Goal: Communication & Community: Answer question/provide support

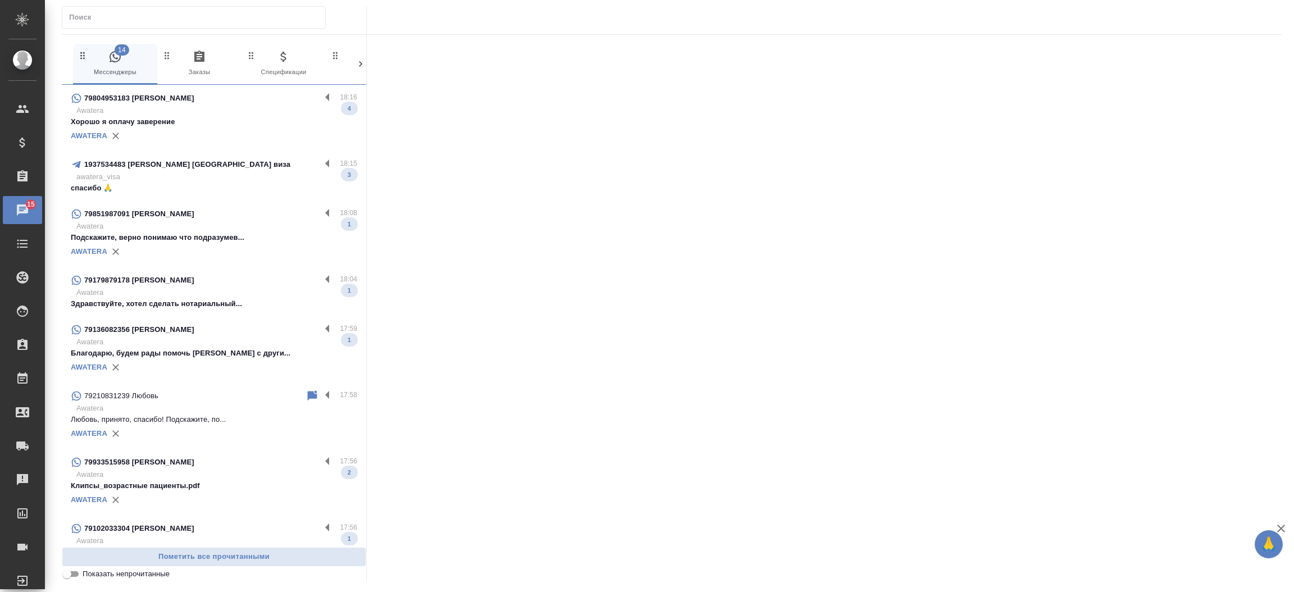
click at [213, 131] on div "AWATERA" at bounding box center [214, 135] width 286 height 17
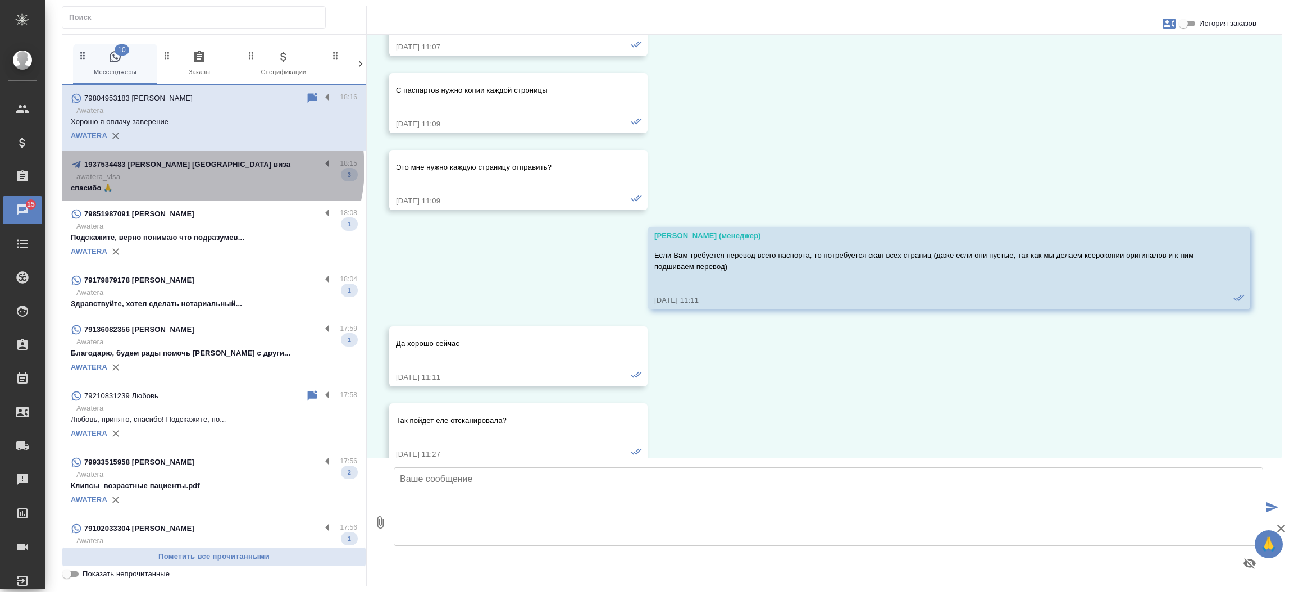
click at [211, 168] on p "1937534483 [PERSON_NAME] [GEOGRAPHIC_DATA] виза" at bounding box center [187, 164] width 206 height 11
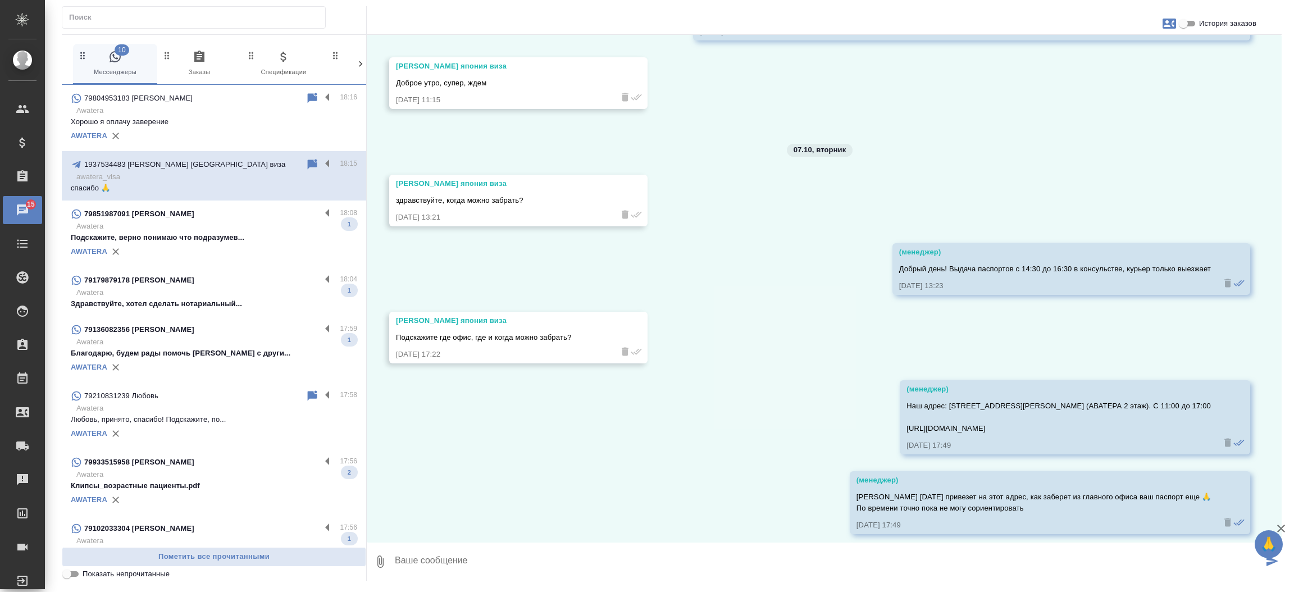
scroll to position [10334, 0]
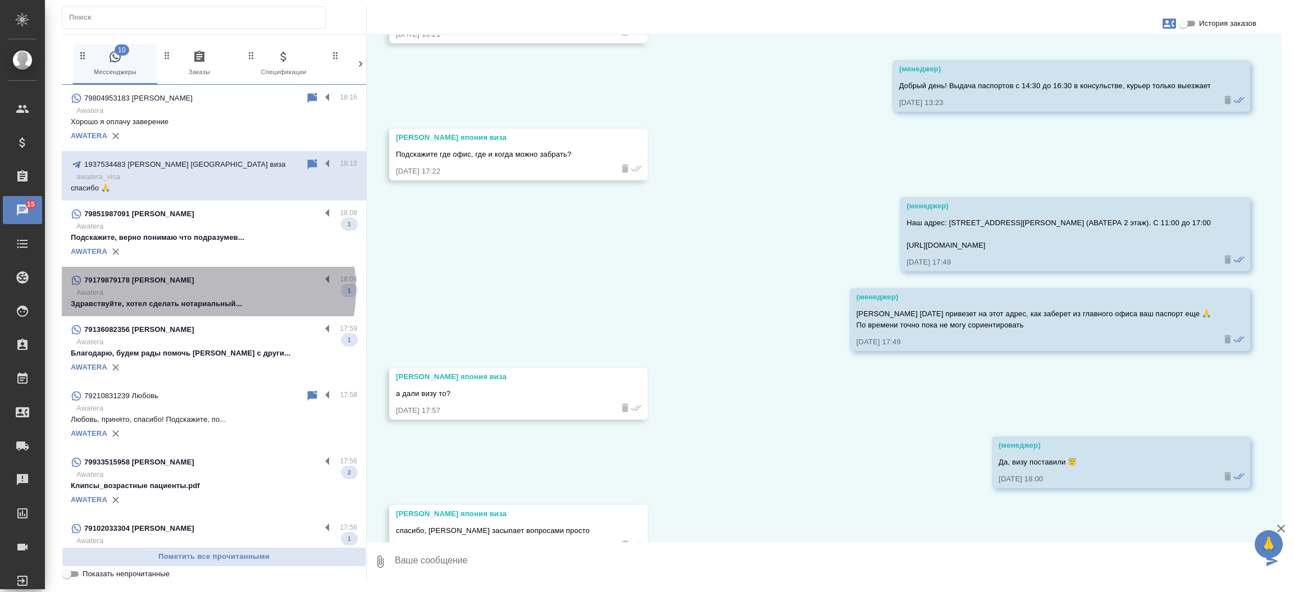
click at [203, 290] on p "Awatera" at bounding box center [216, 292] width 281 height 11
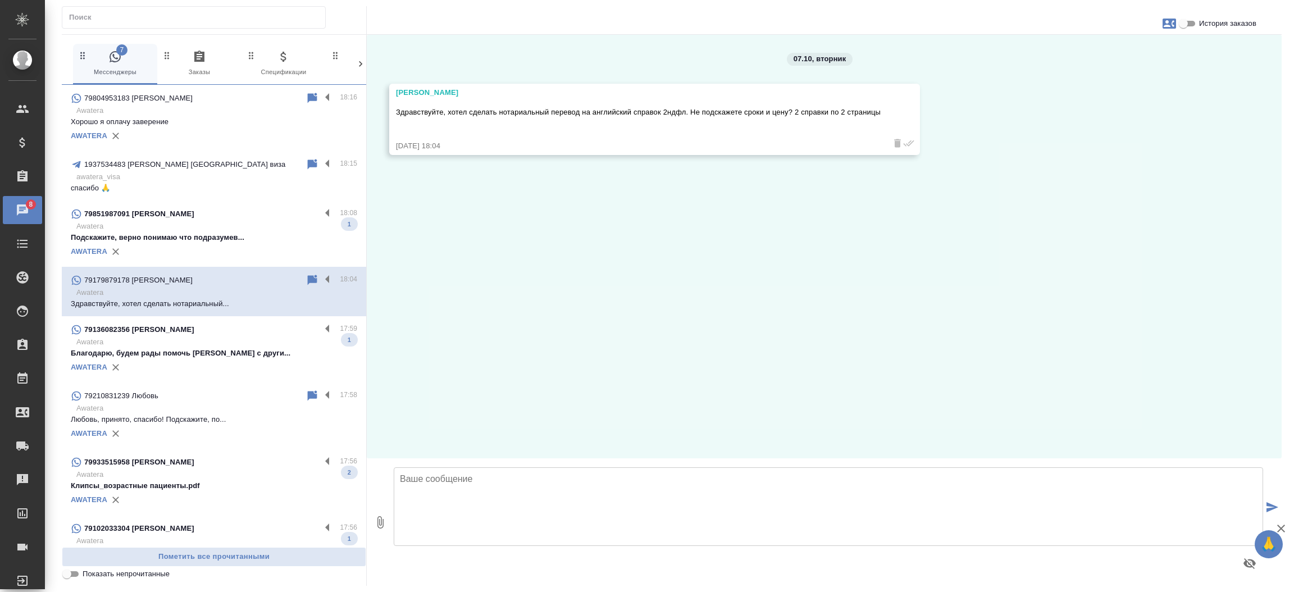
scroll to position [0, 0]
click at [485, 498] on textarea at bounding box center [828, 506] width 869 height 79
type textarea "д"
type textarea "Л"
type textarea "Добрый день, Михаил. Направьте пожалуйста сканы документов для расчета стоимост…"
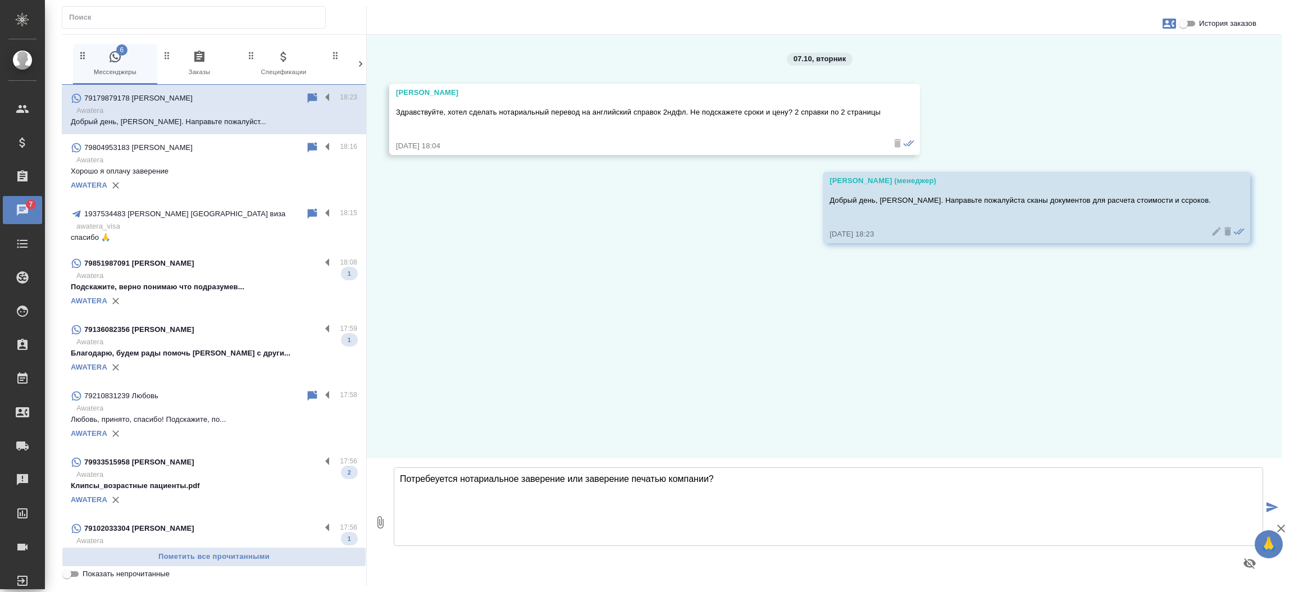
click at [435, 477] on textarea "Потребеуется нотариальное заверение или заверение печатью компании?" at bounding box center [828, 506] width 869 height 79
type textarea "Потреб уется нотариальное заверение или заверение печатью компании?"
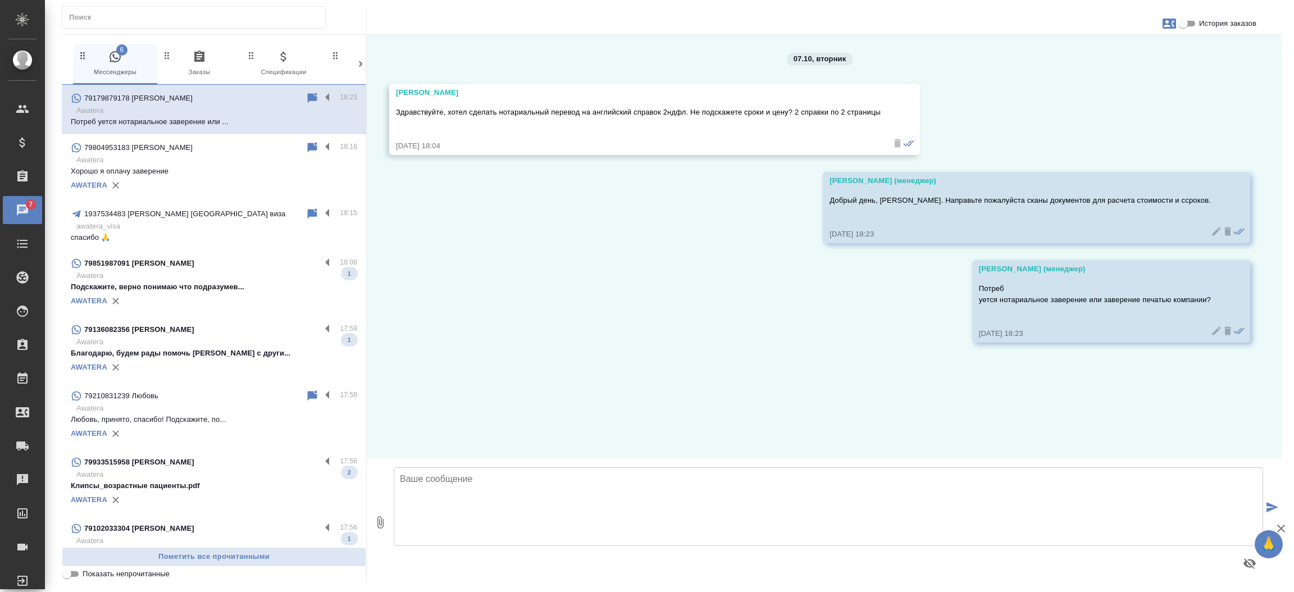
click at [1212, 329] on icon at bounding box center [1216, 330] width 8 height 8
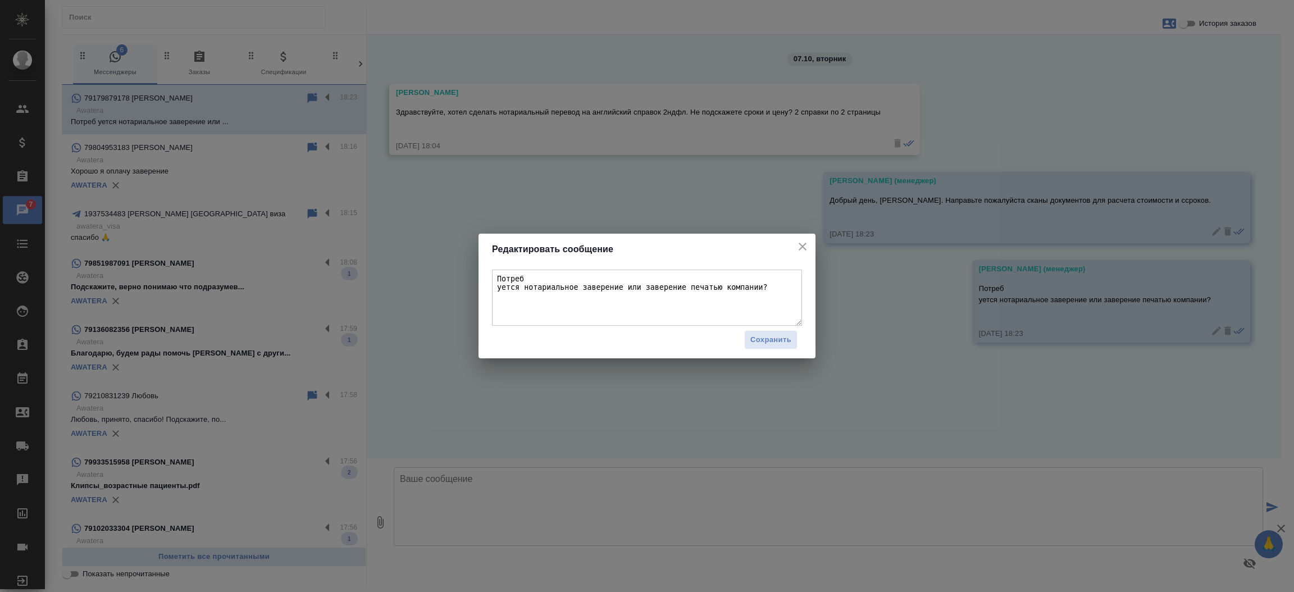
click at [500, 285] on textarea "Потреб уется нотариальное заверение или заверение печатью компании?" at bounding box center [647, 297] width 310 height 56
type textarea "Потребуется нотариальное заверение или заверение печатью компании?"
click at [764, 336] on span "Сохранить" at bounding box center [770, 339] width 41 height 13
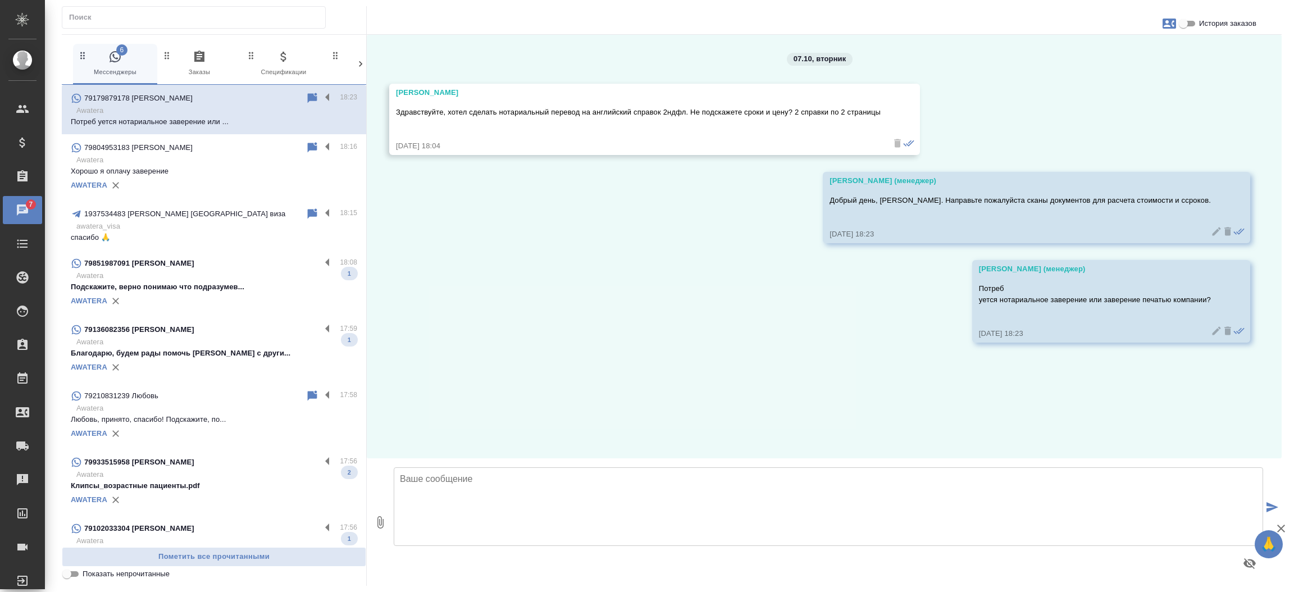
click at [587, 492] on textarea at bounding box center [828, 506] width 869 height 79
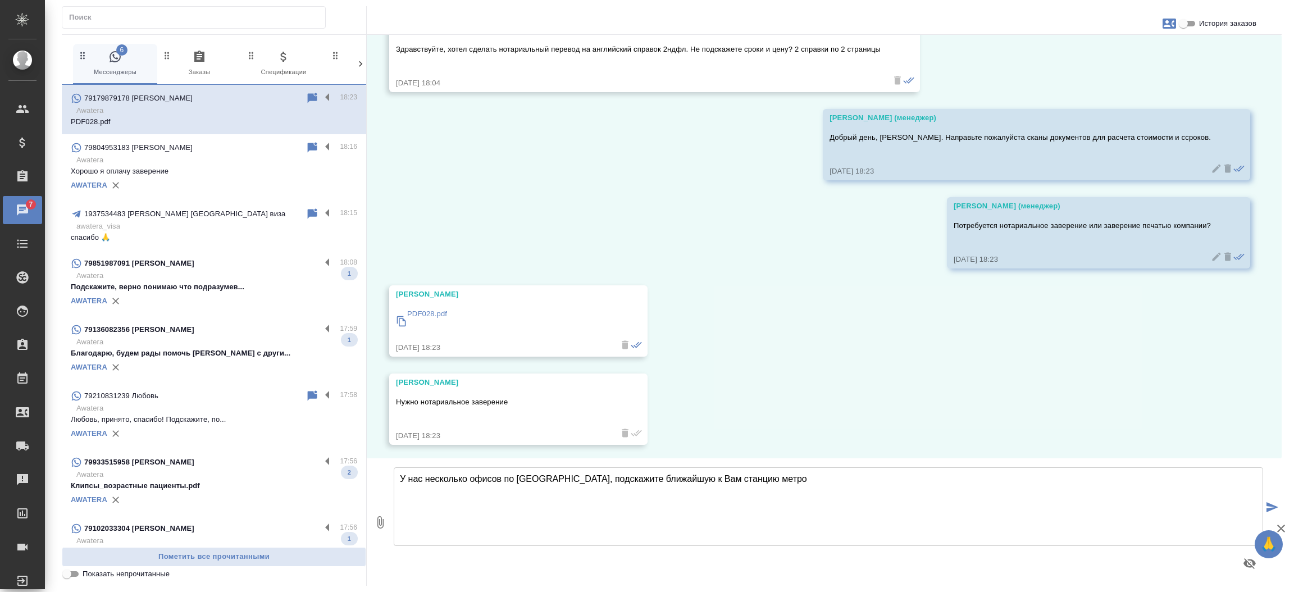
scroll to position [66, 0]
type textarea "У нас несколько офисов по Москве, подскажите ближайшую к Вам станцию метро, где…"
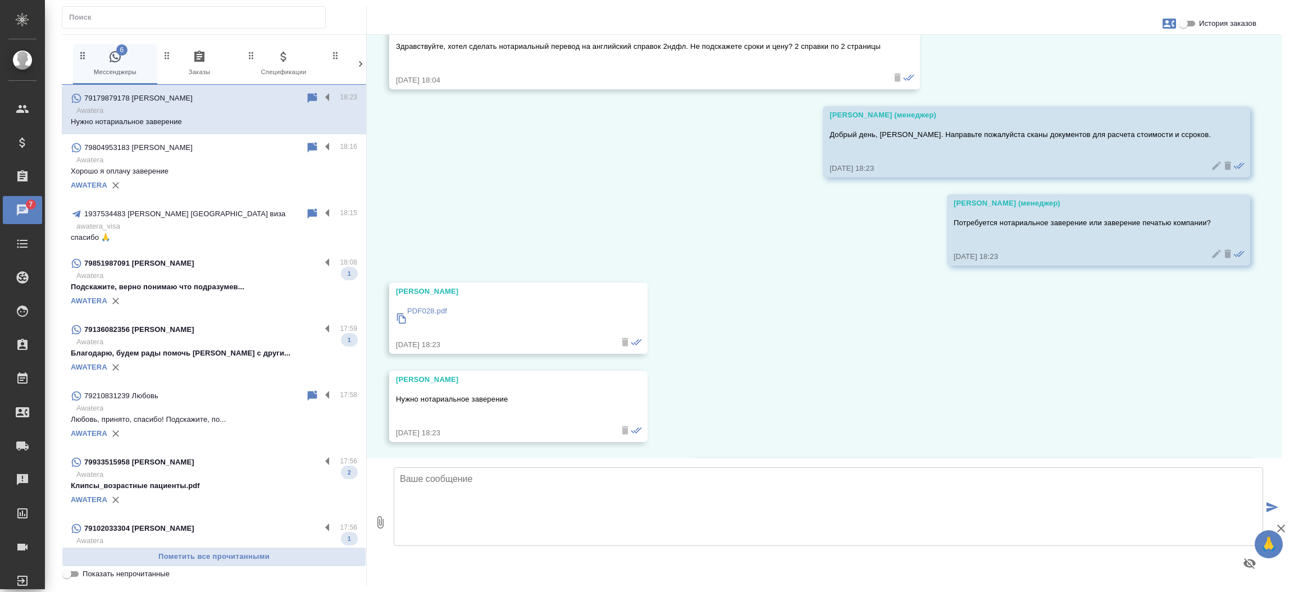
scroll to position [153, 0]
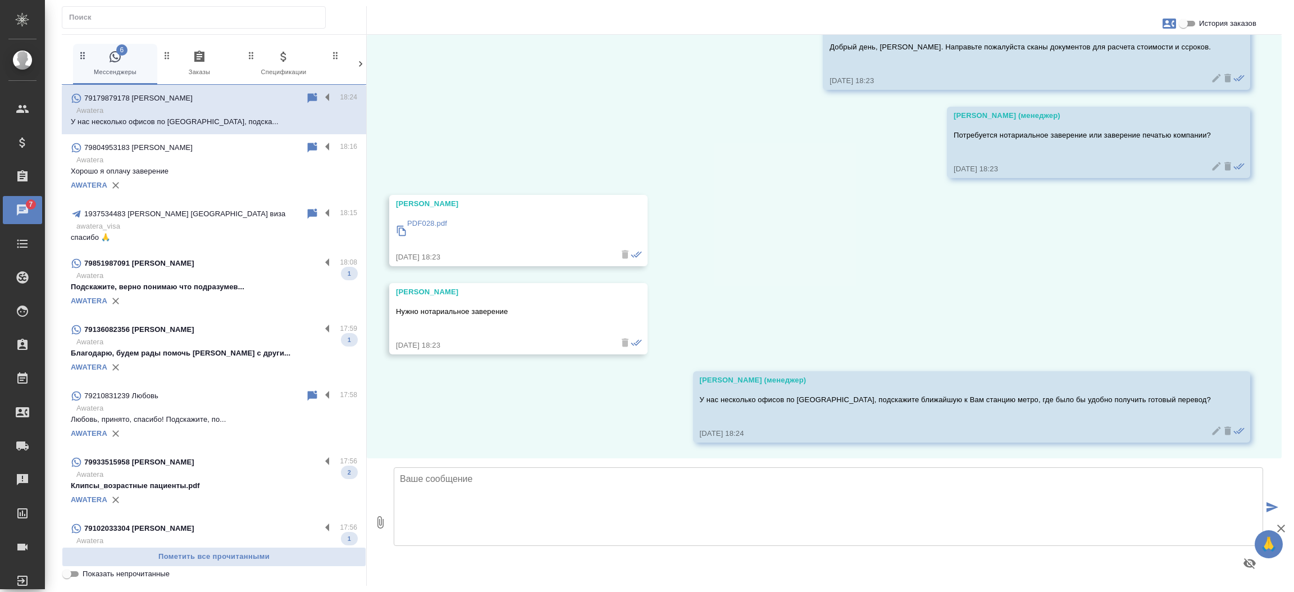
click at [422, 221] on p "PDF028.pdf" at bounding box center [427, 223] width 40 height 11
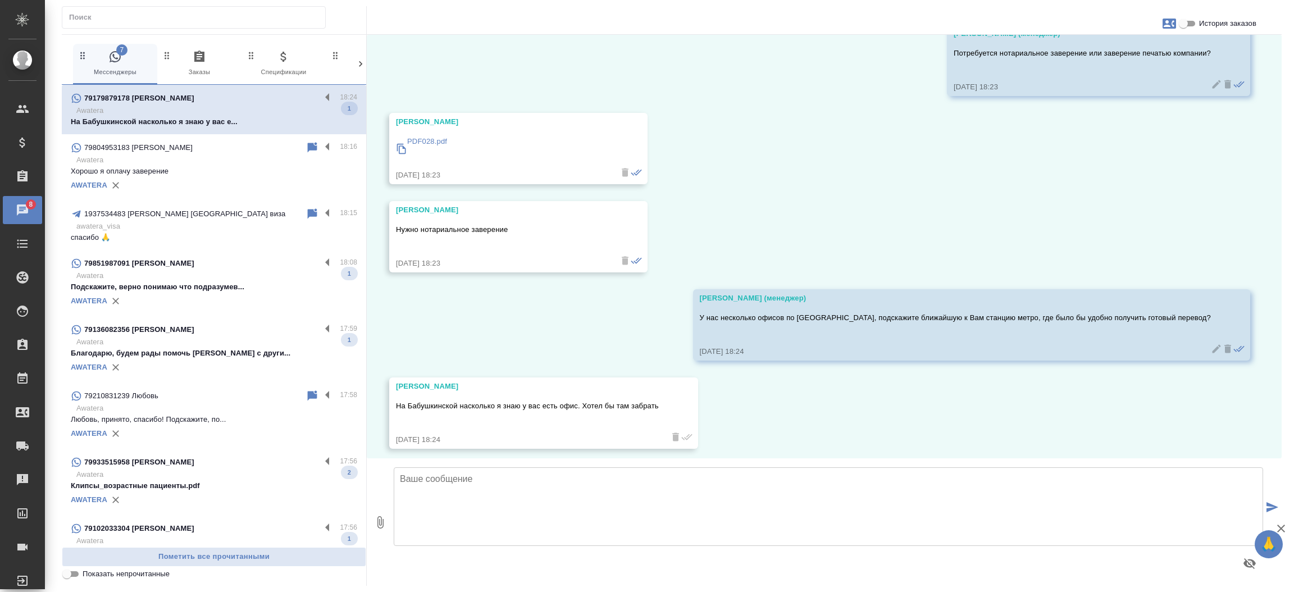
scroll to position [241, 0]
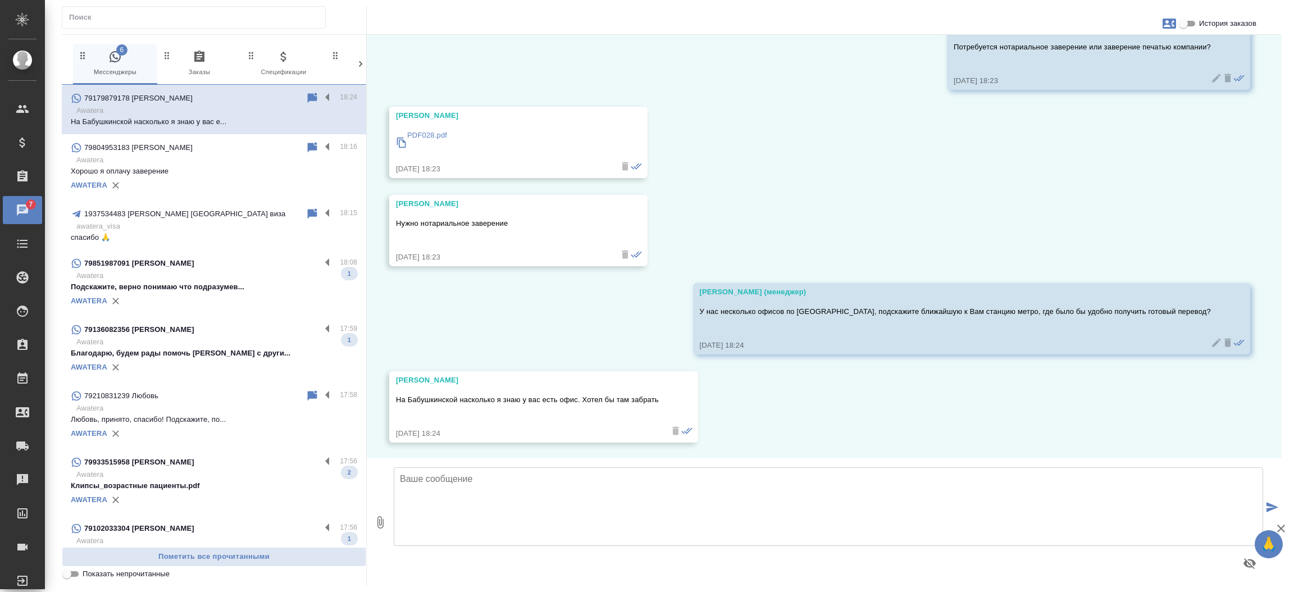
click at [614, 497] on textarea at bounding box center [828, 506] width 869 height 79
click at [716, 481] on textarea "Да, на бабушкинской есть офис. Передаю Ваш запрос коллегам на расчет." at bounding box center [828, 506] width 869 height 79
type textarea "Да, на бабушкинской есть офис. Передаю Ваш запрос коллегам на расчет. Утром нап…"
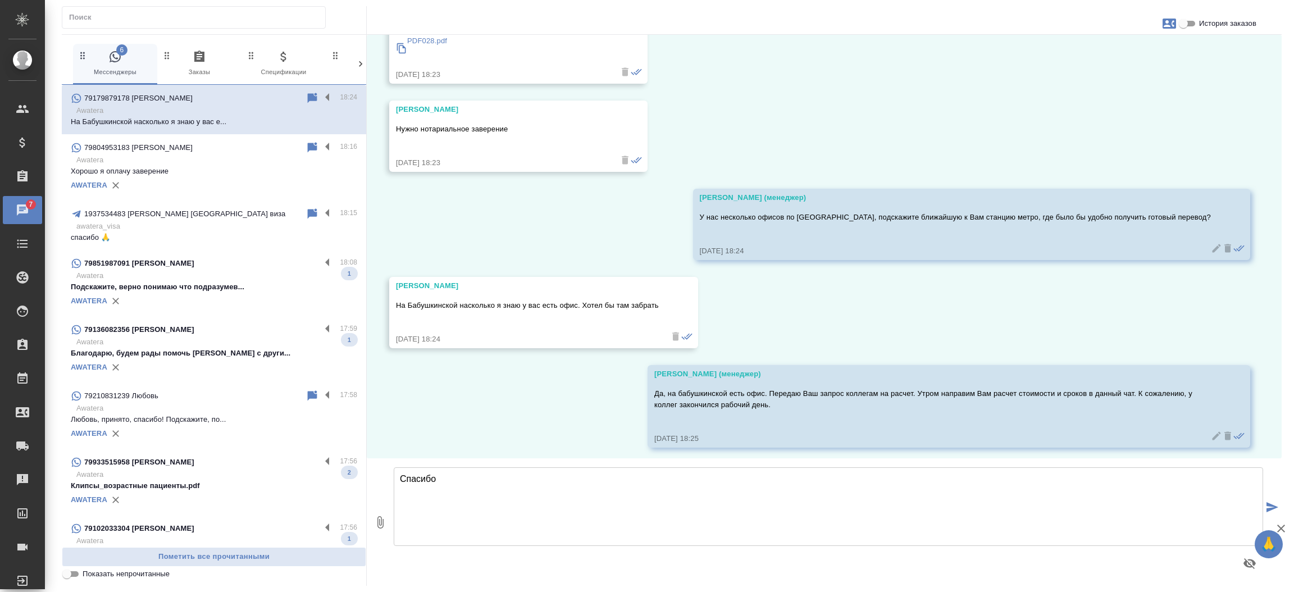
scroll to position [341, 0]
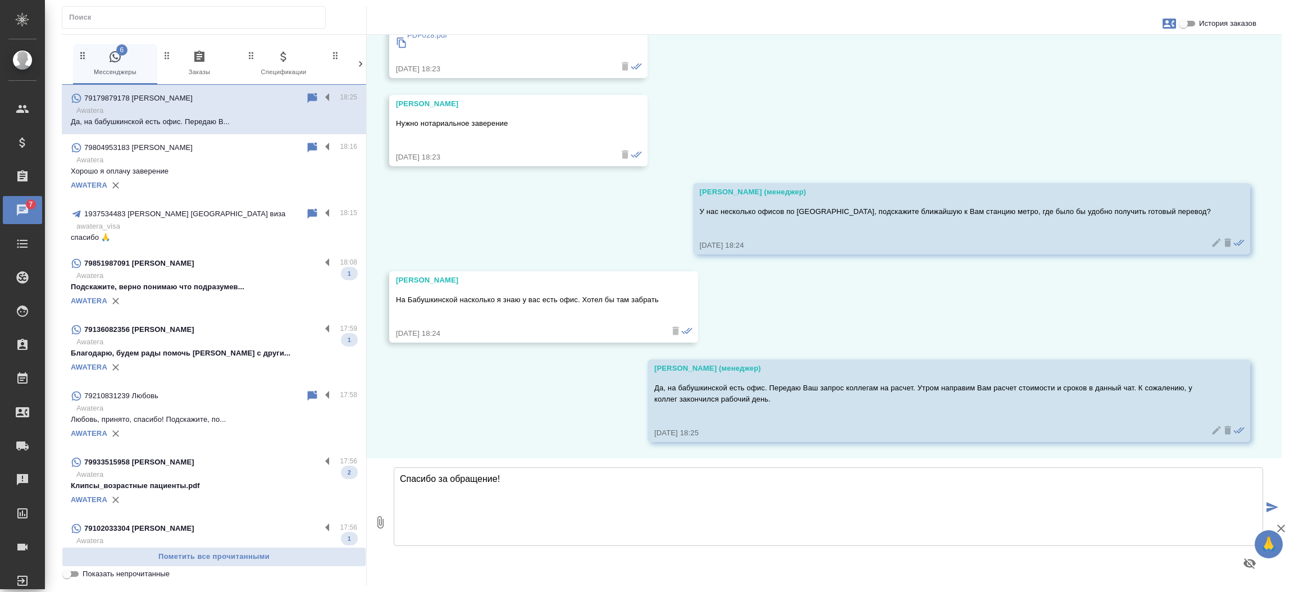
type textarea "Спасибо за обращение!"
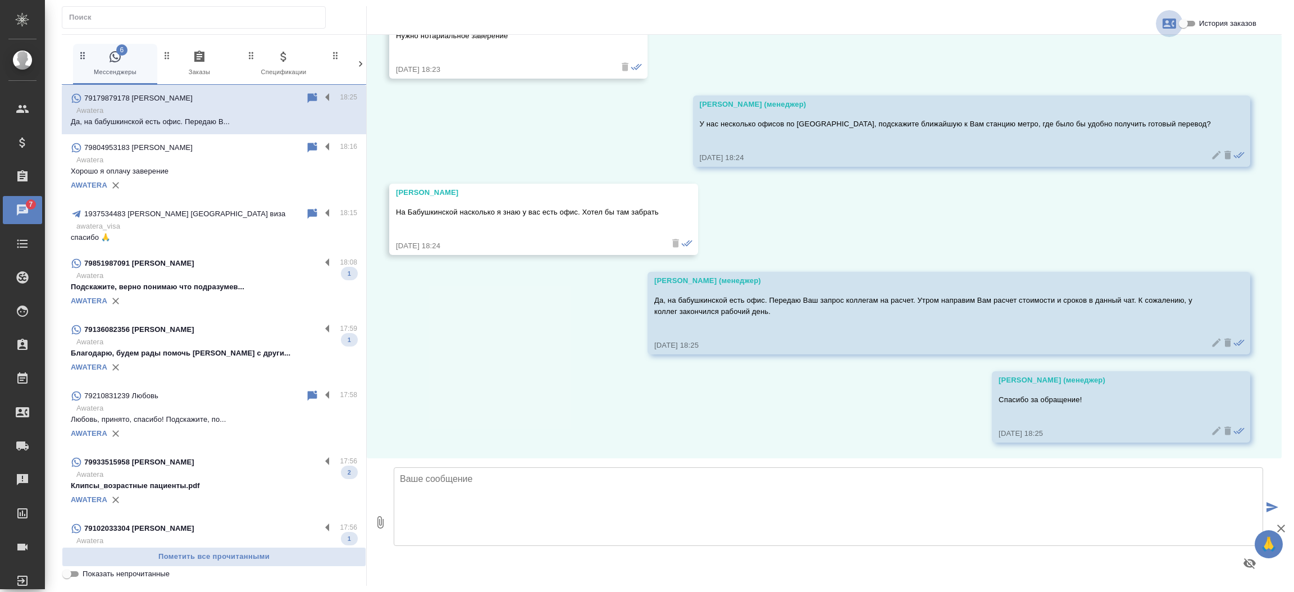
click at [1173, 30] on icon "button" at bounding box center [1168, 23] width 13 height 13
click at [1123, 53] on span "Создать заявку" at bounding box center [1120, 53] width 53 height 11
select select "RU"
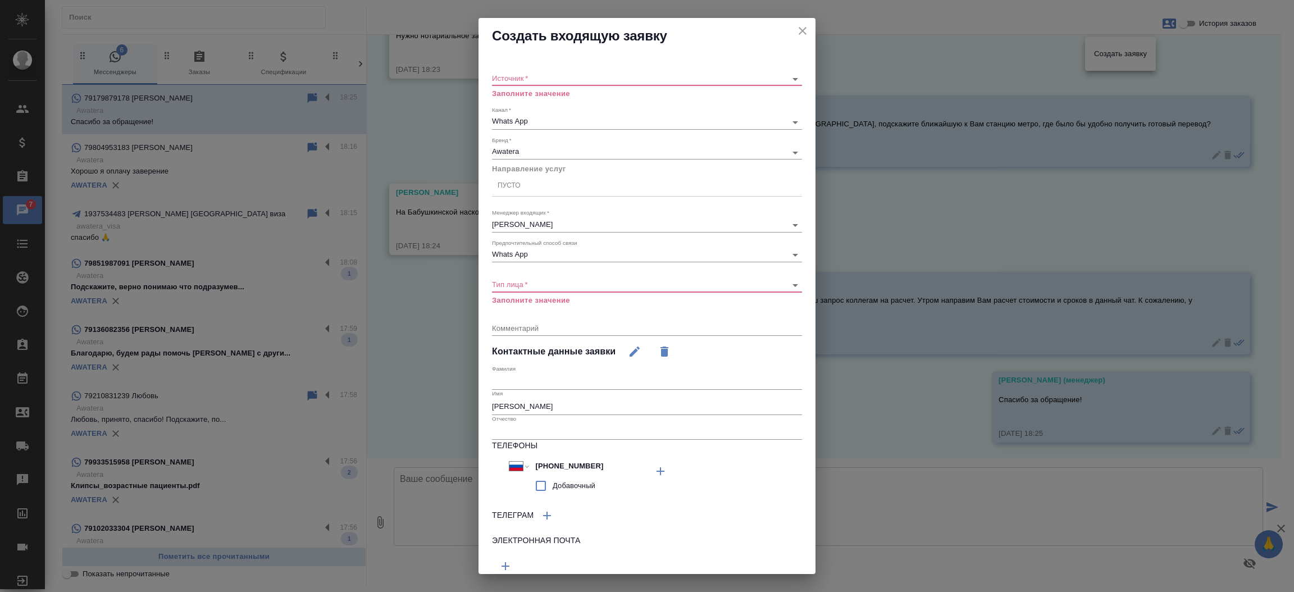
click at [679, 83] on div "​" at bounding box center [647, 79] width 310 height 14
click at [655, 72] on div "​" at bounding box center [647, 79] width 310 height 14
click at [622, 76] on body "🙏 .cls-1 fill:#fff; AWATERA Прутько Ирина i.prutko Клиенты Спецификации Заказы …" at bounding box center [647, 296] width 1294 height 592
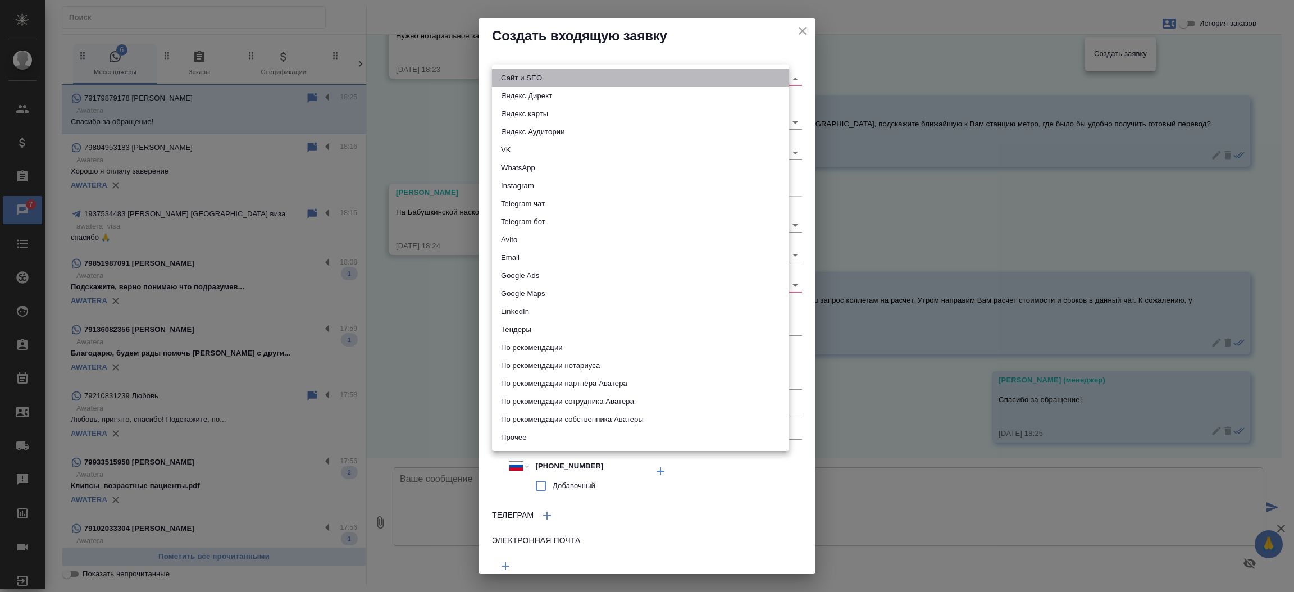
click at [611, 84] on li "Сайт и SEO" at bounding box center [640, 78] width 297 height 18
type input "seo"
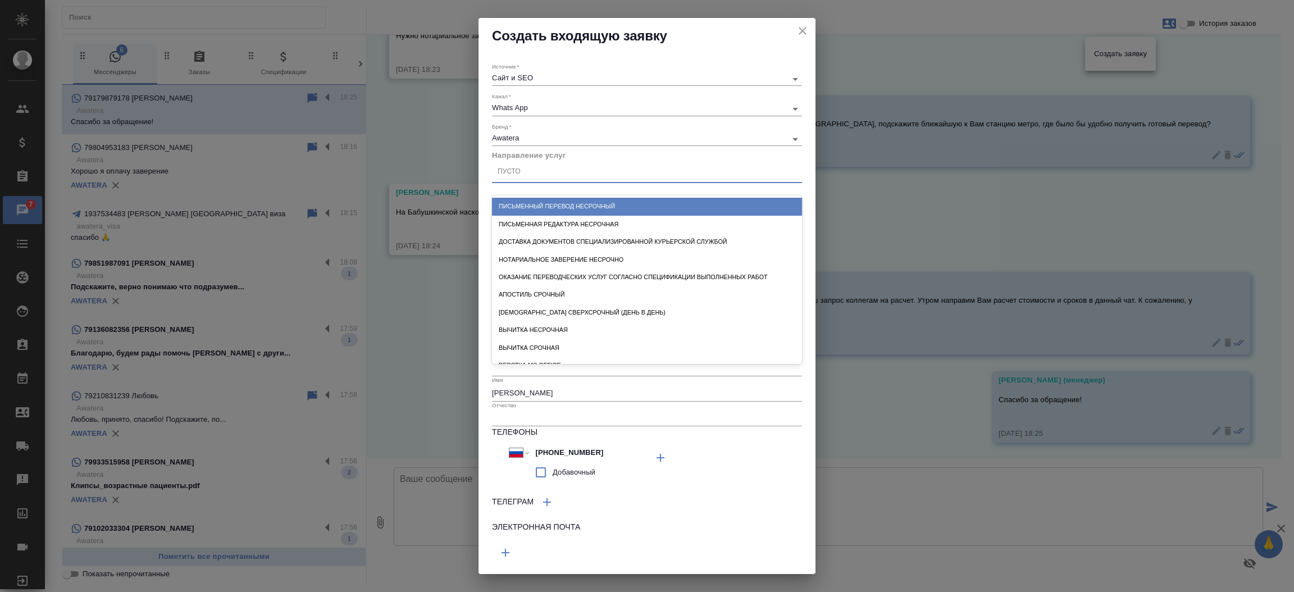
click at [533, 180] on div "Пусто" at bounding box center [647, 172] width 310 height 16
type input "стандартн"
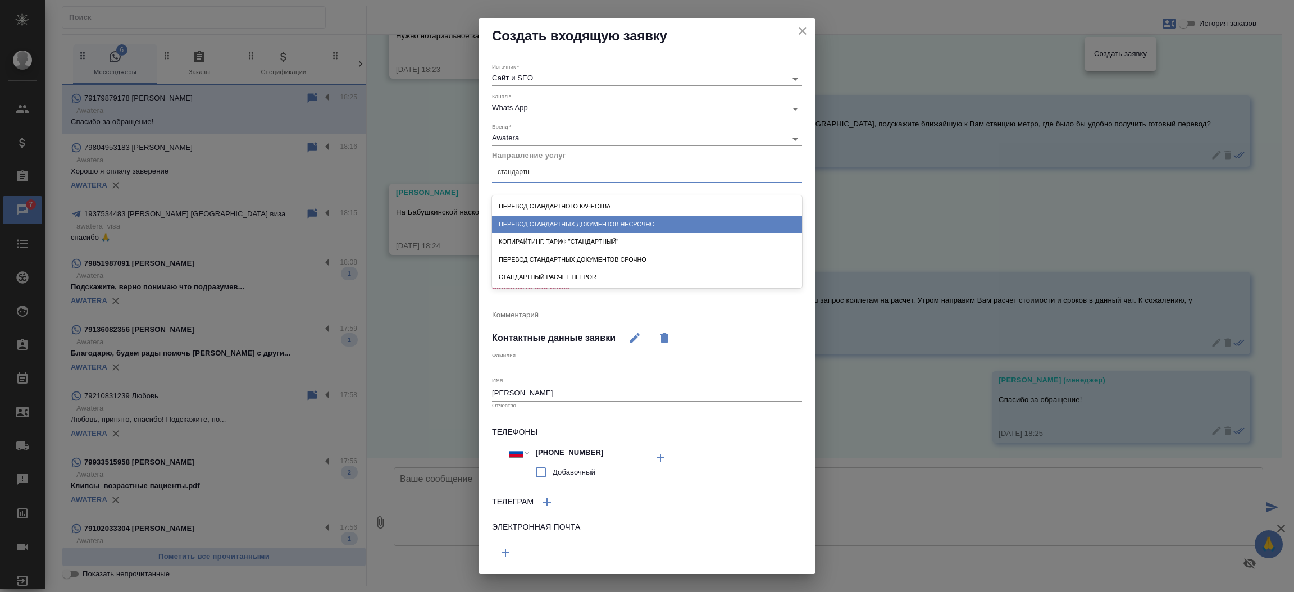
click at [548, 222] on div "Перевод стандартных документов несрочно" at bounding box center [647, 224] width 310 height 17
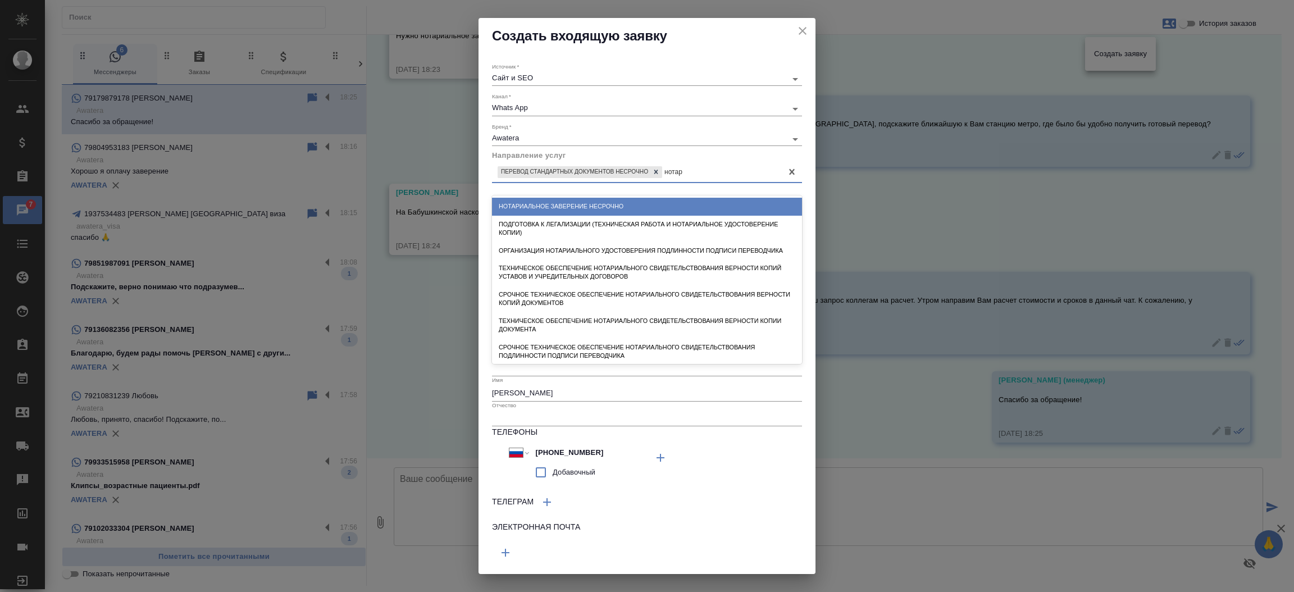
type input "нотари"
click at [570, 202] on div "Нотариальное заверение несрочно" at bounding box center [647, 206] width 310 height 17
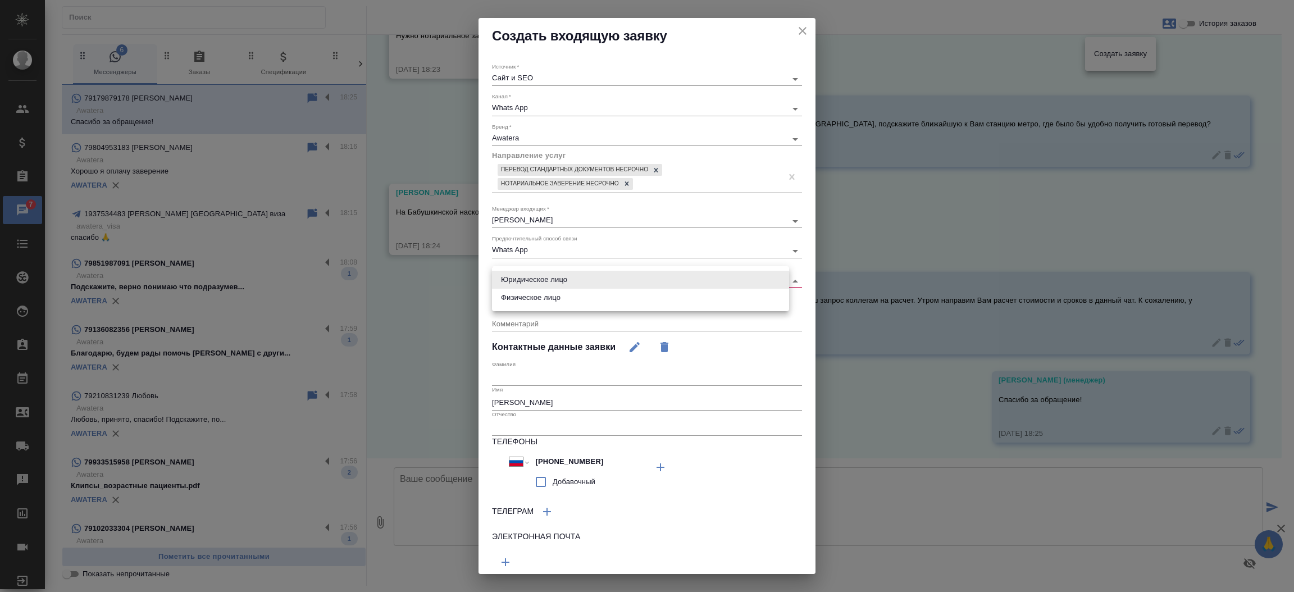
click at [536, 276] on body "🙏 .cls-1 fill:#fff; AWATERA Прутько Ирина i.prutko Клиенты Спецификации Заказы …" at bounding box center [647, 296] width 1294 height 592
click at [541, 295] on li "Физическое лицо" at bounding box center [640, 298] width 297 height 18
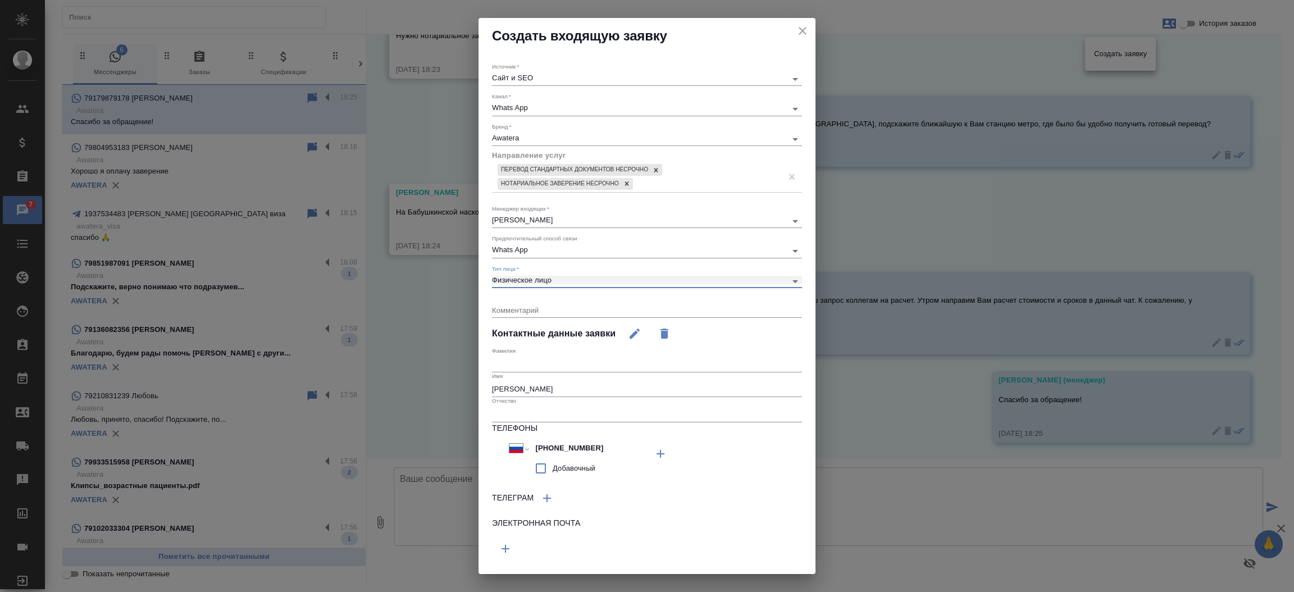
type input "private"
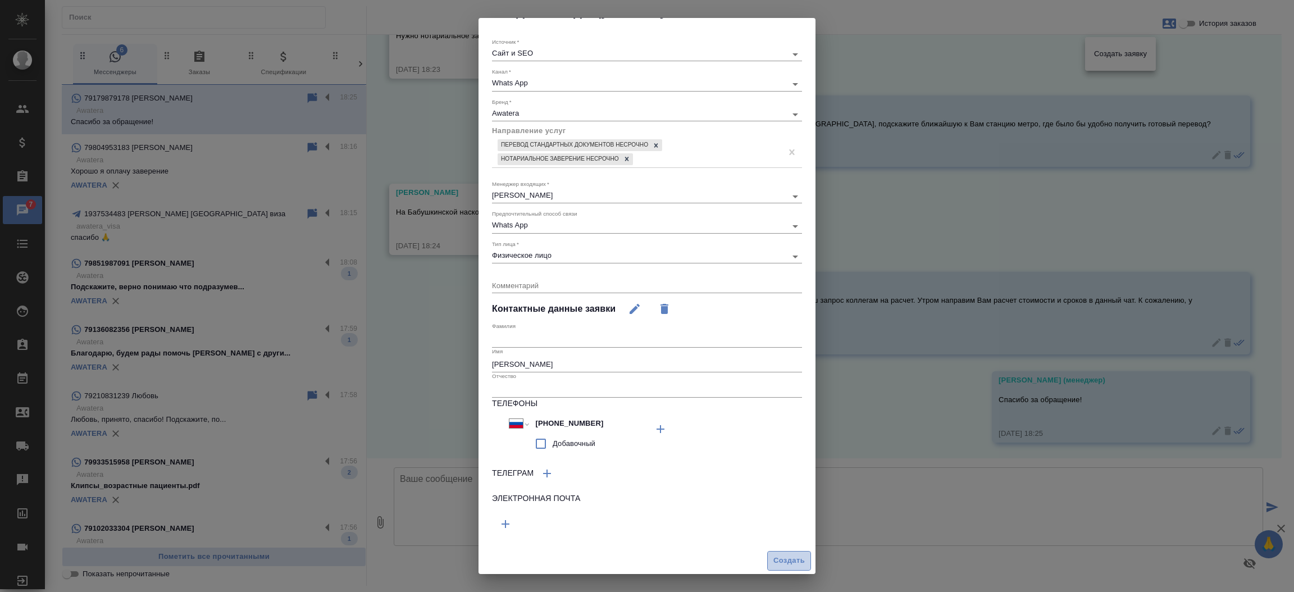
click at [773, 555] on span "Создать" at bounding box center [788, 560] width 31 height 13
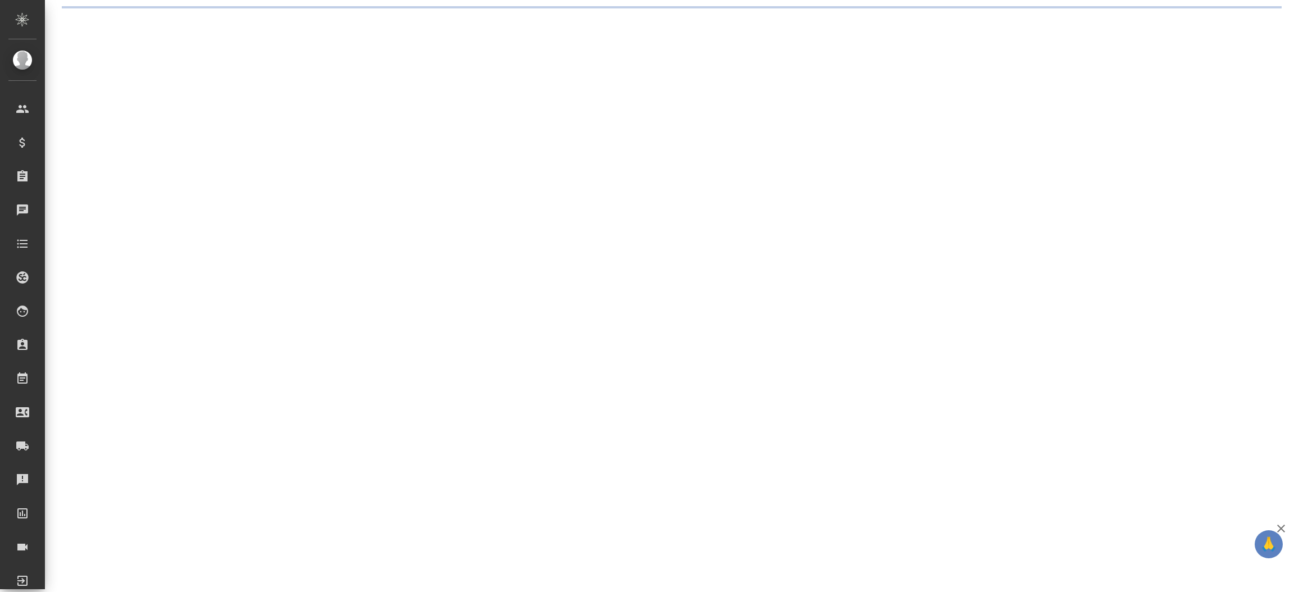
select select "RU"
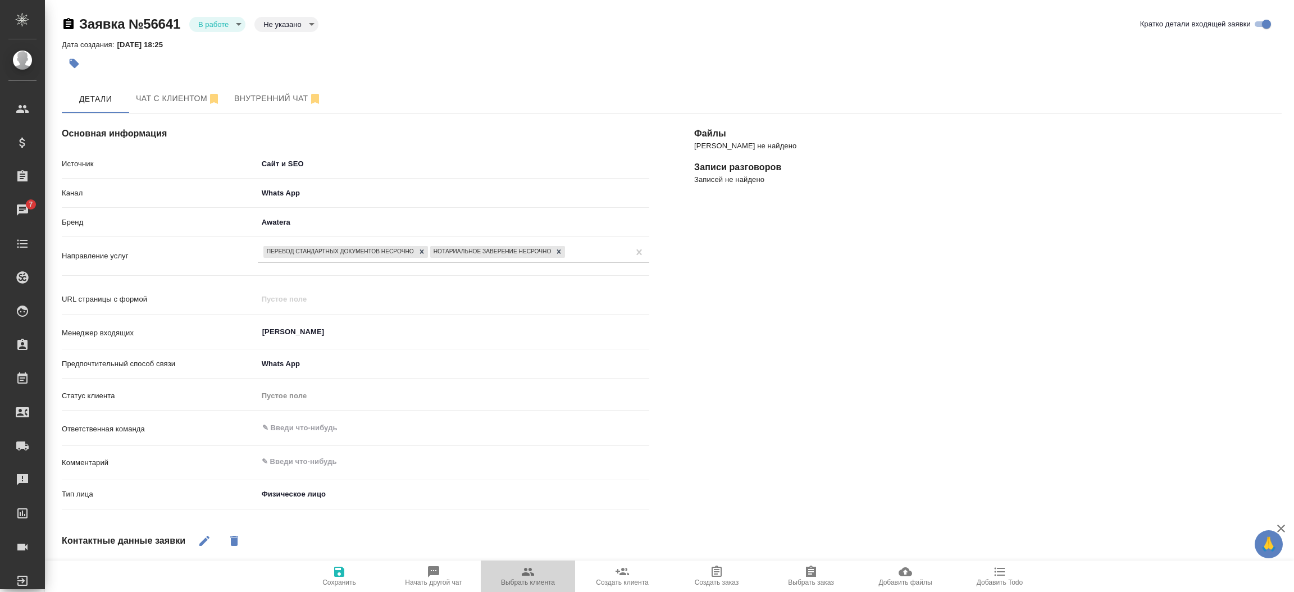
click at [518, 577] on span "Выбрать клиента" at bounding box center [527, 575] width 81 height 21
type textarea "x"
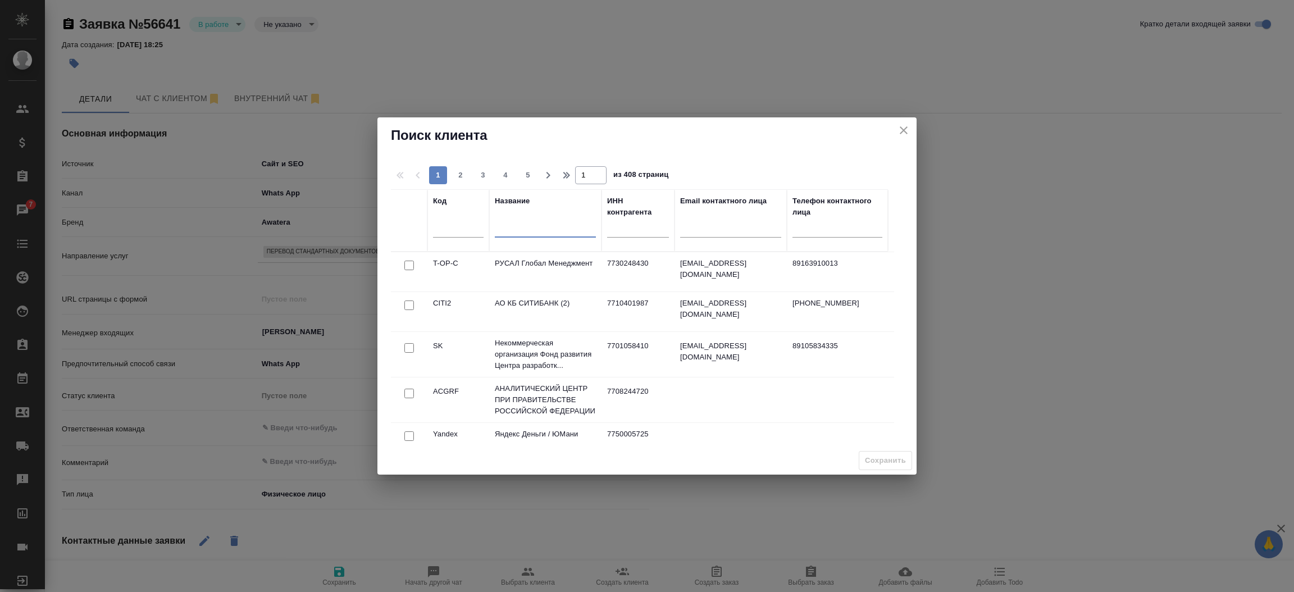
click at [543, 230] on input "text" at bounding box center [545, 230] width 101 height 14
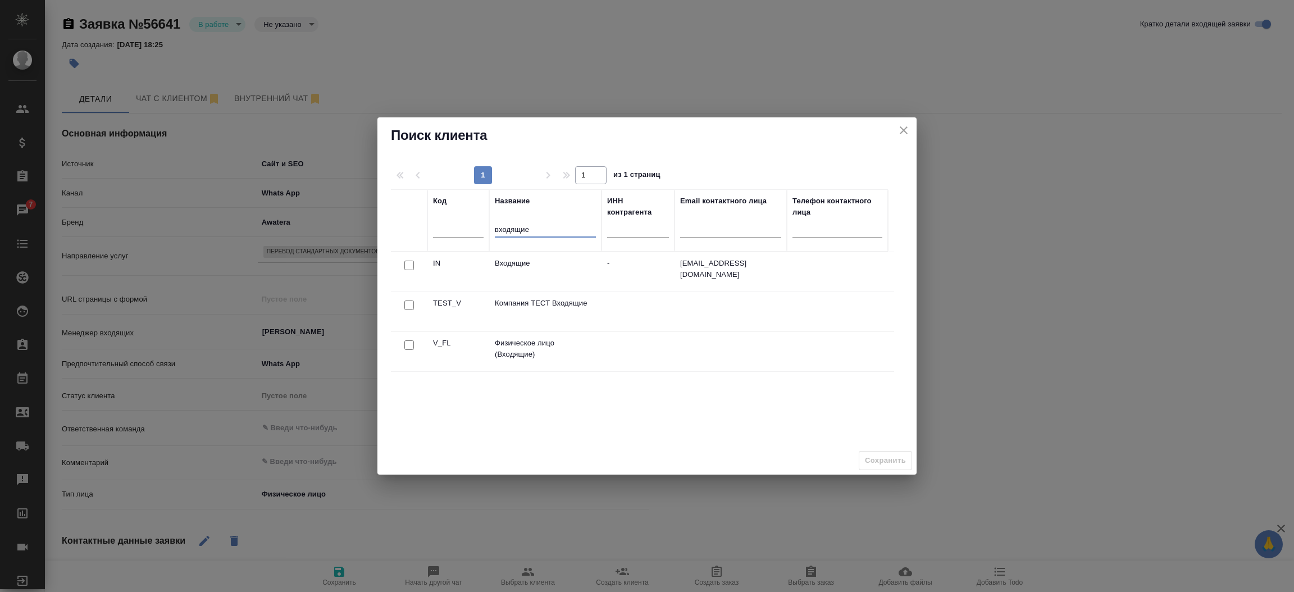
type input "входящие"
click at [408, 348] on input "checkbox" at bounding box center [409, 345] width 10 height 10
checkbox input "true"
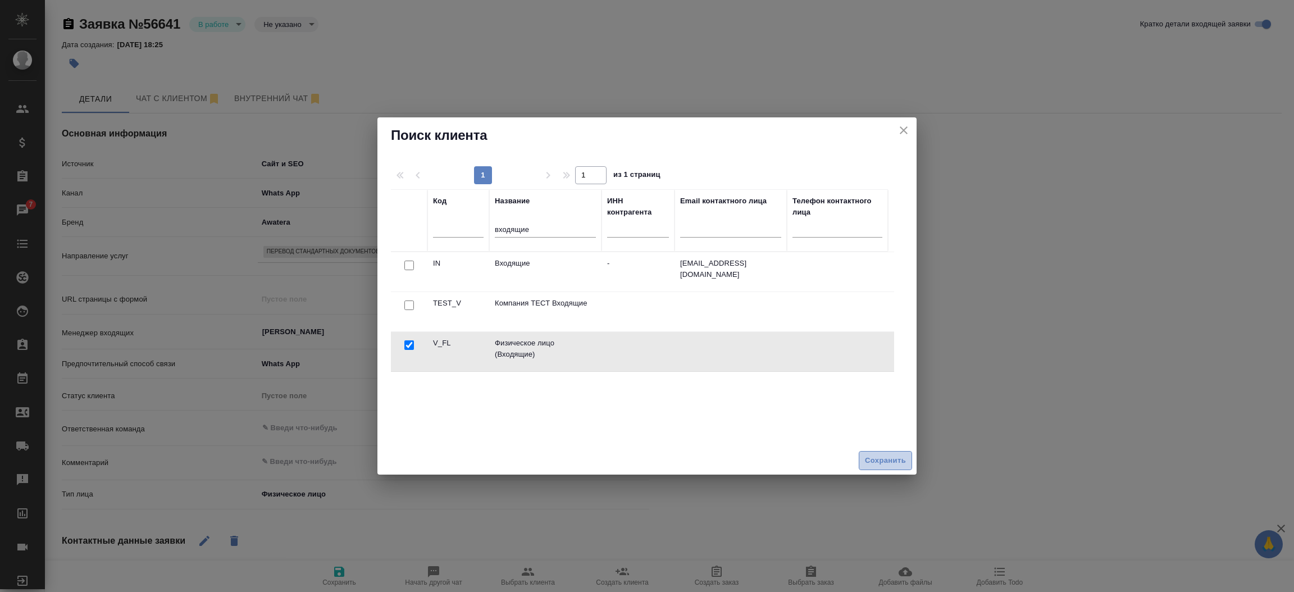
click at [894, 456] on span "Сохранить" at bounding box center [885, 460] width 41 height 13
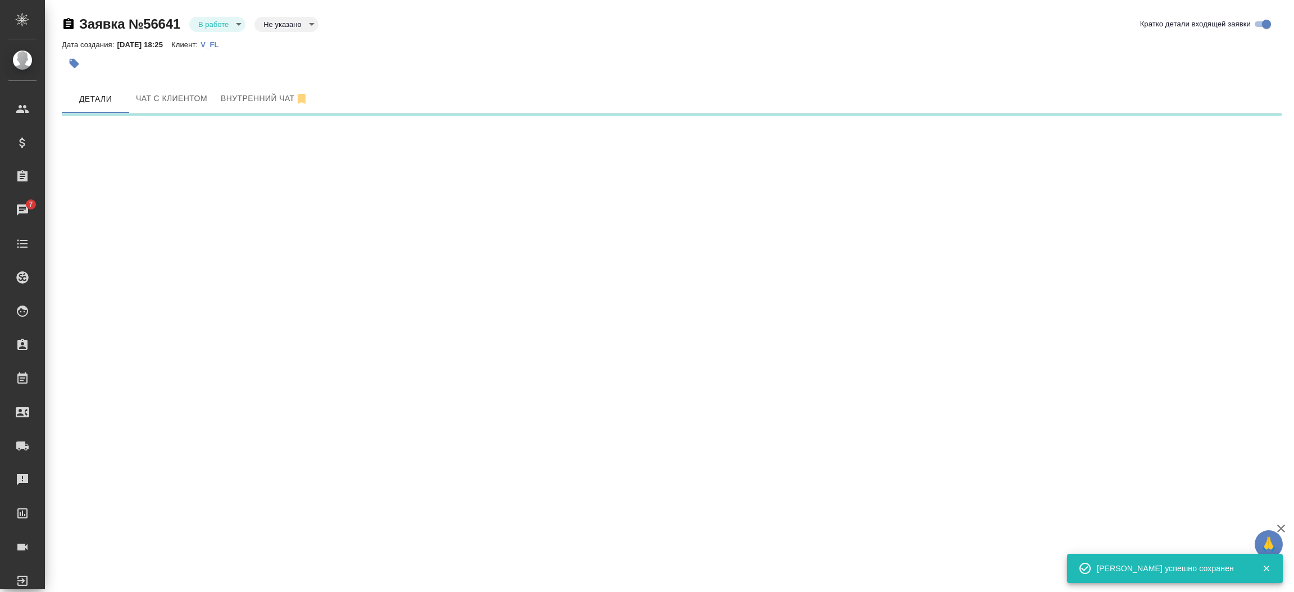
select select "RU"
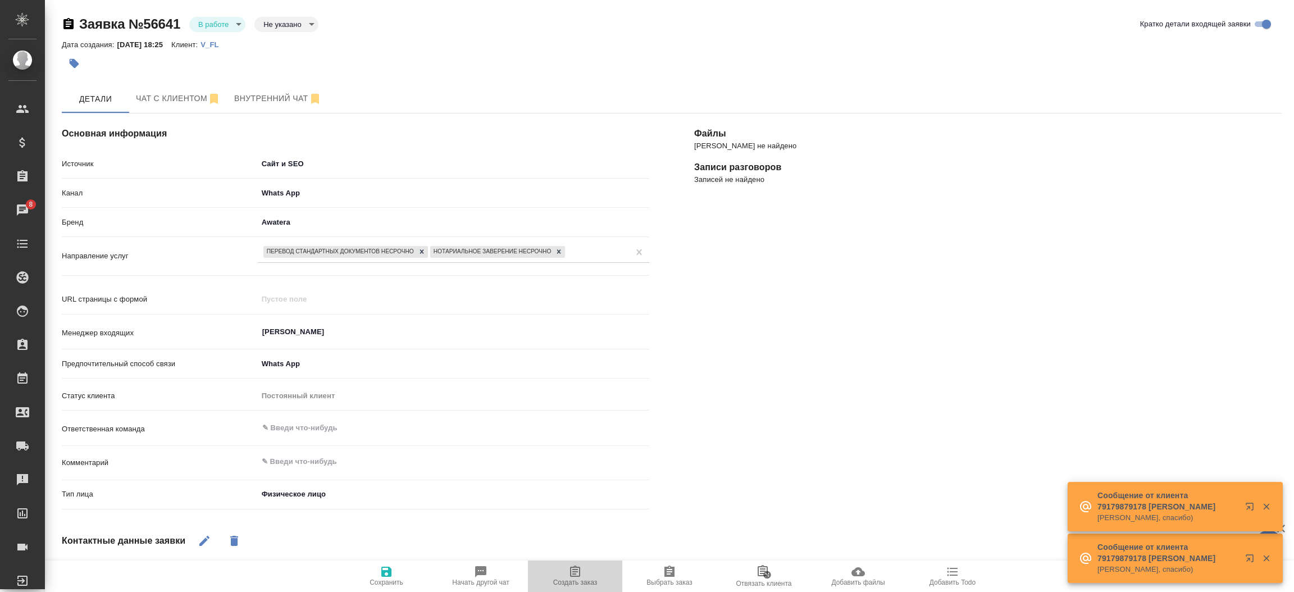
click at [581, 568] on icon "button" at bounding box center [574, 571] width 13 height 13
type textarea "x"
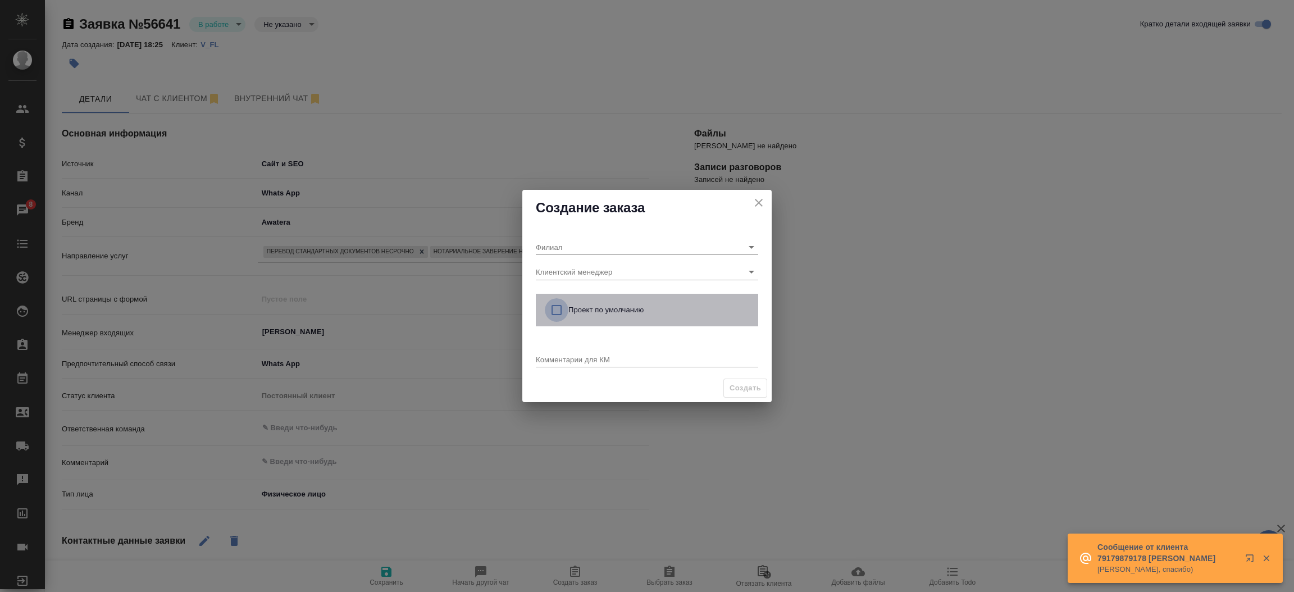
click at [557, 305] on input "checkbox" at bounding box center [557, 310] width 24 height 24
checkbox input "true"
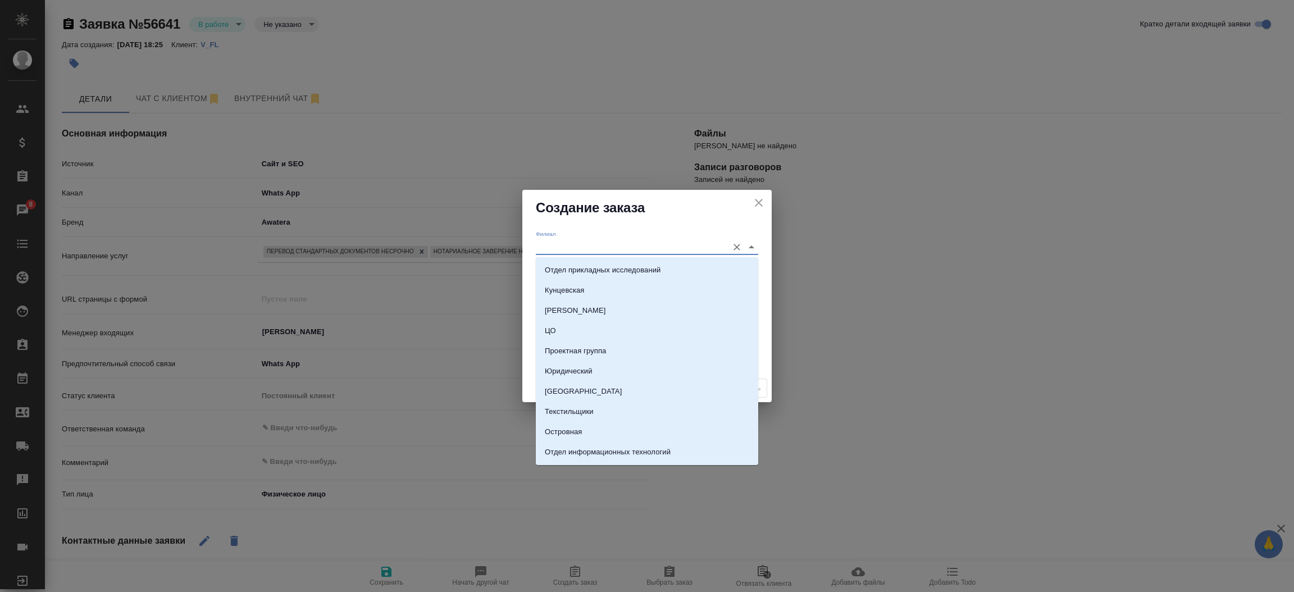
click at [561, 245] on input "Филиал" at bounding box center [629, 246] width 186 height 15
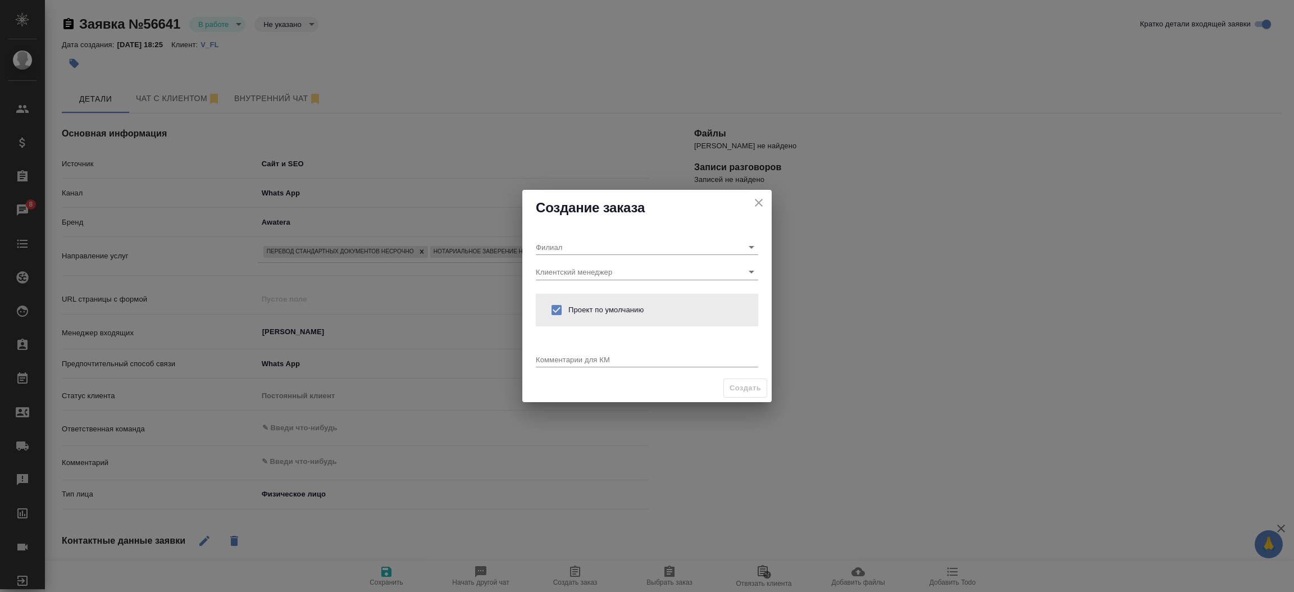
click at [569, 229] on div "Филиал Клиентский менеджер Проект по умолчанию Комментарии для КМ x" at bounding box center [646, 300] width 249 height 148
type textarea "x"
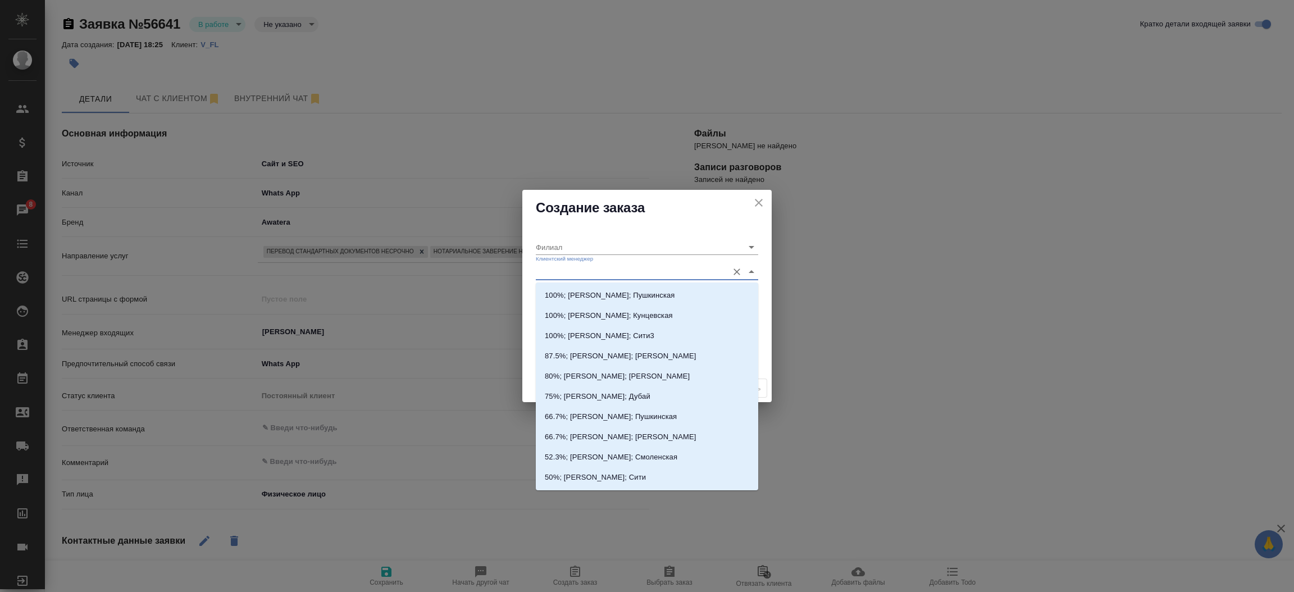
click at [578, 271] on input "Клиентский менеджер" at bounding box center [629, 271] width 186 height 15
type input "кас"
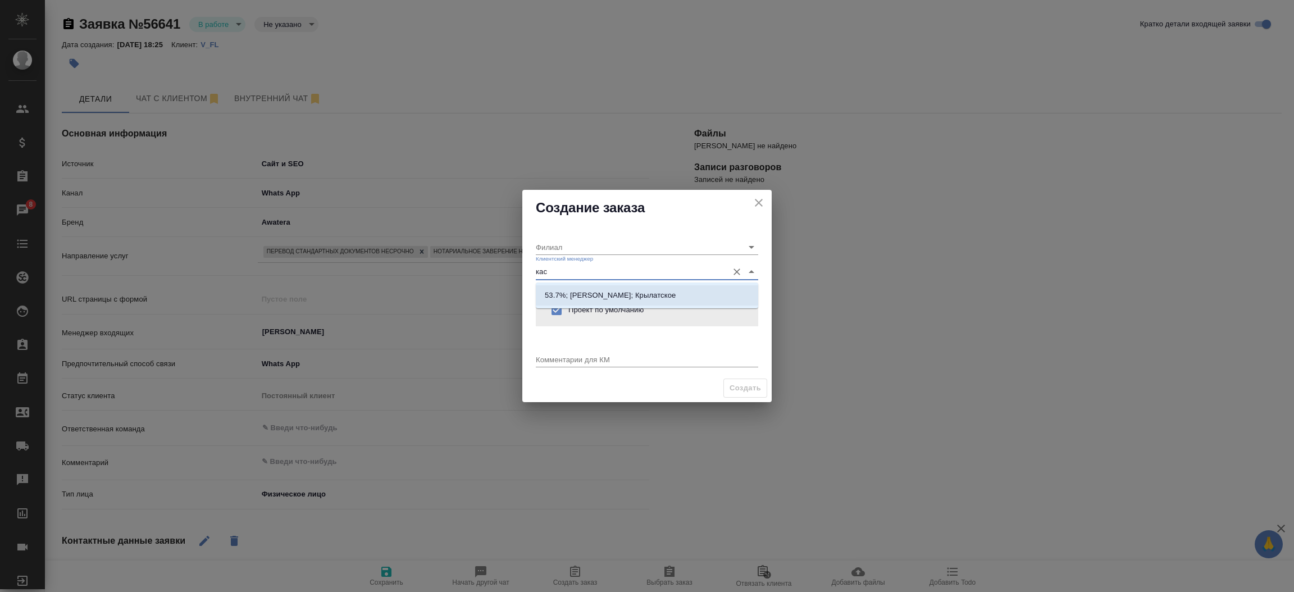
click at [575, 292] on p "53.7%; Касымов Тимур; Крылатское" at bounding box center [610, 295] width 131 height 11
type input "Крылатское"
type input "53.7%; Касымов Тимур; Крылатское"
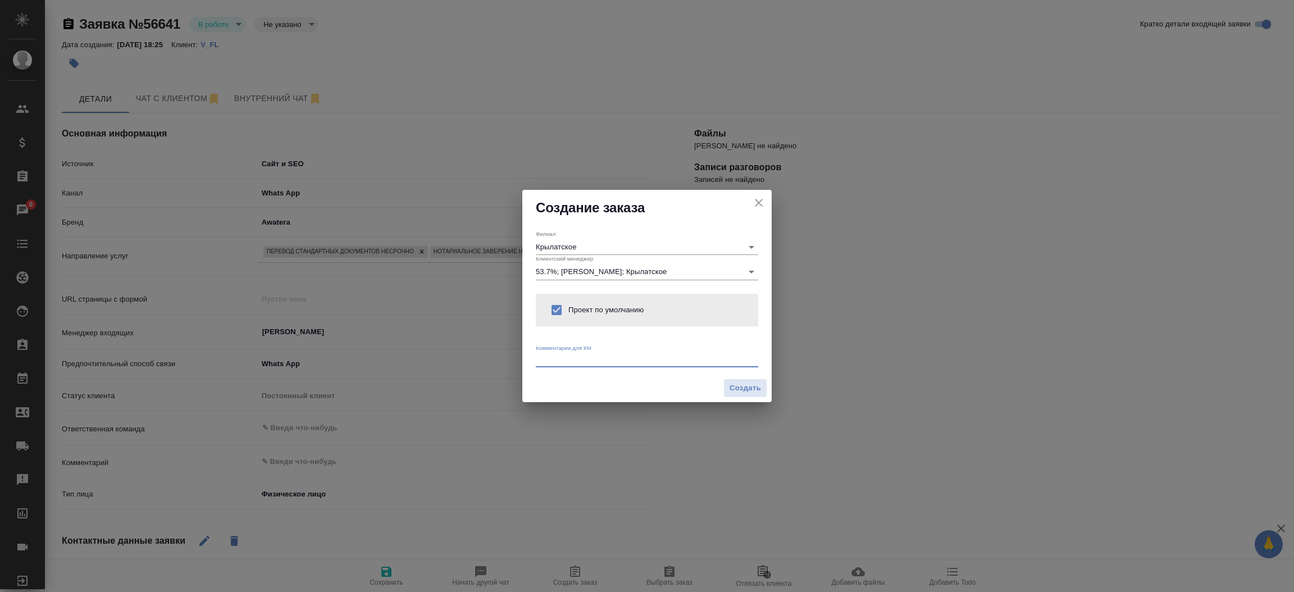
click at [568, 355] on textarea at bounding box center [647, 359] width 222 height 8
type textarea "от КВ: на англ и нз, ответ вотс ап, удобна бабка"
click at [746, 392] on span "Создать" at bounding box center [744, 388] width 31 height 13
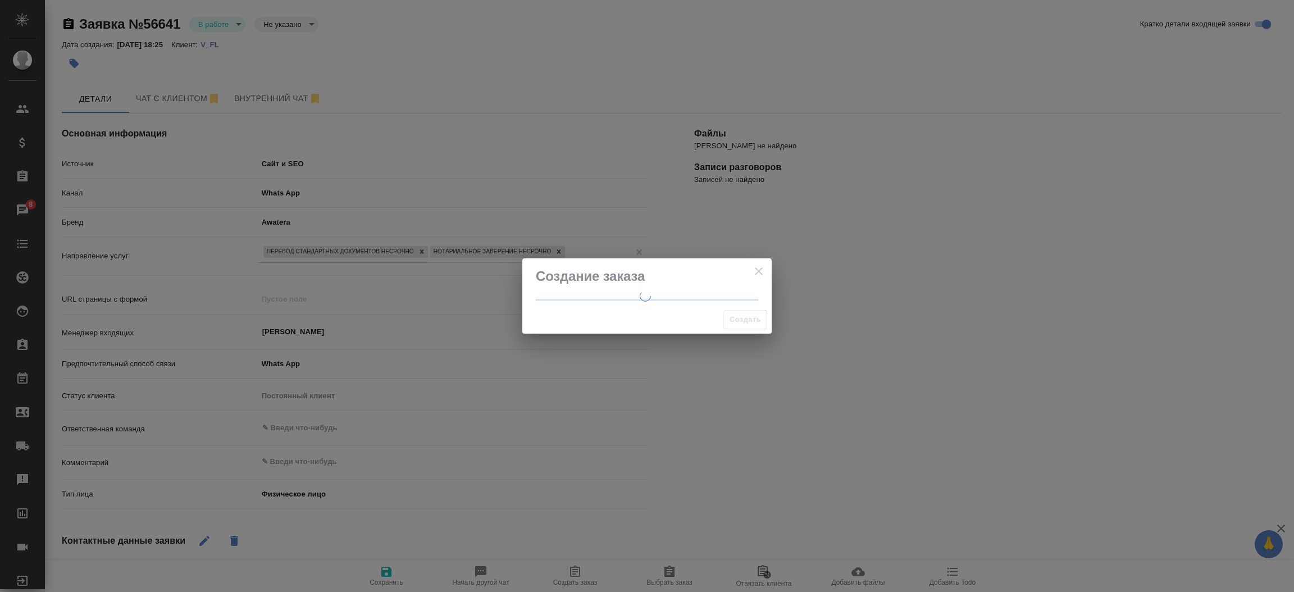
type textarea "x"
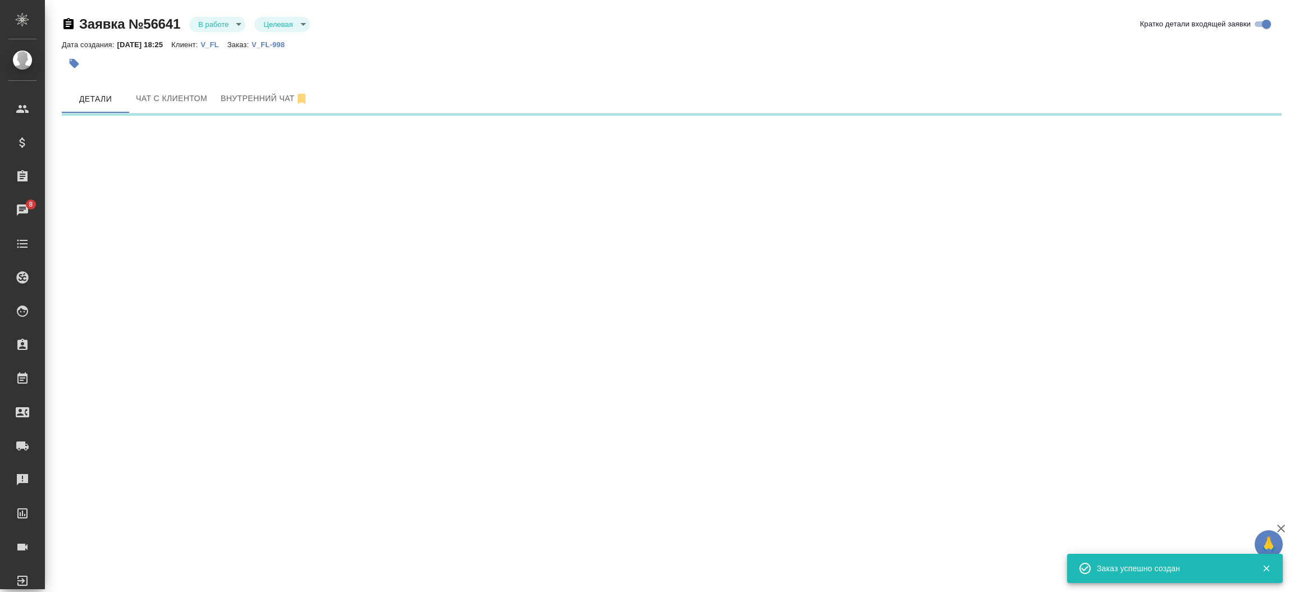
select select "RU"
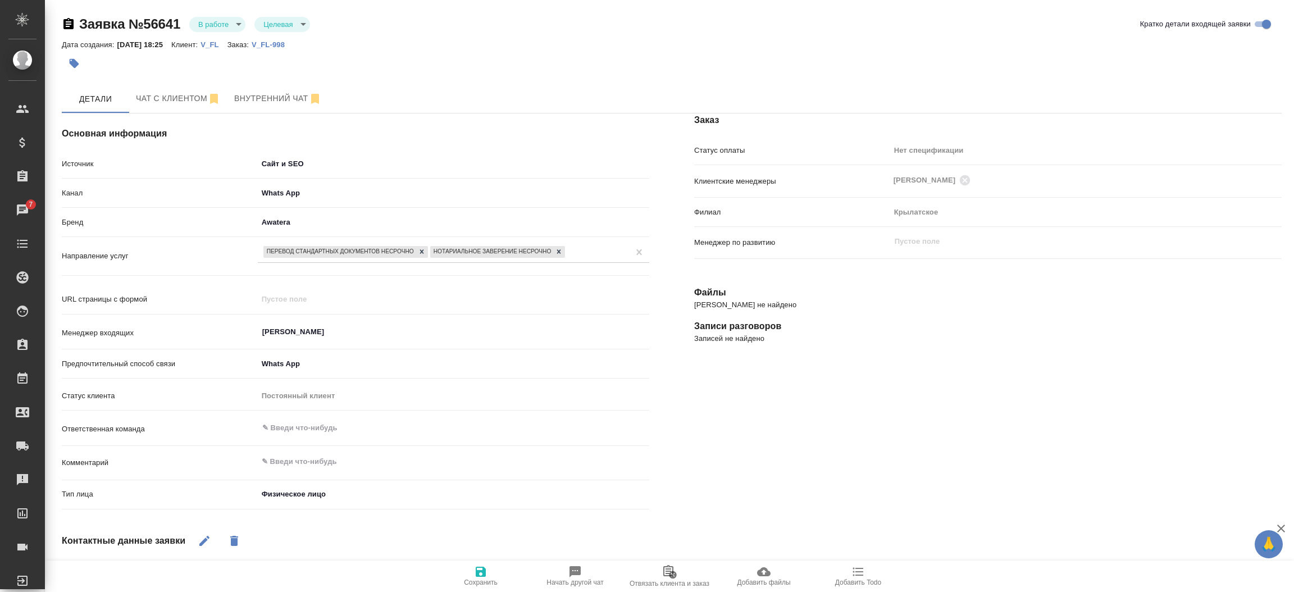
type textarea "x"
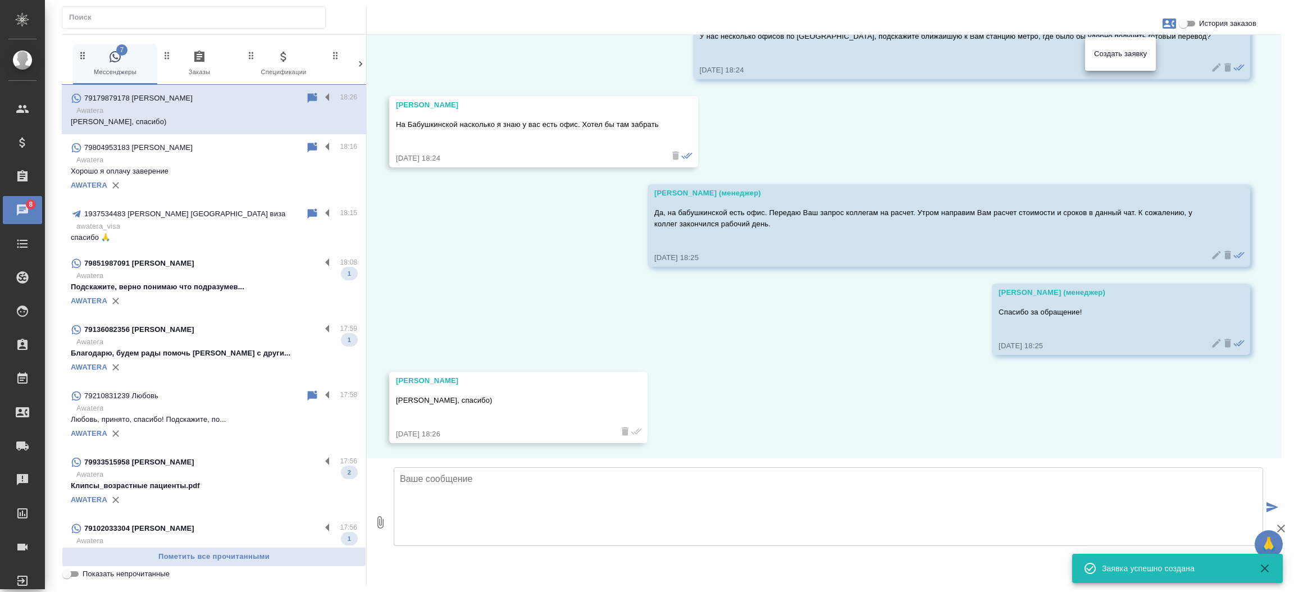
scroll to position [517, 0]
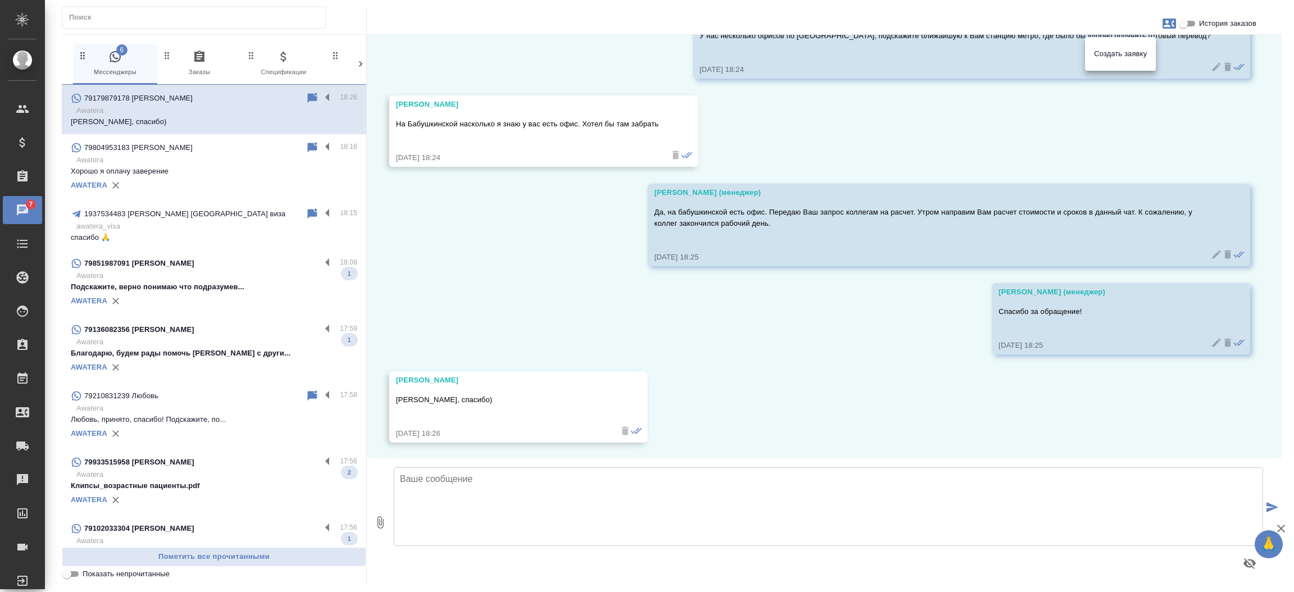
drag, startPoint x: 1274, startPoint y: 374, endPoint x: 1276, endPoint y: 291, distance: 82.6
click at [1276, 291] on div at bounding box center [647, 296] width 1294 height 592
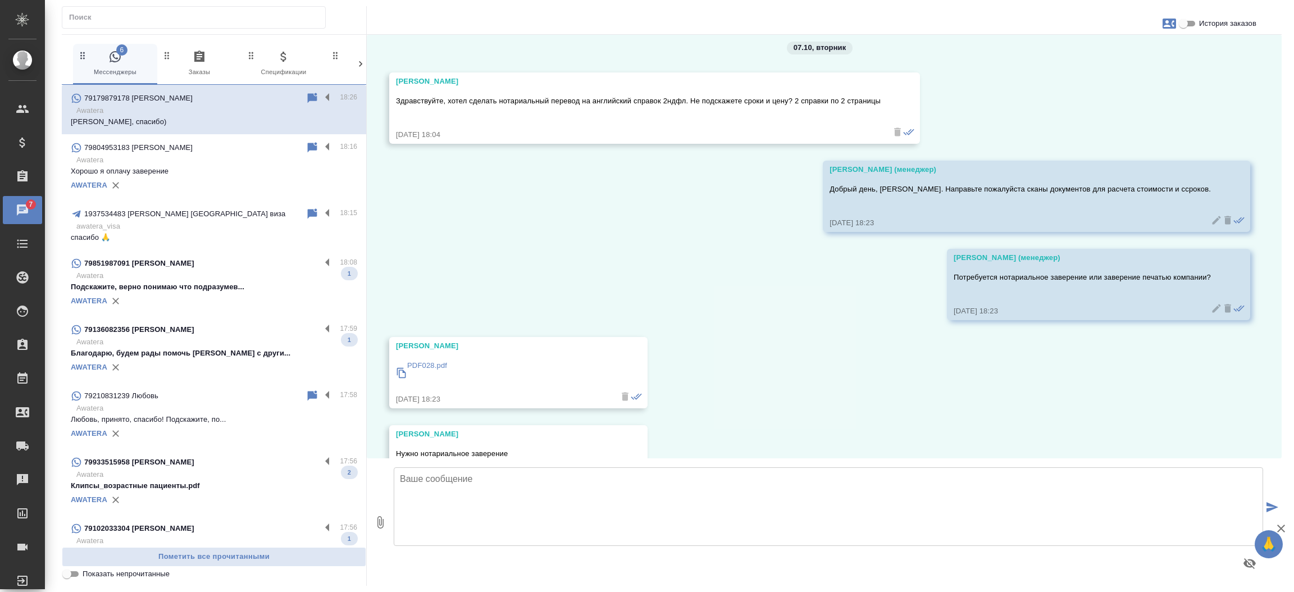
scroll to position [10, 0]
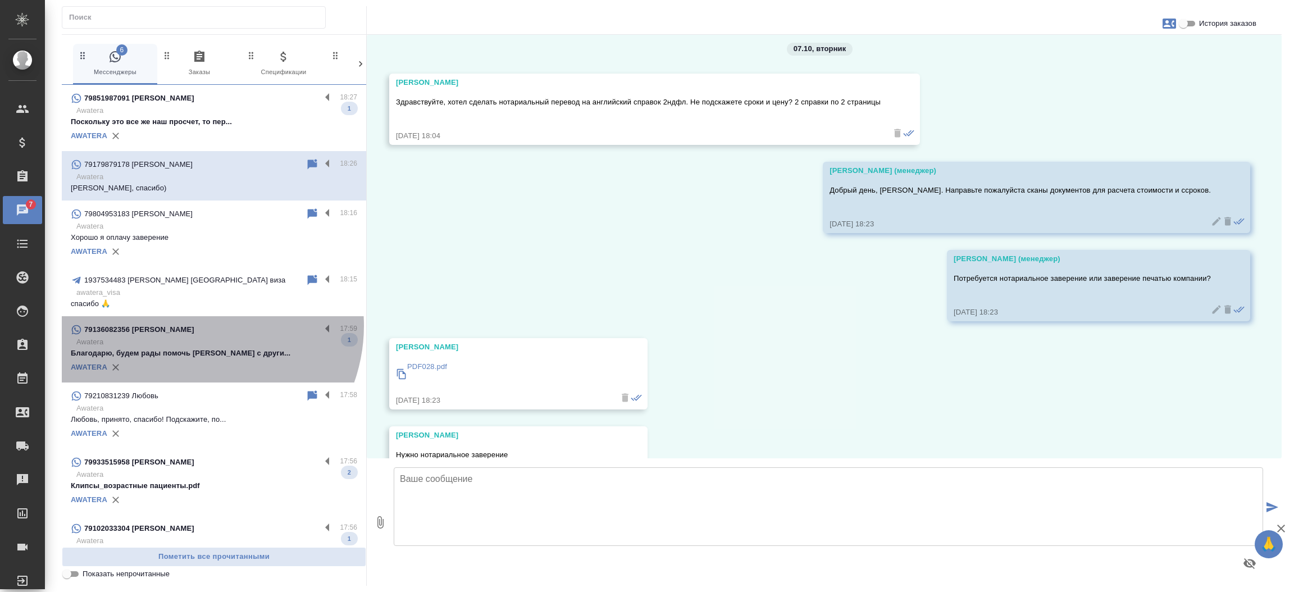
click at [194, 326] on p "79136082356 [PERSON_NAME]" at bounding box center [139, 329] width 110 height 11
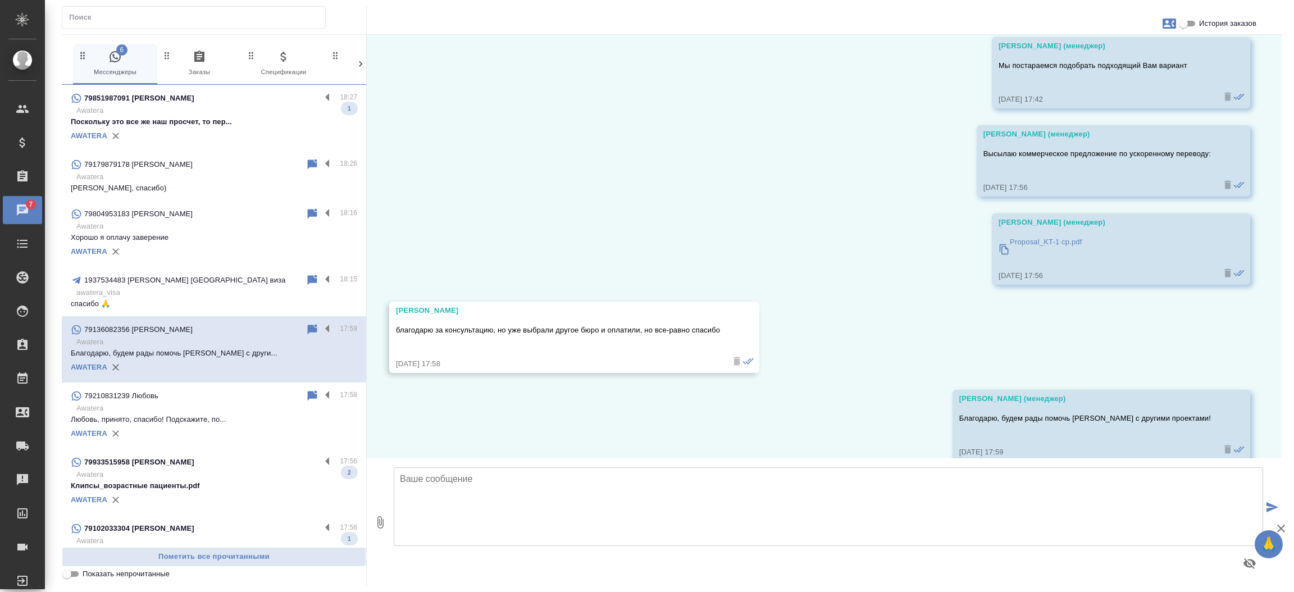
scroll to position [1345, 0]
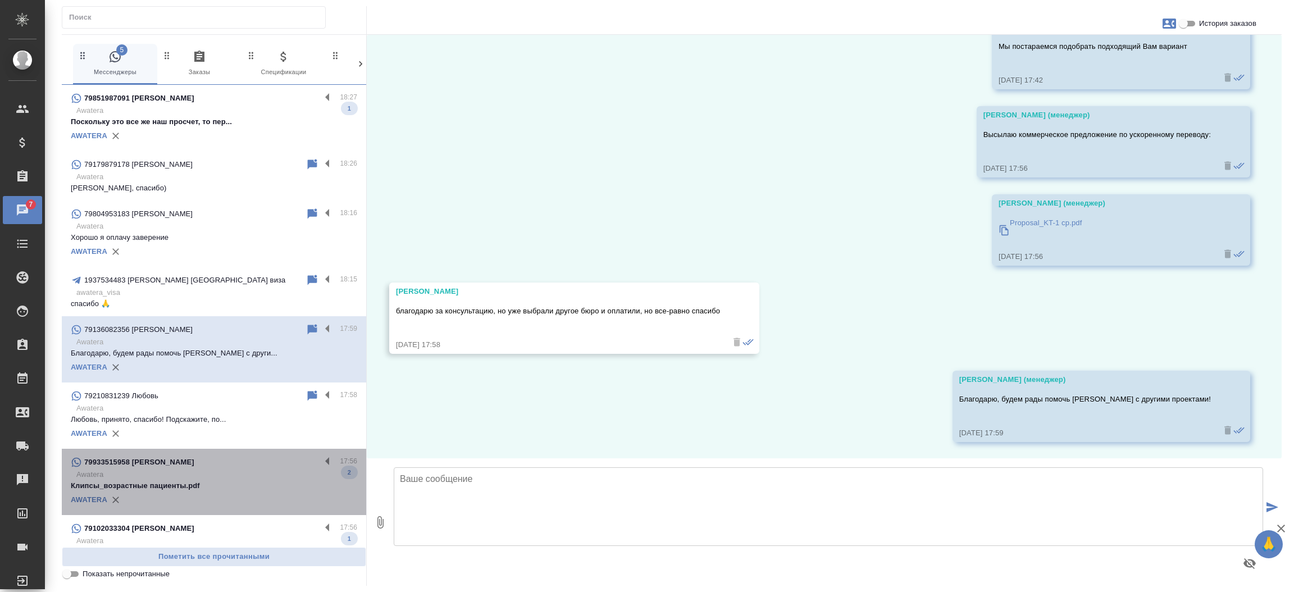
click at [235, 459] on div "79933515958 [PERSON_NAME]" at bounding box center [196, 461] width 250 height 13
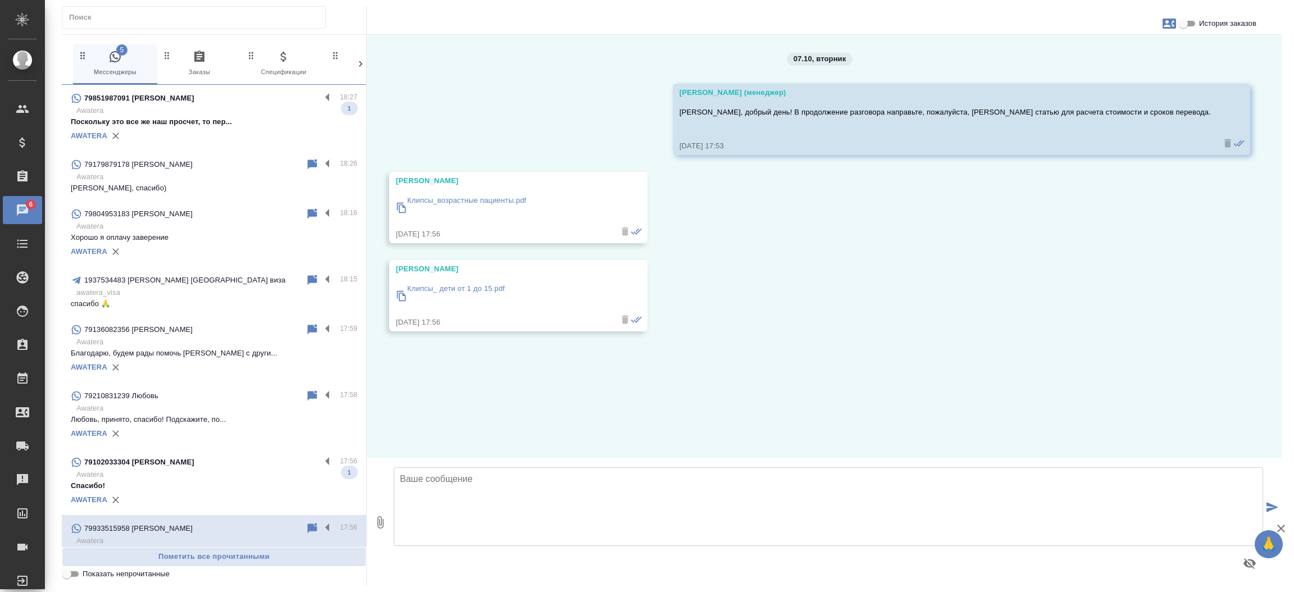
scroll to position [0, 0]
drag, startPoint x: 425, startPoint y: 183, endPoint x: 396, endPoint y: 183, distance: 29.2
click at [396, 183] on div "[PERSON_NAME]" at bounding box center [502, 180] width 212 height 11
click at [1168, 21] on icon "button" at bounding box center [1168, 24] width 13 height 10
click at [1117, 79] on span "Заявка №56639" at bounding box center [1119, 78] width 55 height 11
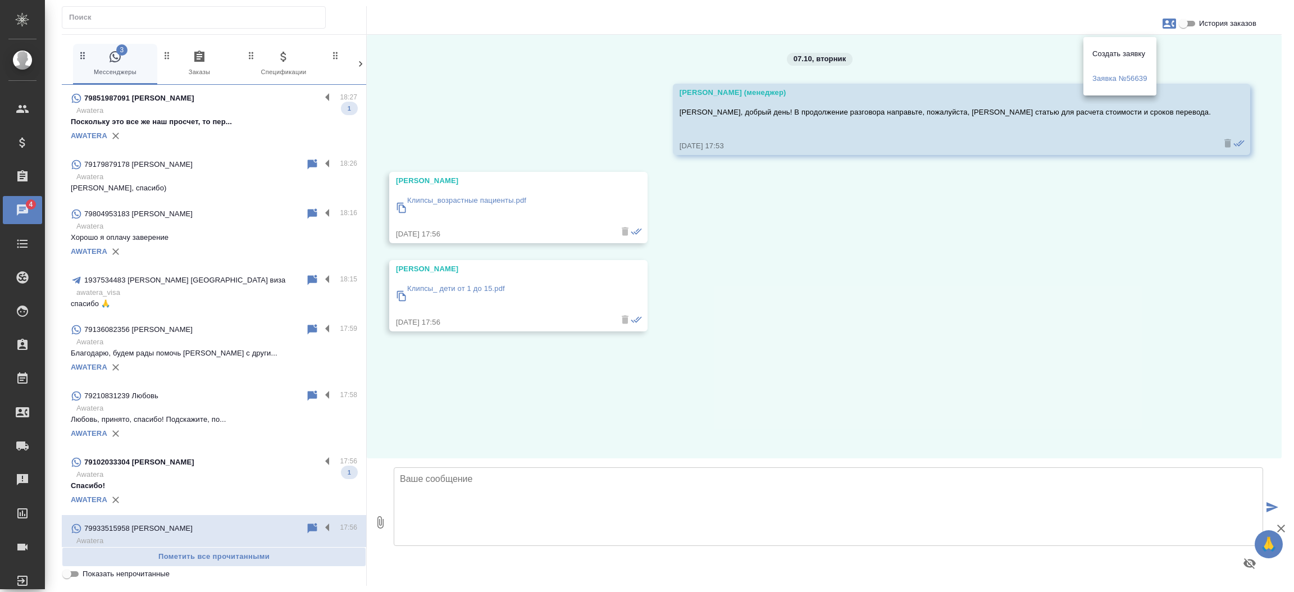
drag, startPoint x: 357, startPoint y: 113, endPoint x: 362, endPoint y: 158, distance: 45.3
click at [362, 158] on div at bounding box center [647, 296] width 1294 height 592
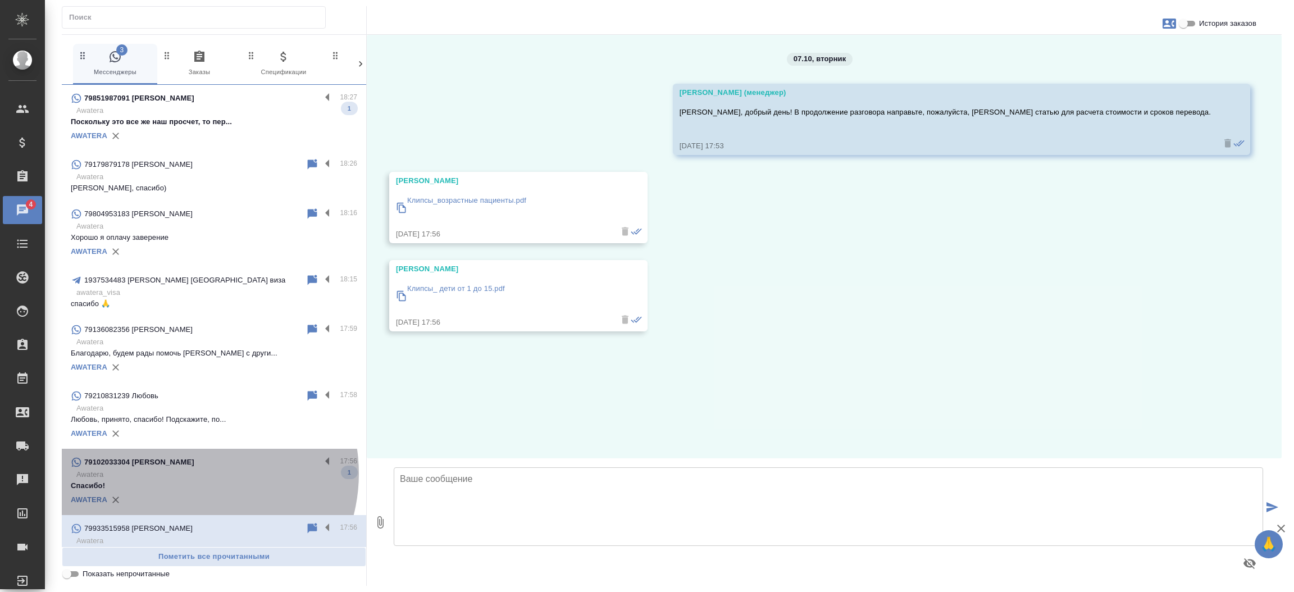
click at [190, 473] on p "Awatera" at bounding box center [216, 474] width 281 height 11
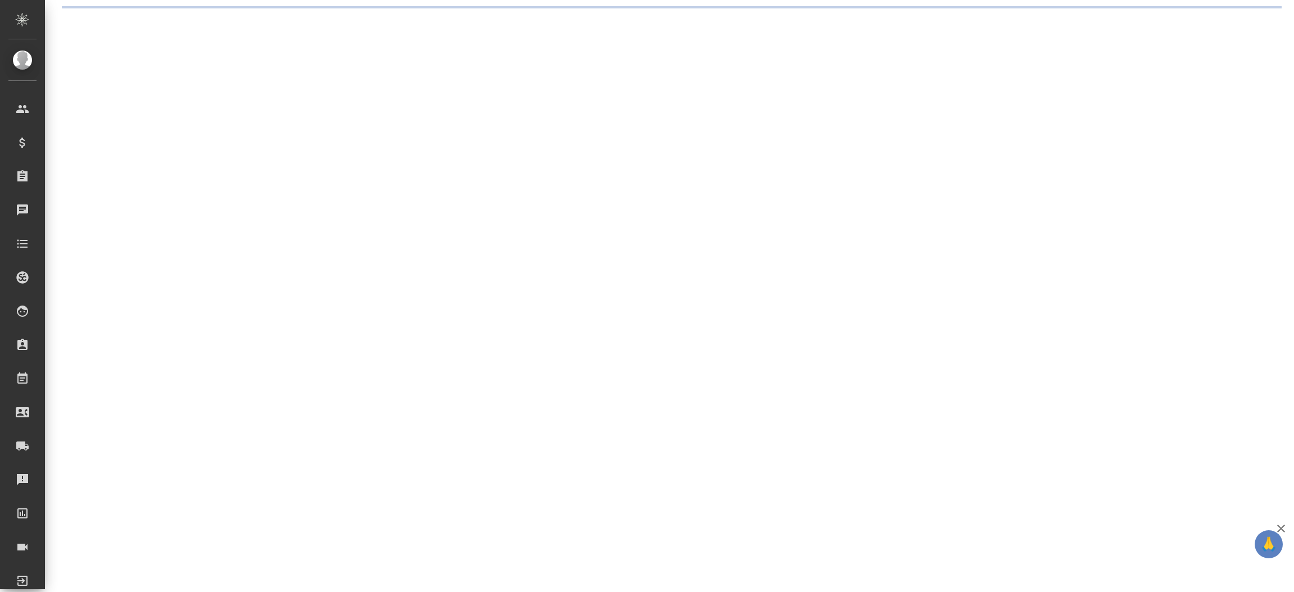
select select "RU"
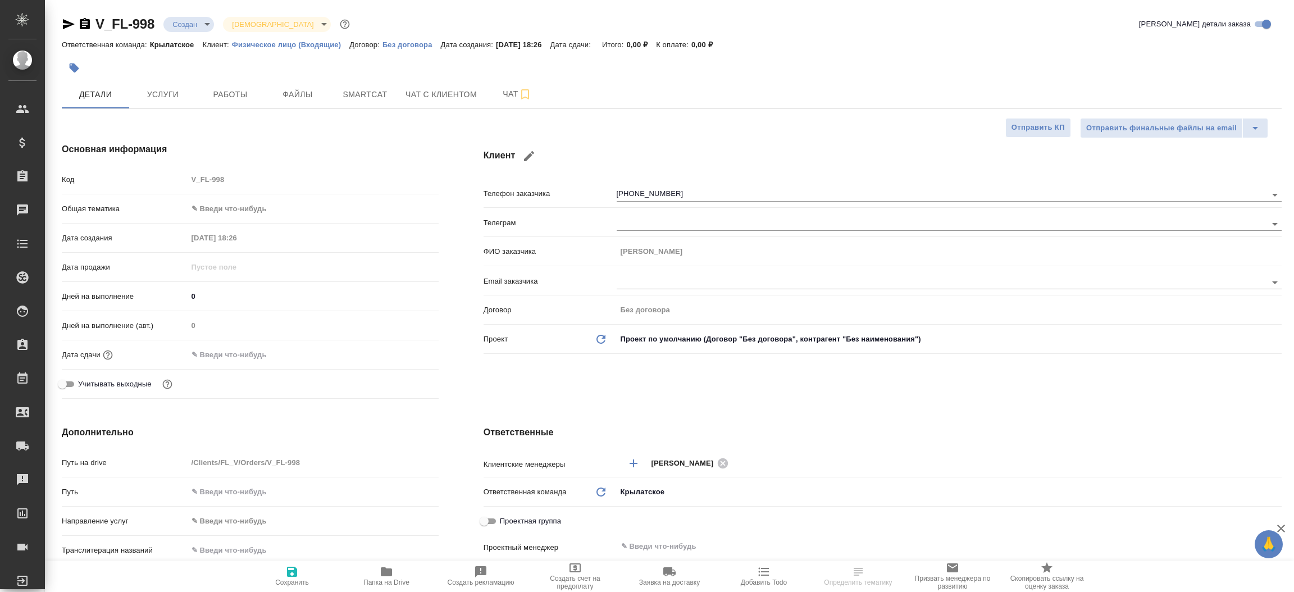
type textarea "x"
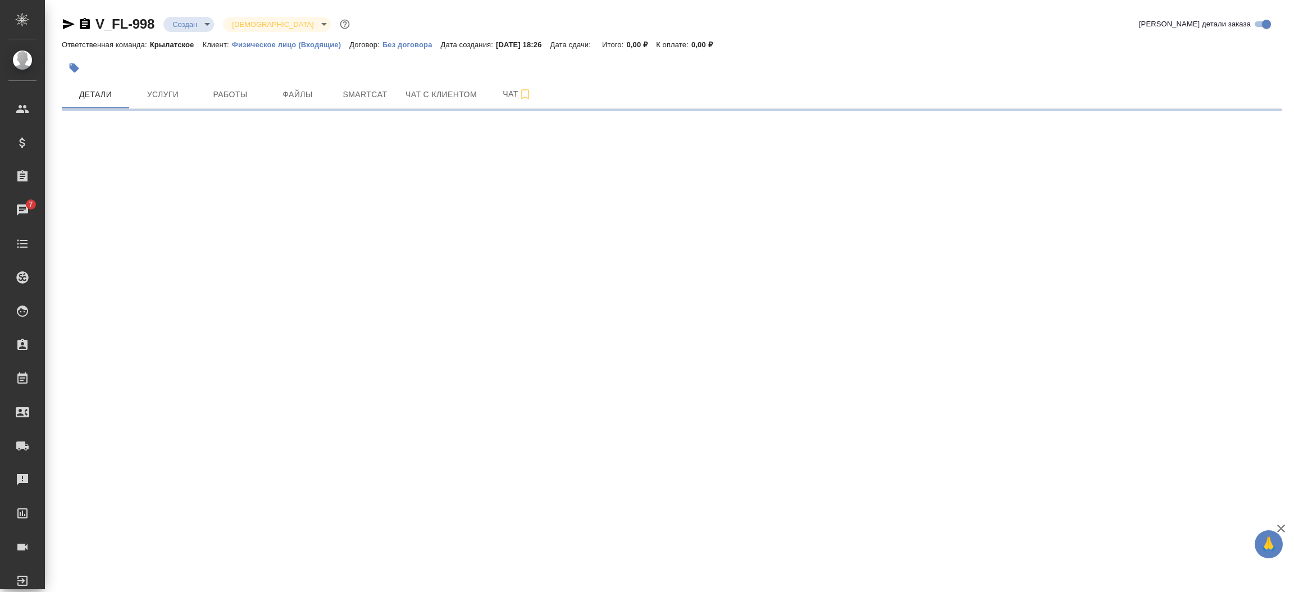
select select "RU"
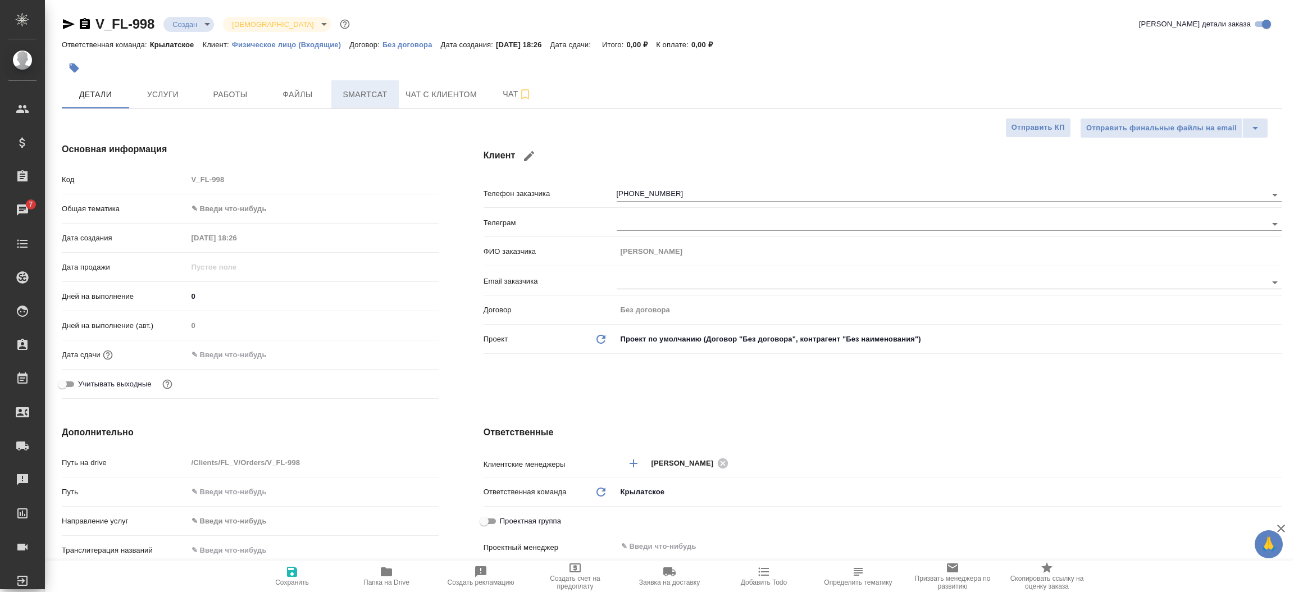
type textarea "x"
click at [302, 97] on span "Файлы" at bounding box center [298, 95] width 54 height 14
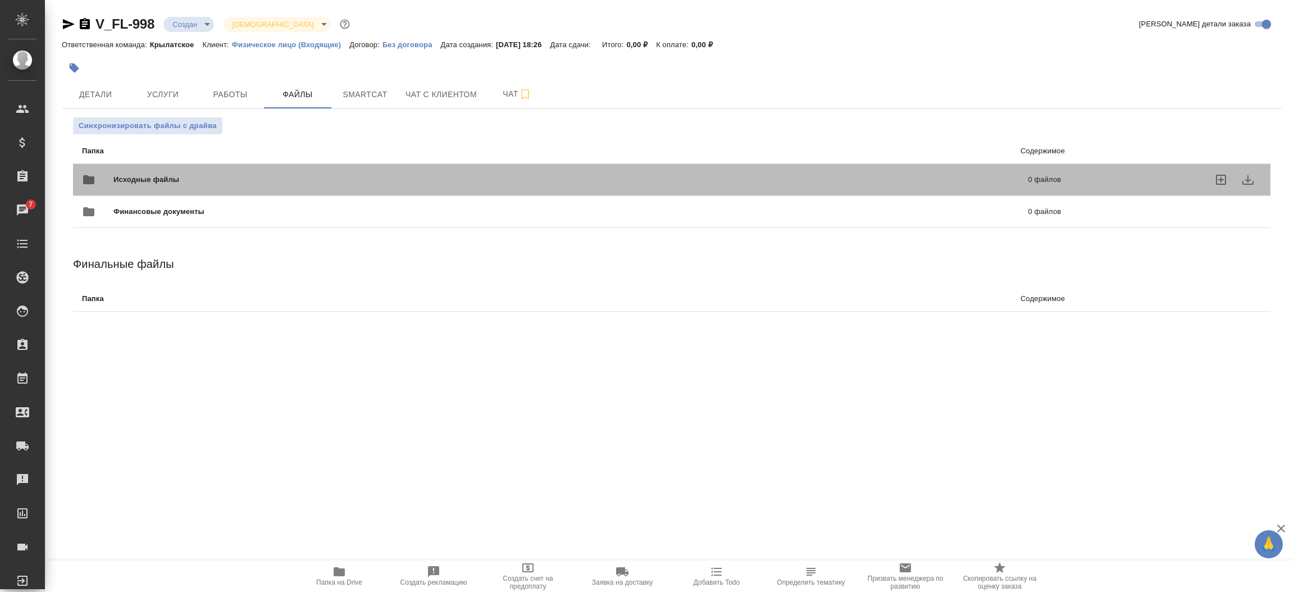
click at [191, 175] on span "Исходные файлы" at bounding box center [358, 179] width 490 height 11
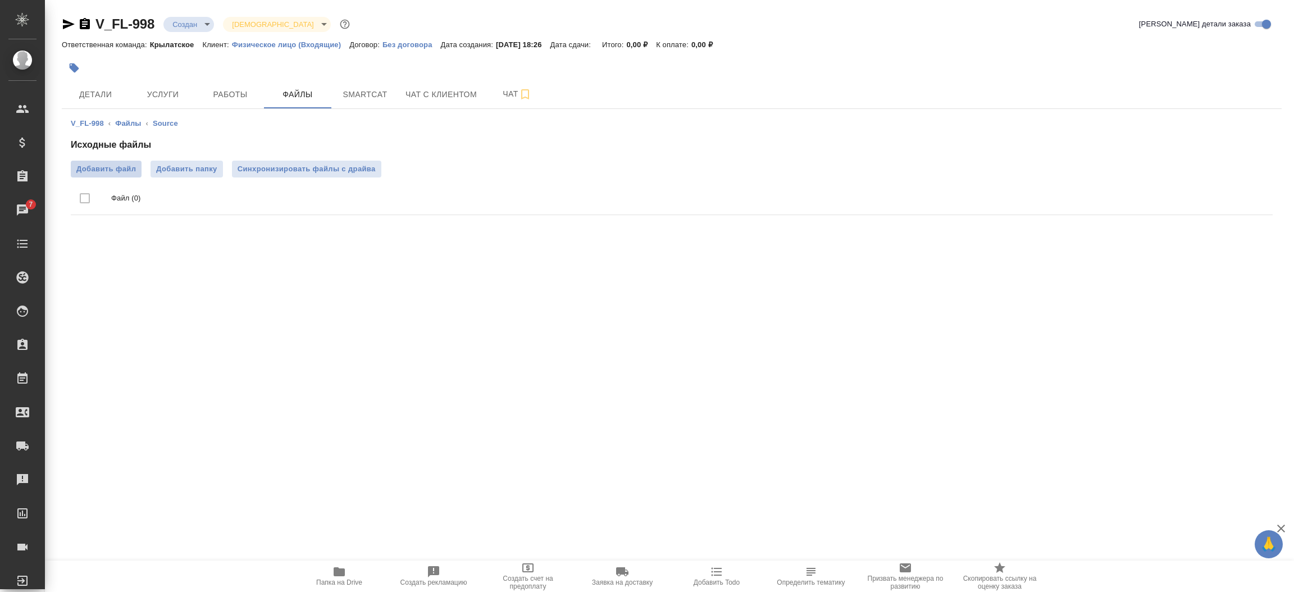
click at [132, 172] on span "Добавить файл" at bounding box center [106, 168] width 60 height 11
click at [0, 0] on input "Добавить файл" at bounding box center [0, 0] width 0 height 0
click at [120, 99] on span "Детали" at bounding box center [95, 95] width 54 height 14
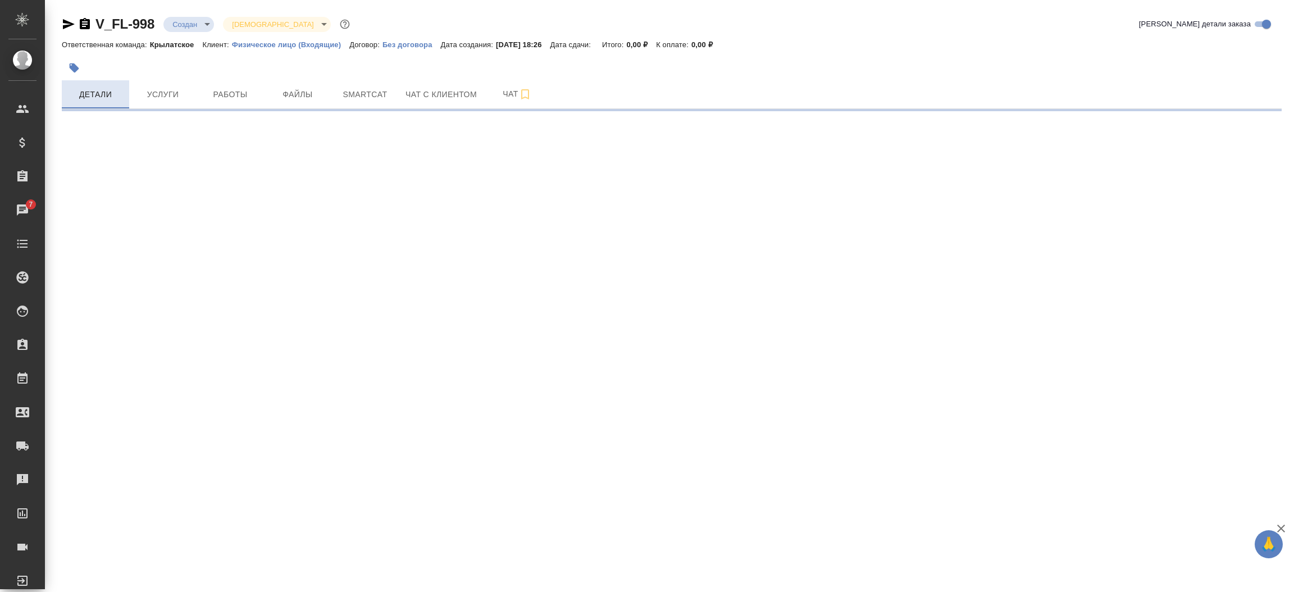
select select "RU"
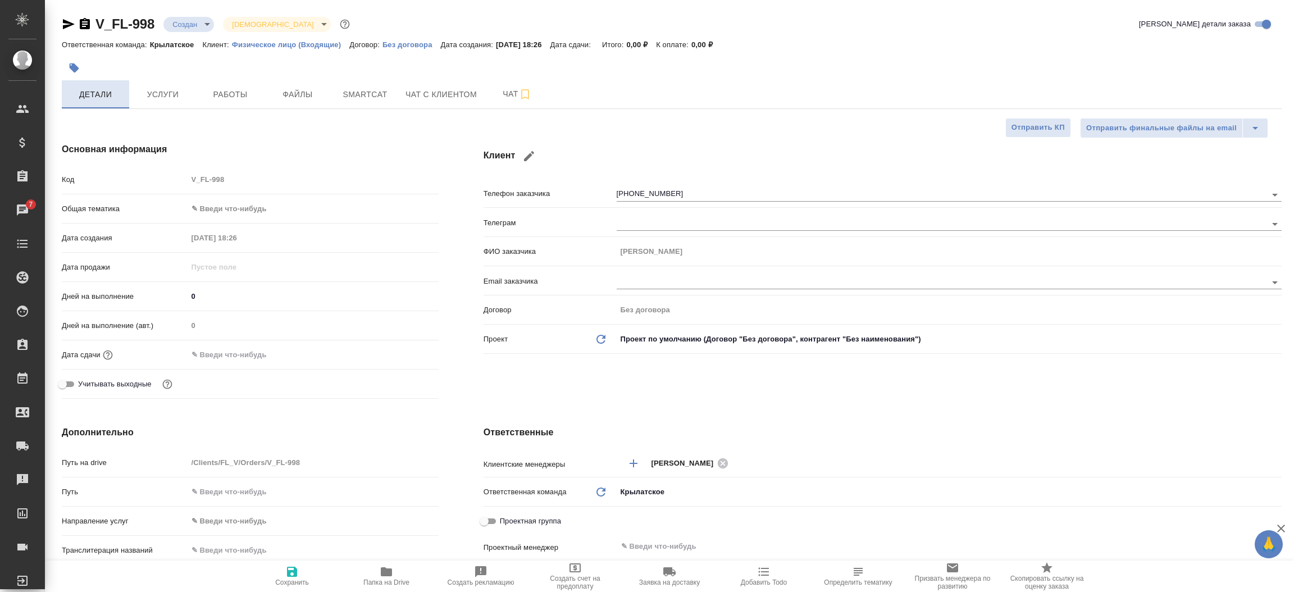
type textarea "x"
click at [62, 20] on icon "button" at bounding box center [68, 23] width 13 height 13
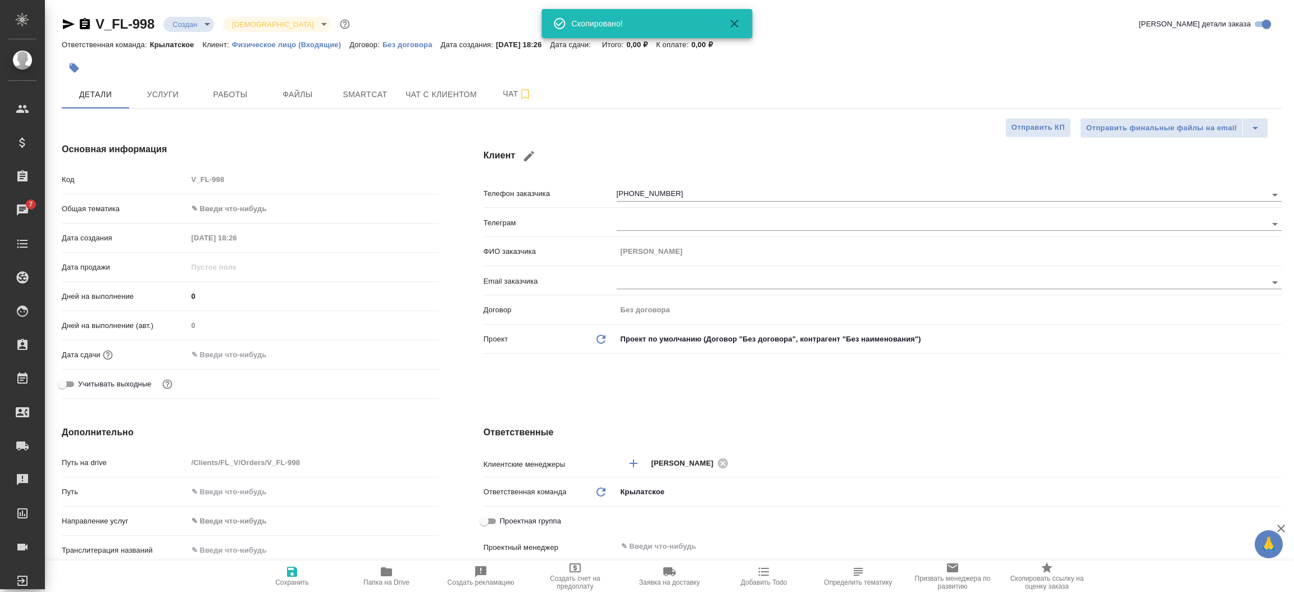
type textarea "x"
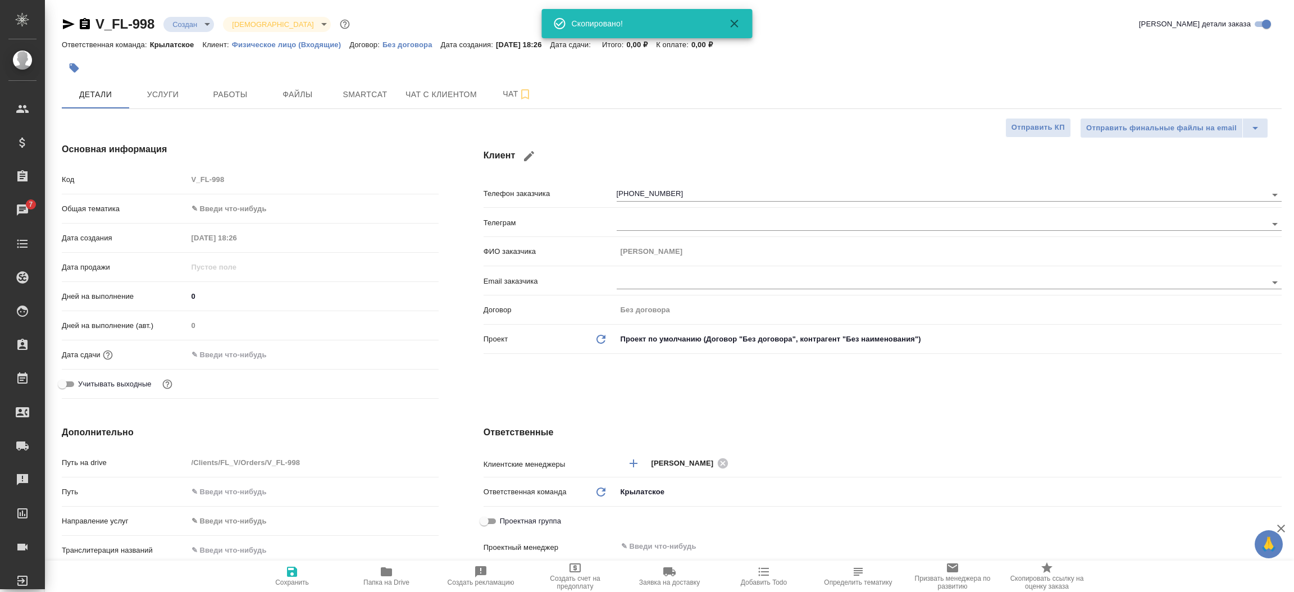
type textarea "x"
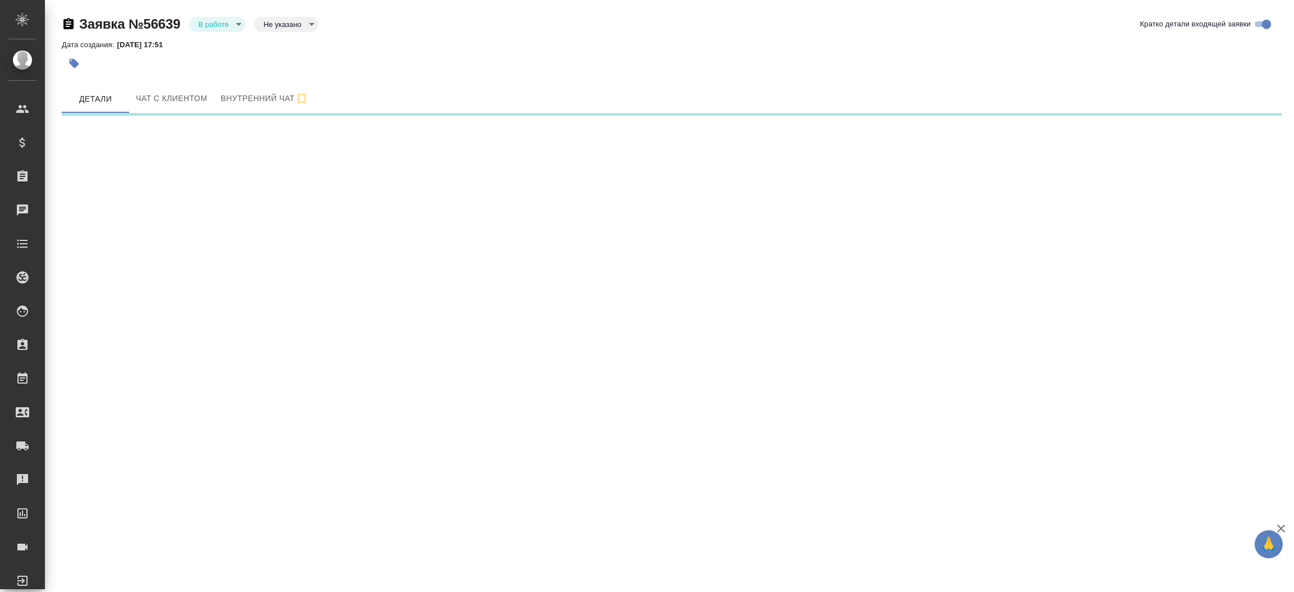
click at [72, 24] on icon "button" at bounding box center [68, 23] width 10 height 11
select select "RU"
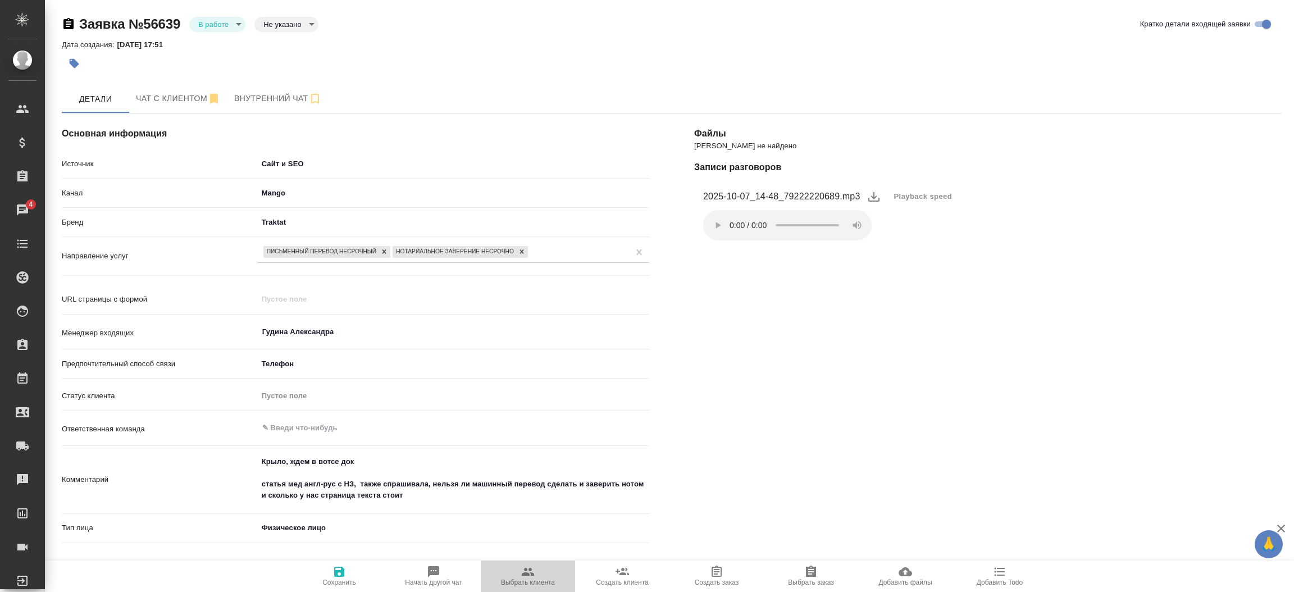
click at [526, 566] on icon "button" at bounding box center [527, 571] width 13 height 13
type textarea "x"
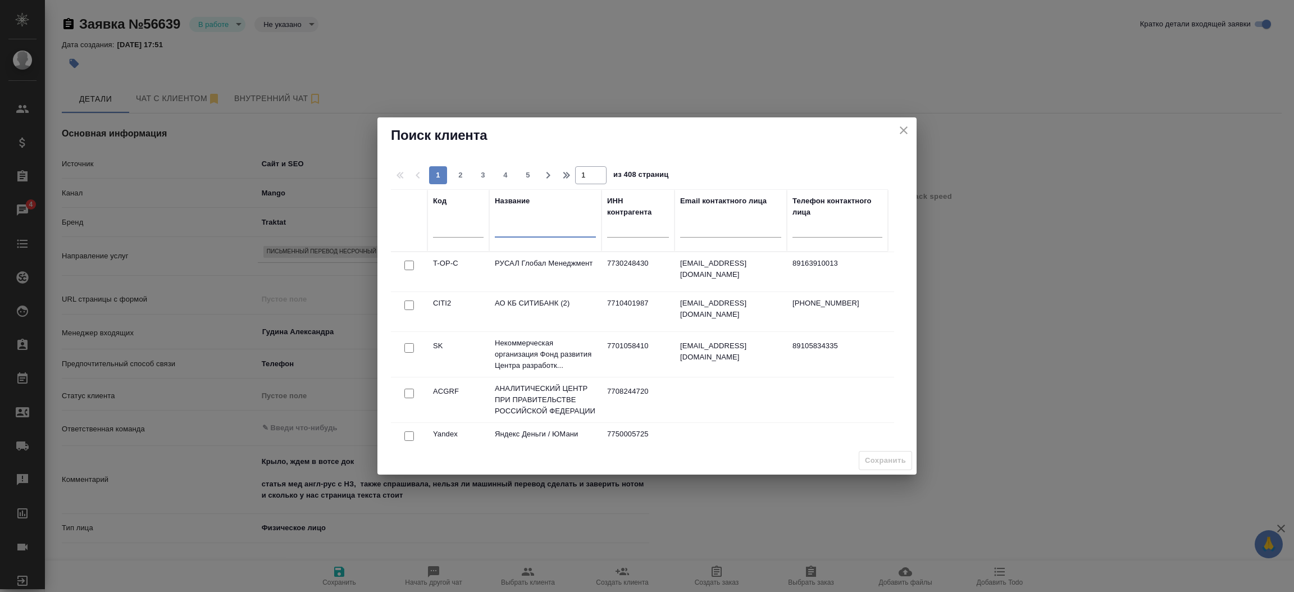
click at [508, 226] on input "text" at bounding box center [545, 230] width 101 height 14
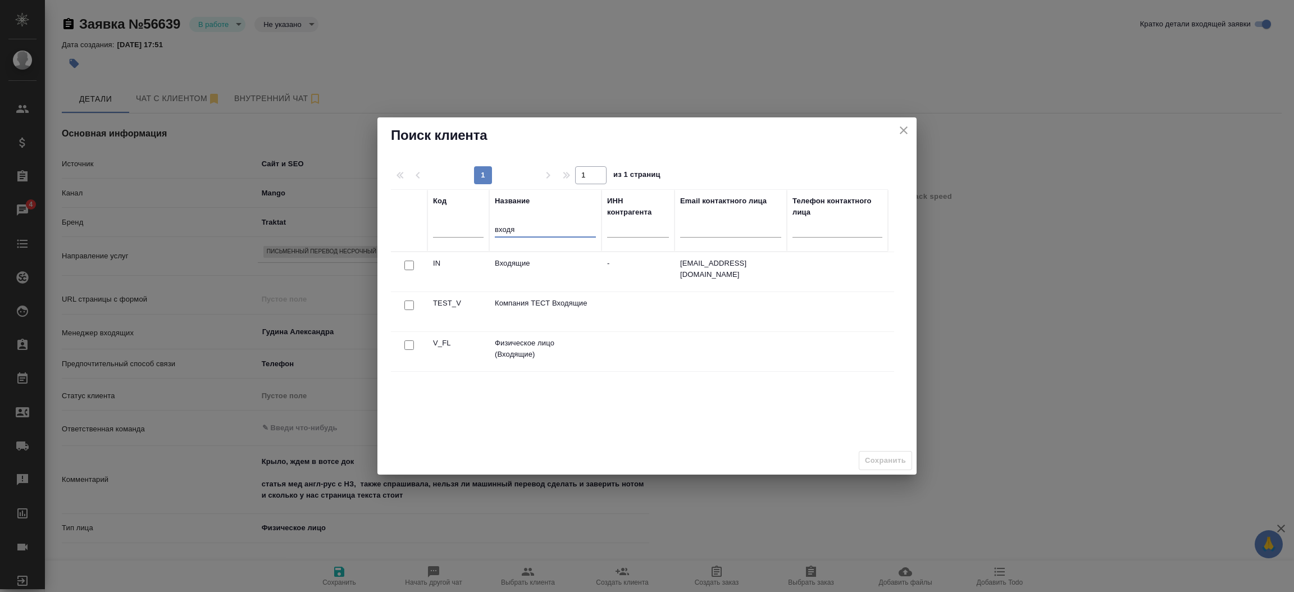
type input "входя"
click at [410, 343] on input "checkbox" at bounding box center [409, 345] width 10 height 10
checkbox input "true"
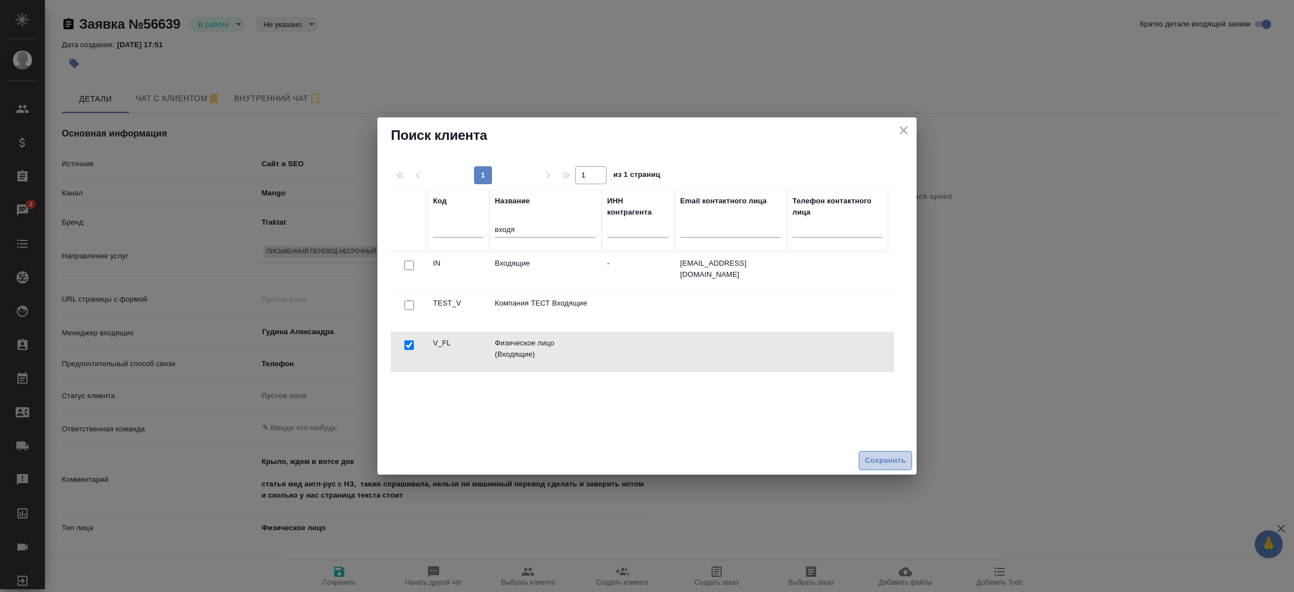
click at [878, 459] on span "Сохранить" at bounding box center [885, 460] width 41 height 13
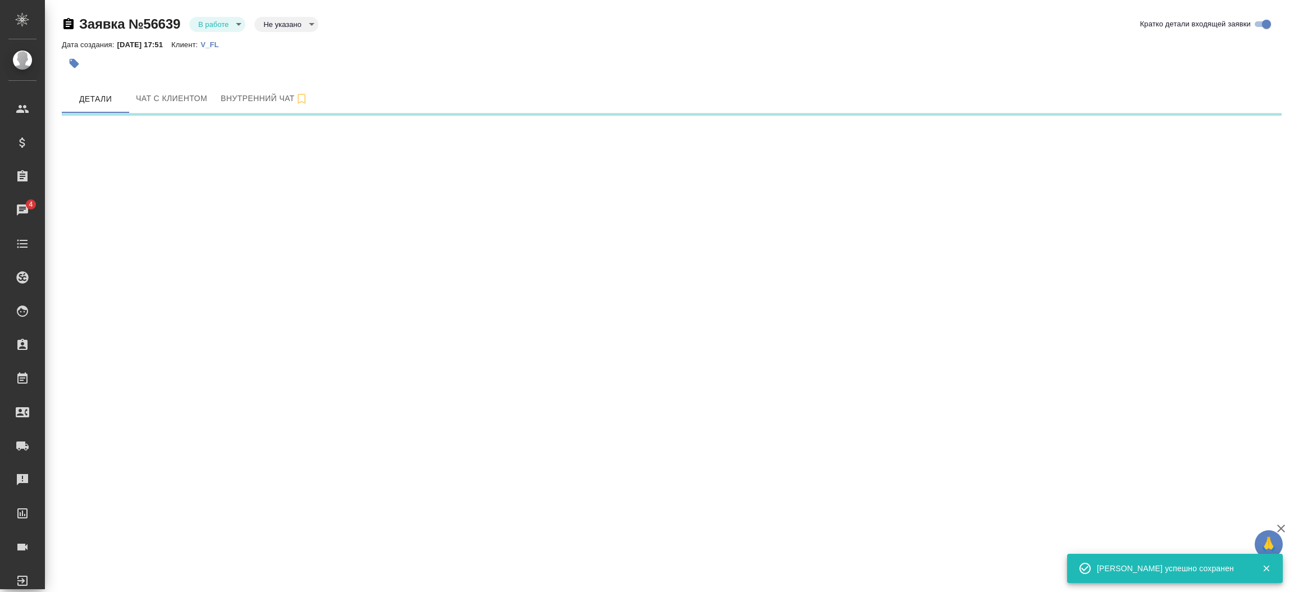
select select "RU"
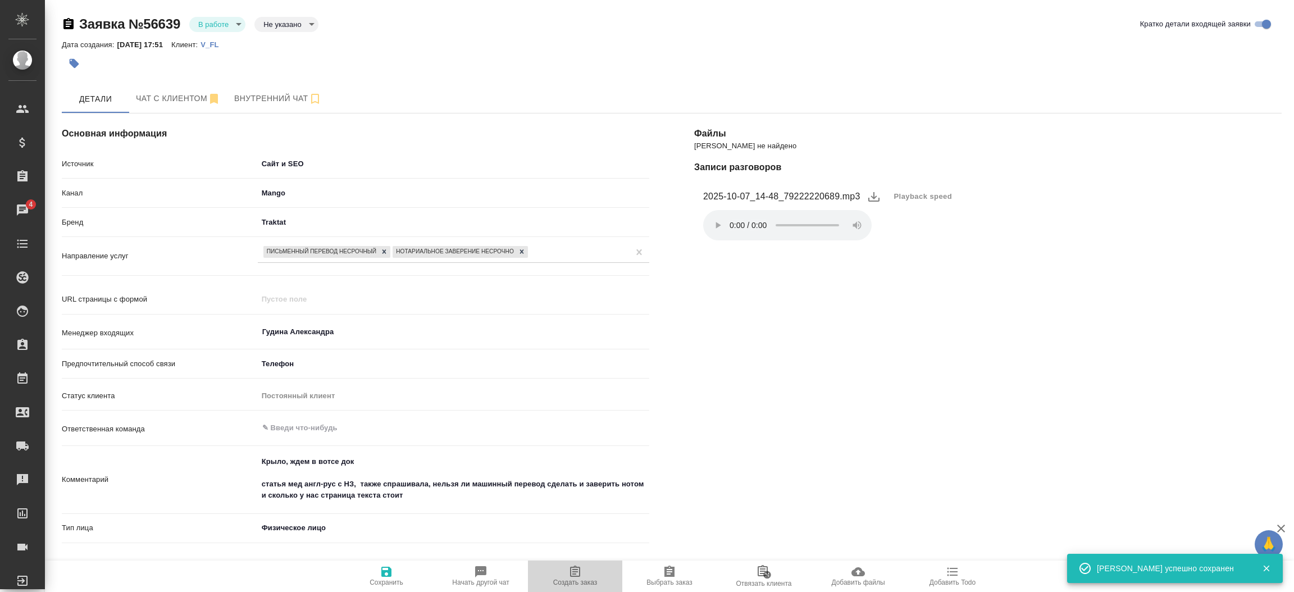
click at [550, 568] on span "Создать заказ" at bounding box center [574, 575] width 81 height 21
type textarea "x"
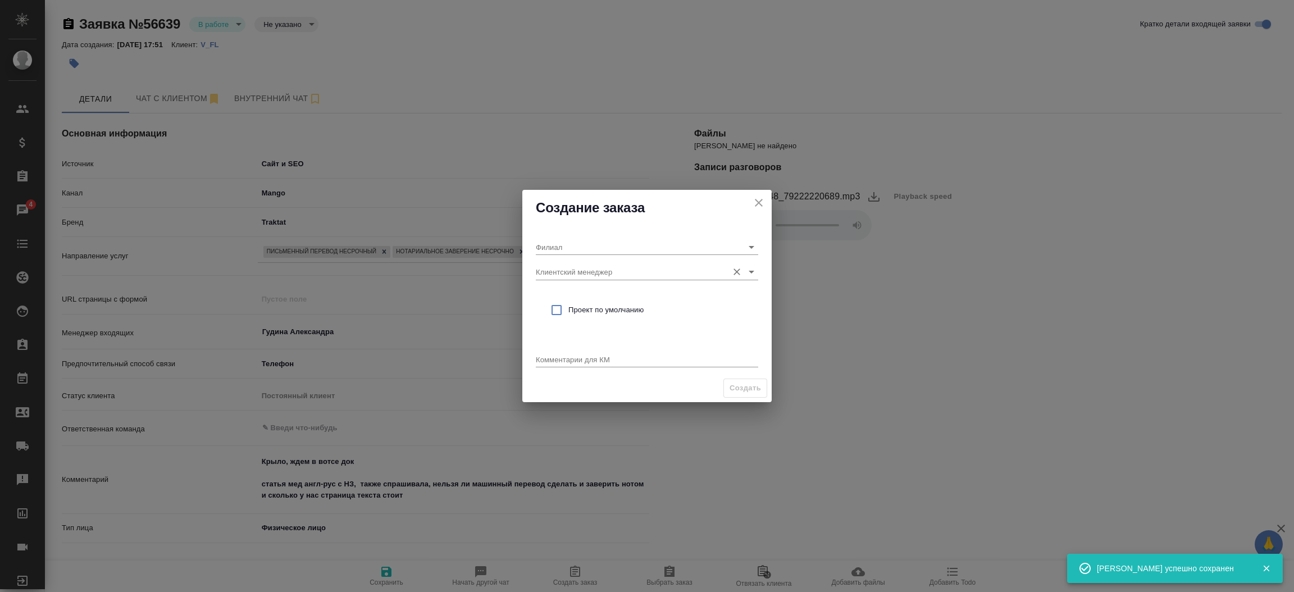
click at [572, 265] on input "Клиентский менеджер" at bounding box center [629, 271] width 186 height 15
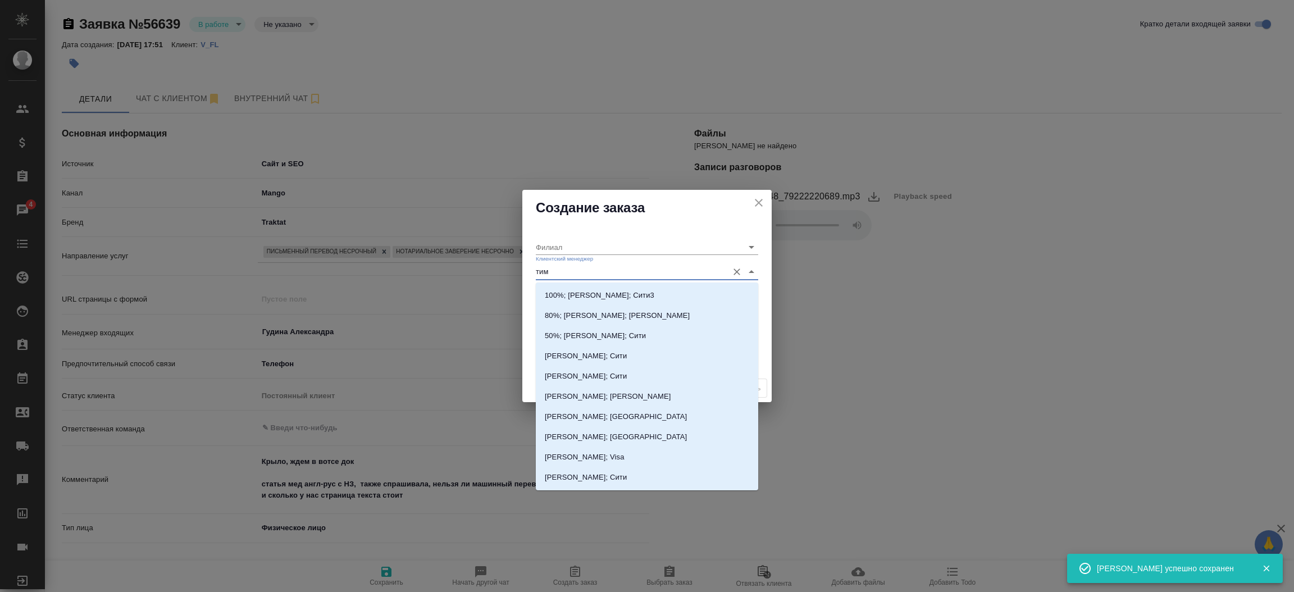
type input "тиму"
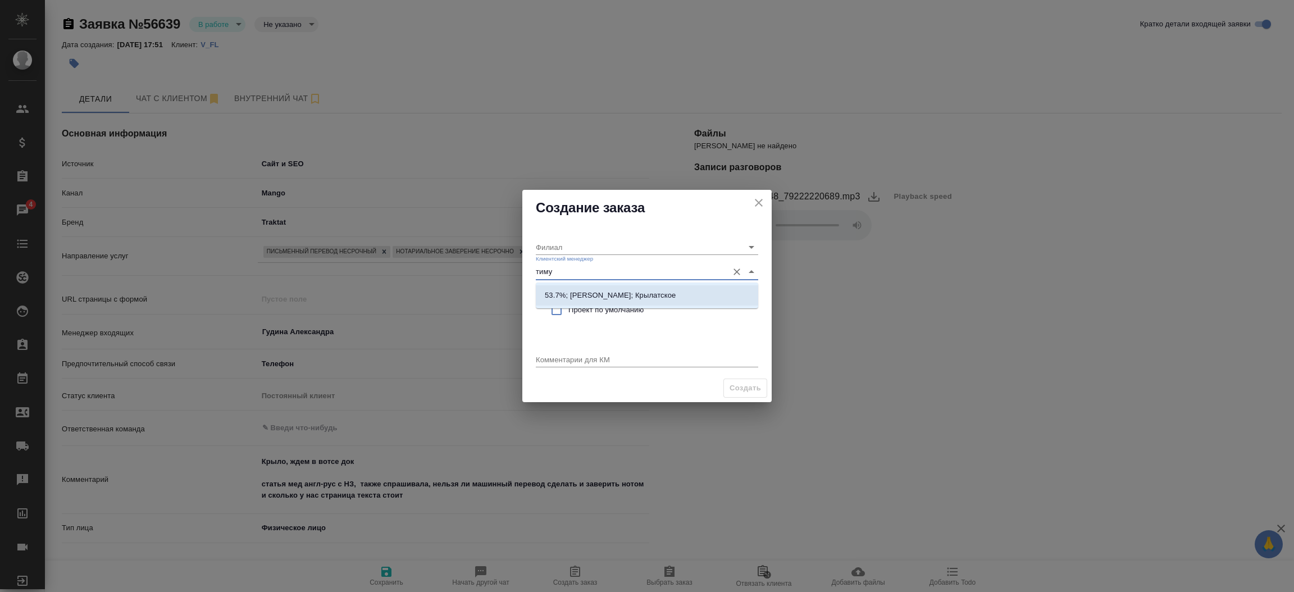
click at [590, 301] on li "53.7%; Касымов Тимур; Крылатское" at bounding box center [647, 295] width 222 height 20
type input "Крылатское"
type input "53.7%; Касымов Тимур; Крылатское"
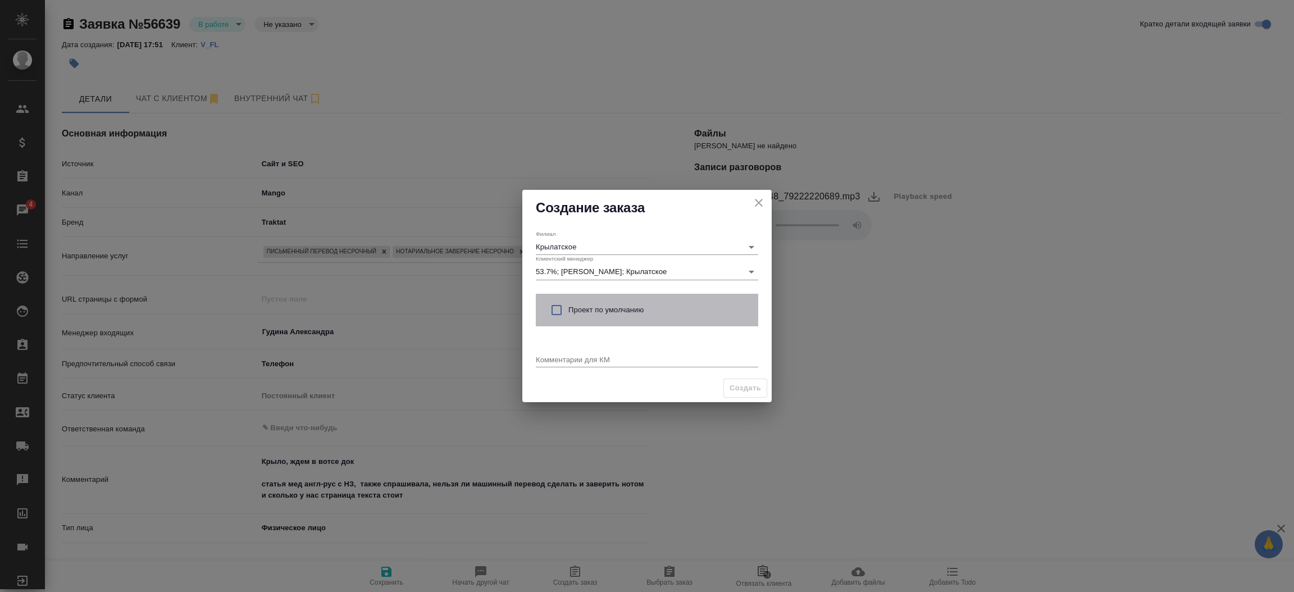
click at [578, 312] on span "Проект по умолчанию" at bounding box center [658, 309] width 181 height 11
checkbox input "true"
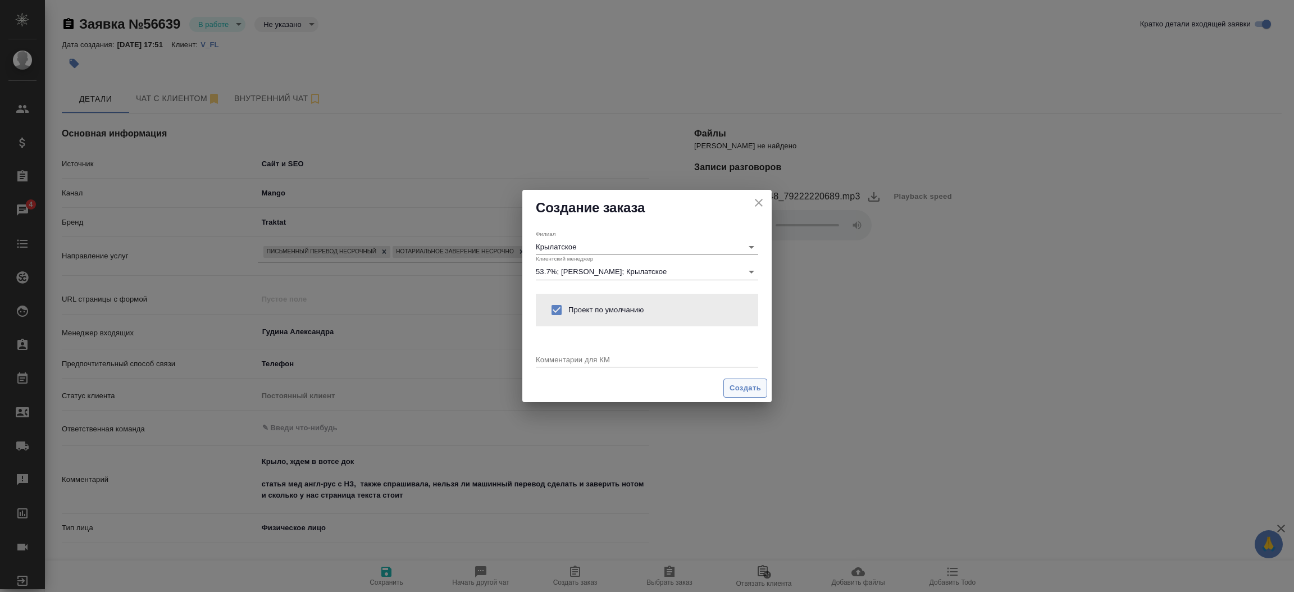
click at [733, 386] on span "Создать" at bounding box center [744, 388] width 31 height 13
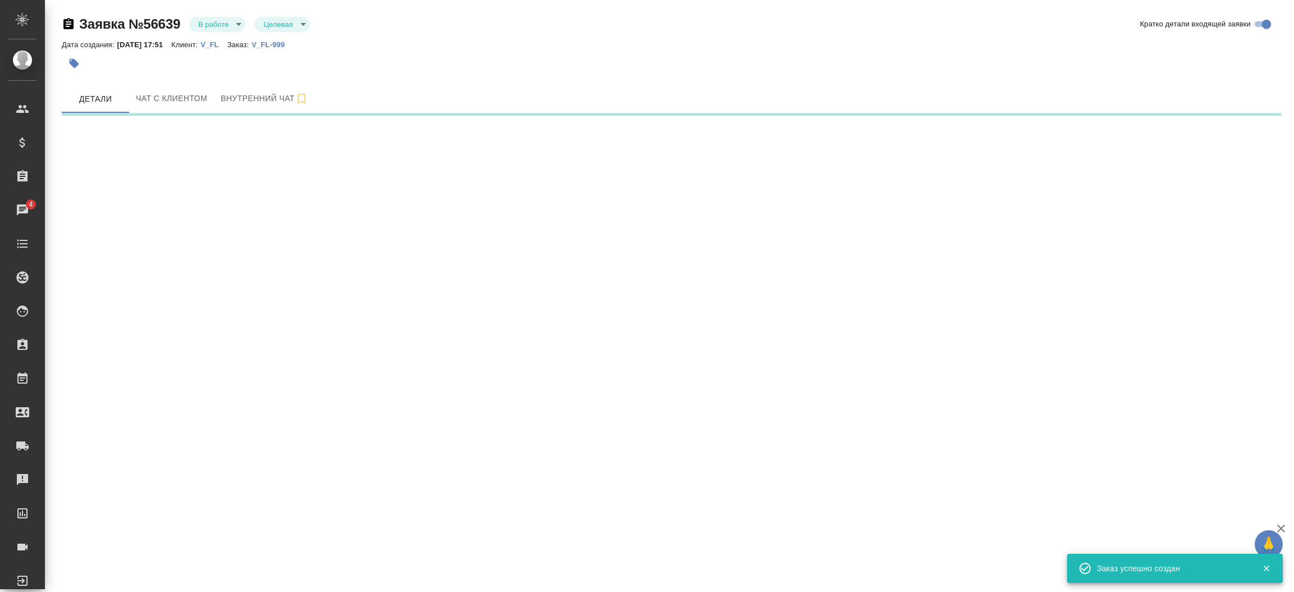
select select "RU"
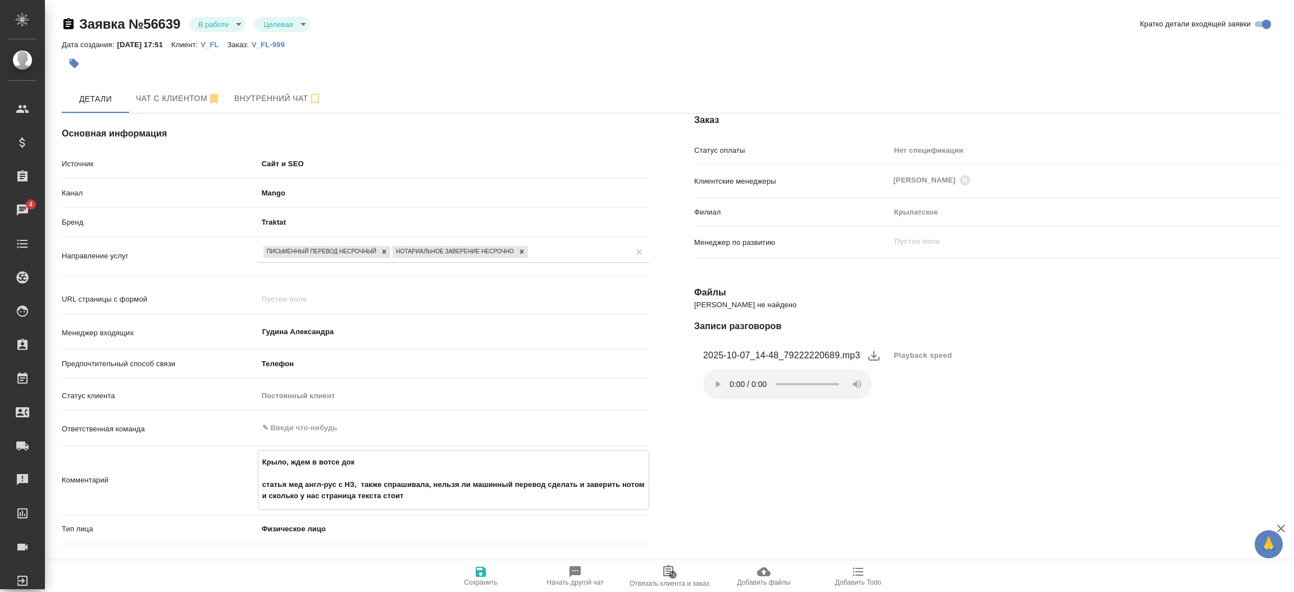
drag, startPoint x: 259, startPoint y: 484, endPoint x: 412, endPoint y: 496, distance: 153.2
click at [412, 496] on textarea "Крыло, ждем в вотсе док статья мед англ-рус с НЗ, также спрашивала, нельзя ли м…" at bounding box center [453, 479] width 390 height 53
type textarea "x"
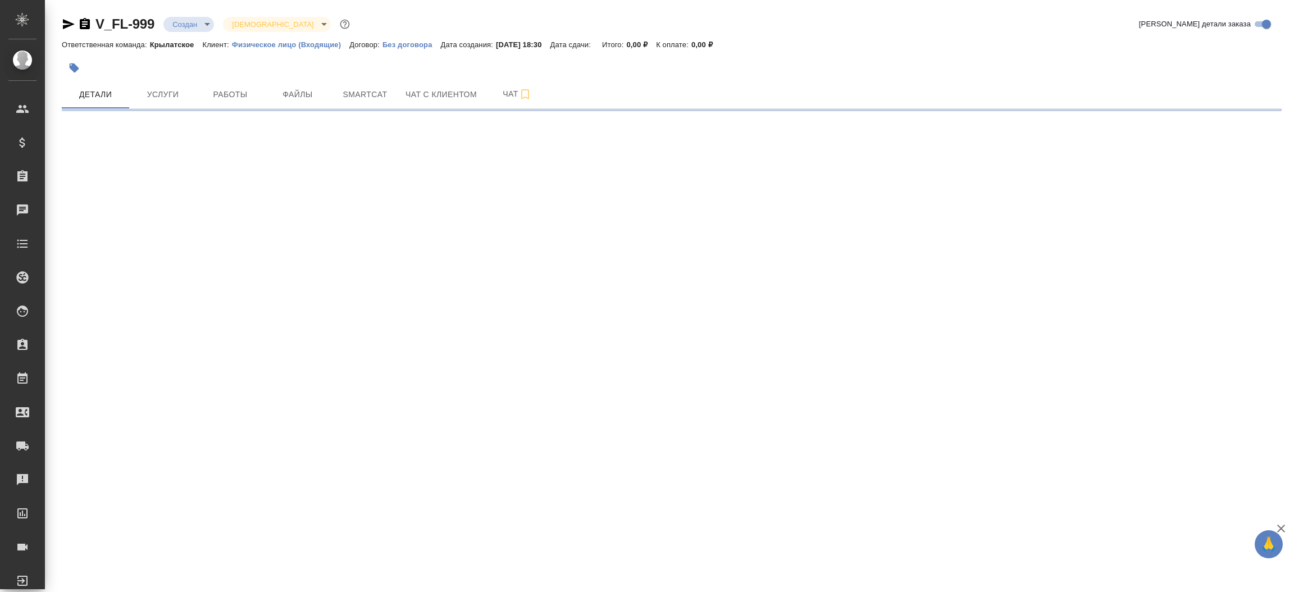
select select "RU"
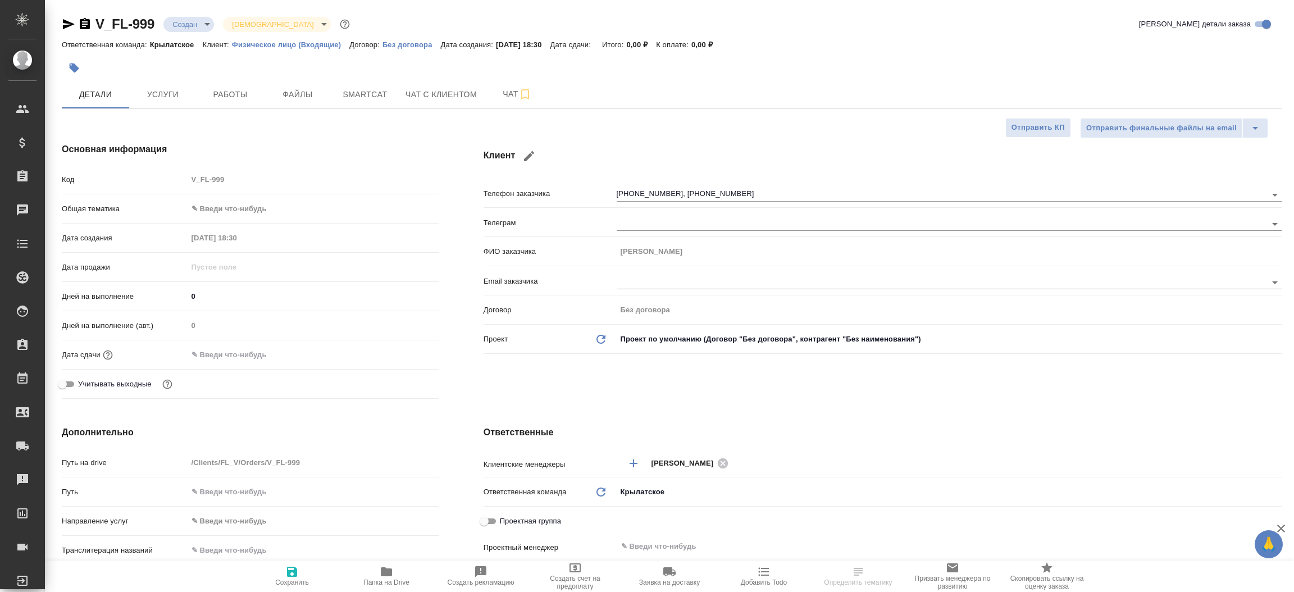
type textarea "x"
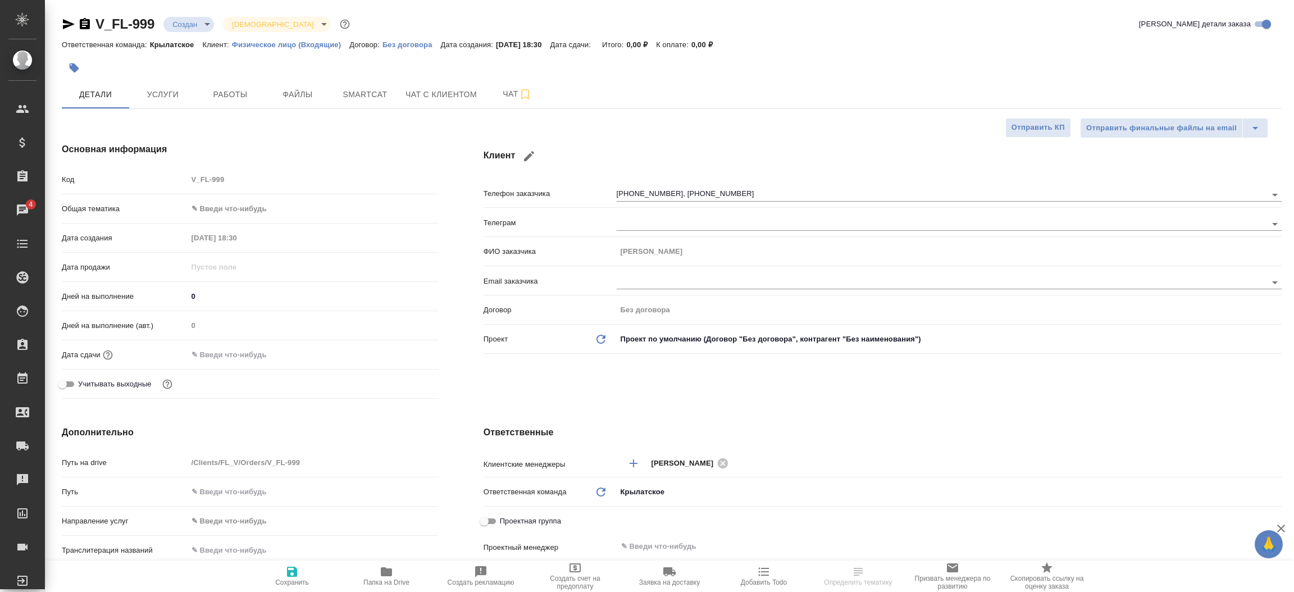
type textarea "x"
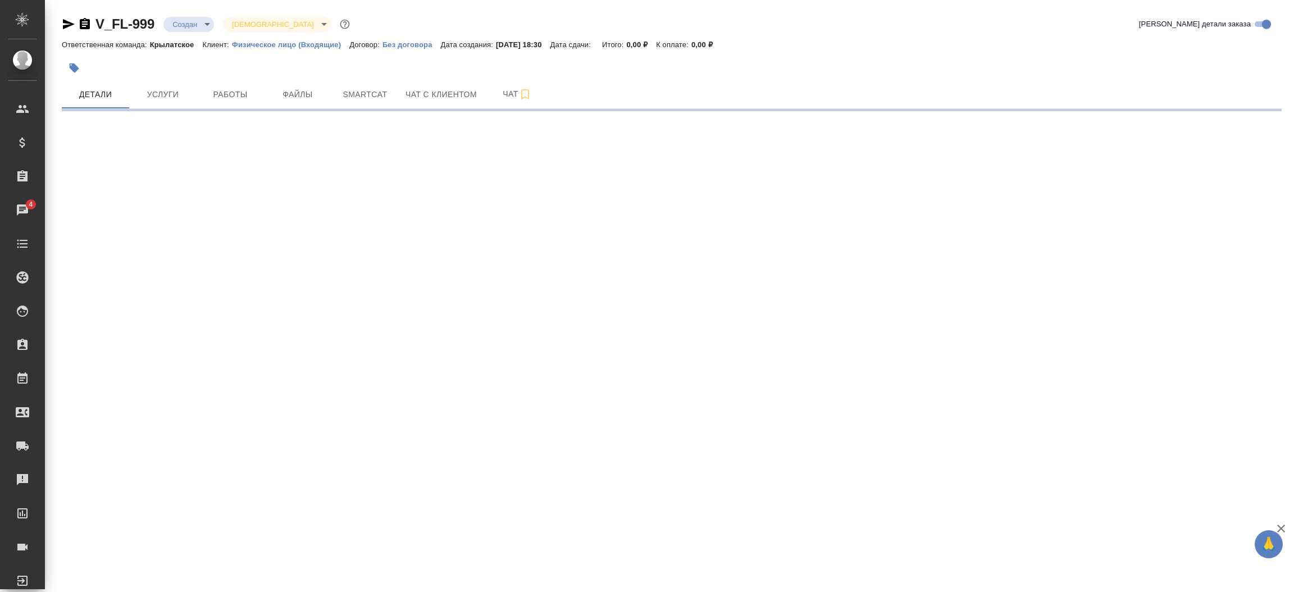
click at [479, 413] on div ".cls-1 fill:#fff; AWATERA [PERSON_NAME]prutko Клиенты Спецификации Заказы 4 Чат…" at bounding box center [647, 296] width 1294 height 592
select select "RU"
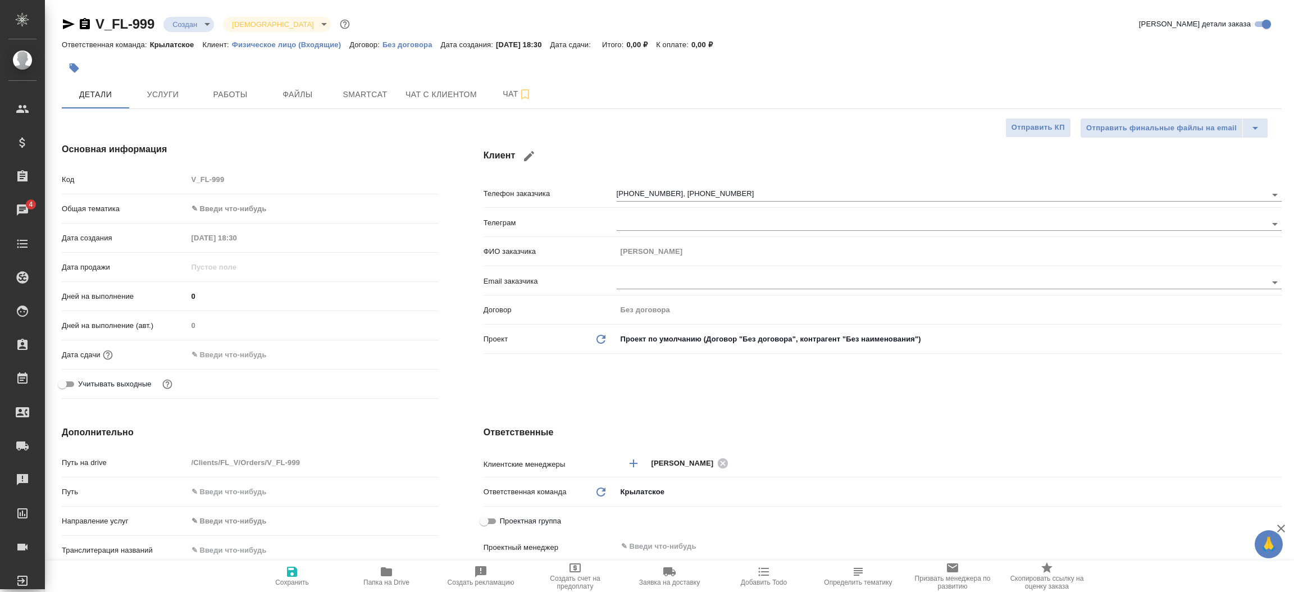
type textarea "x"
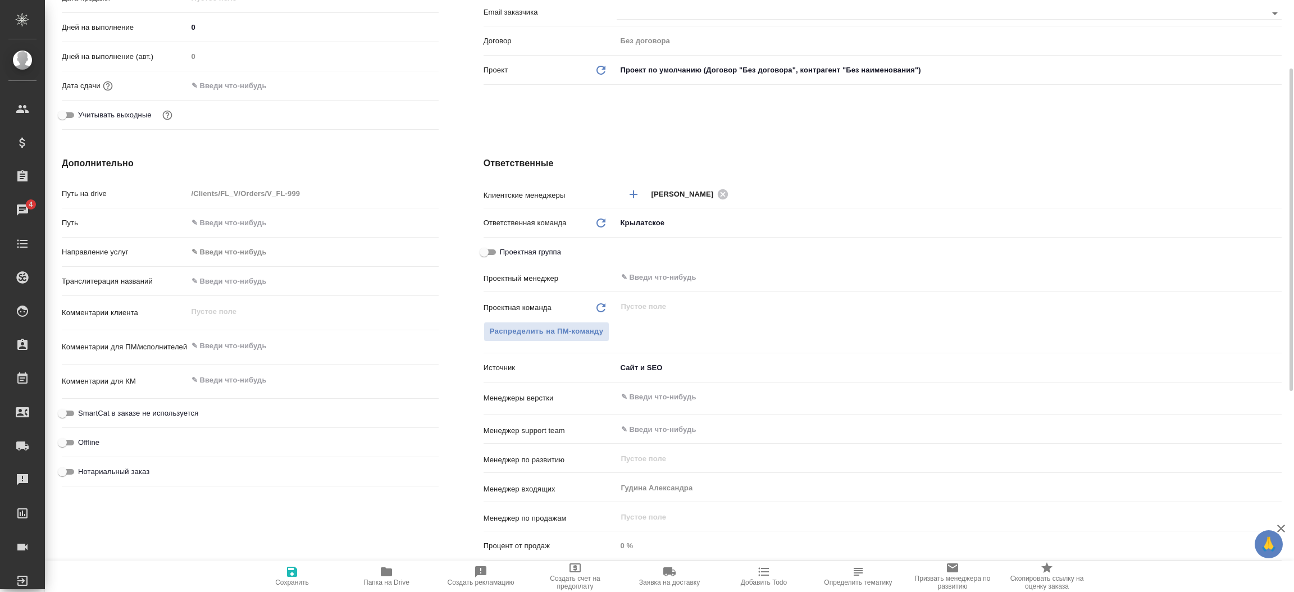
scroll to position [303, 0]
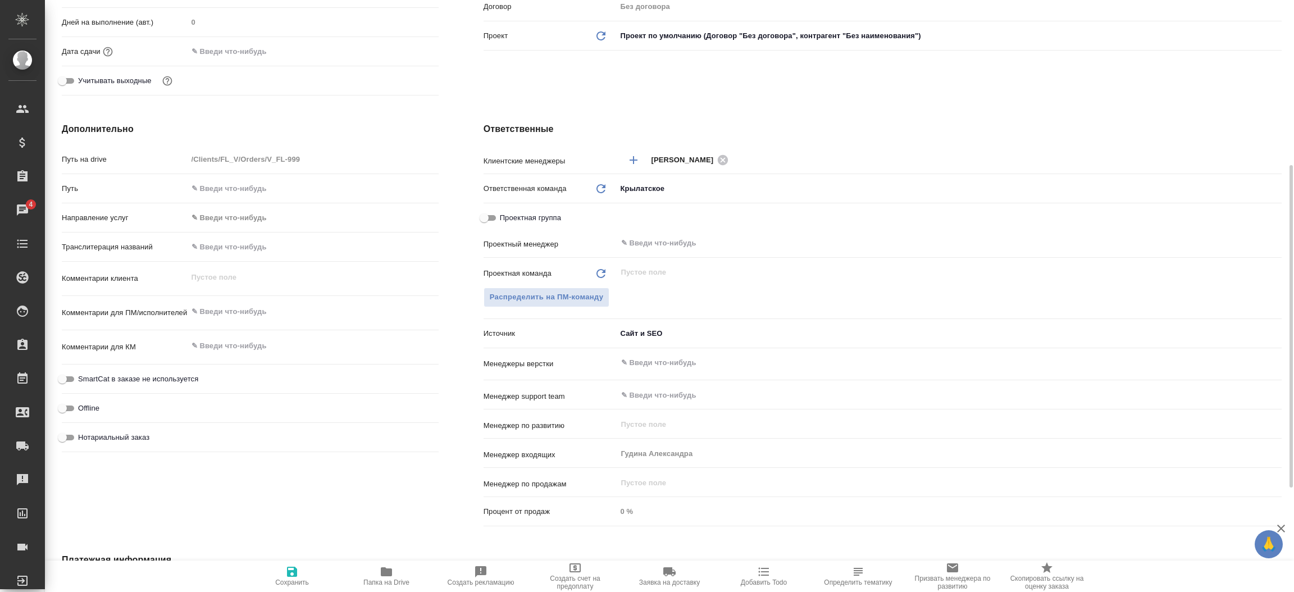
type textarea "x"
click at [248, 352] on textarea at bounding box center [313, 346] width 250 height 19
type textarea "о"
type textarea "x"
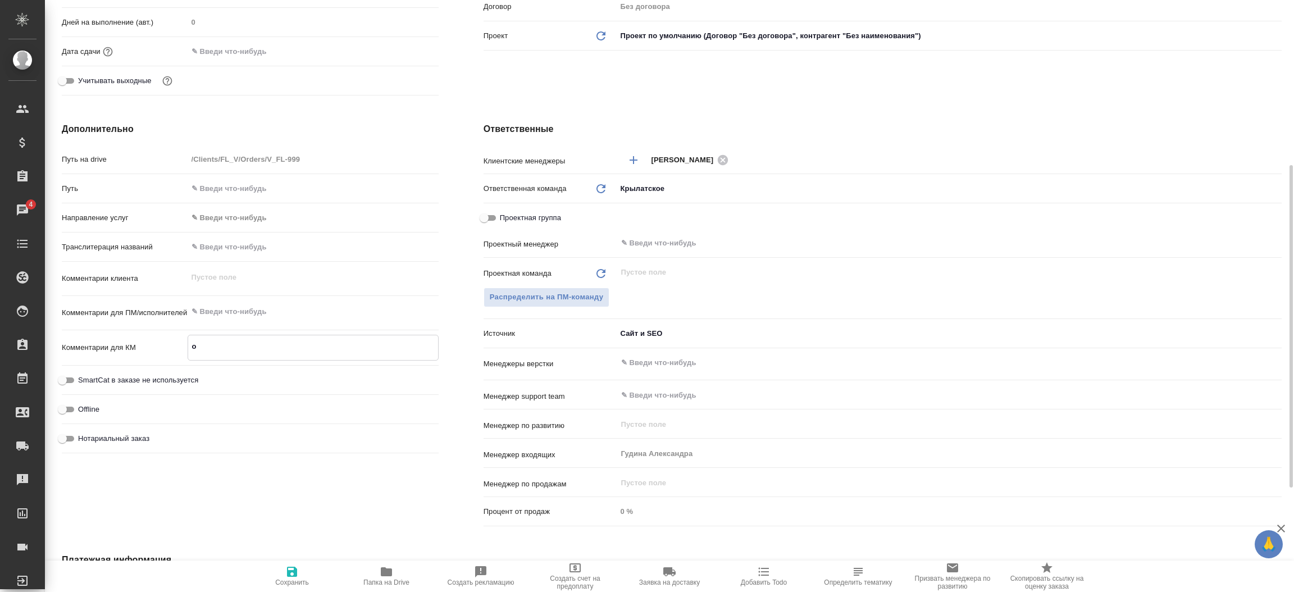
type textarea "x"
type textarea "от"
type textarea "x"
type textarea "от"
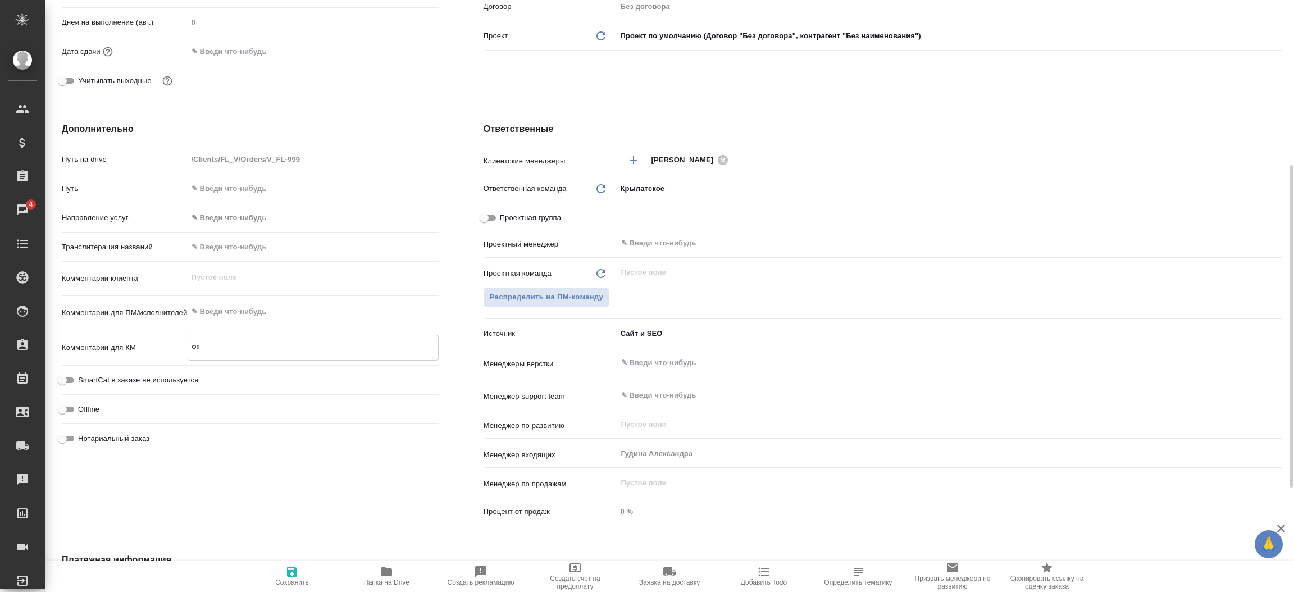
type textarea "x"
type textarea "от К"
type textarea "x"
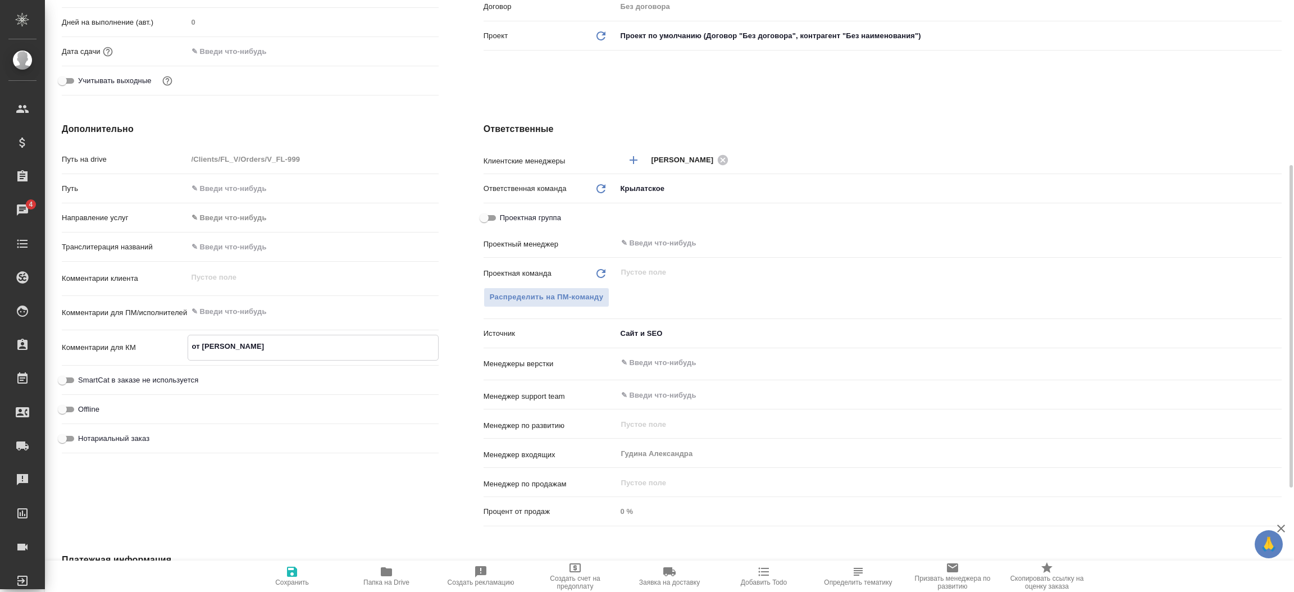
type textarea "от КВ"
type textarea "x"
type textarea "от КВ:"
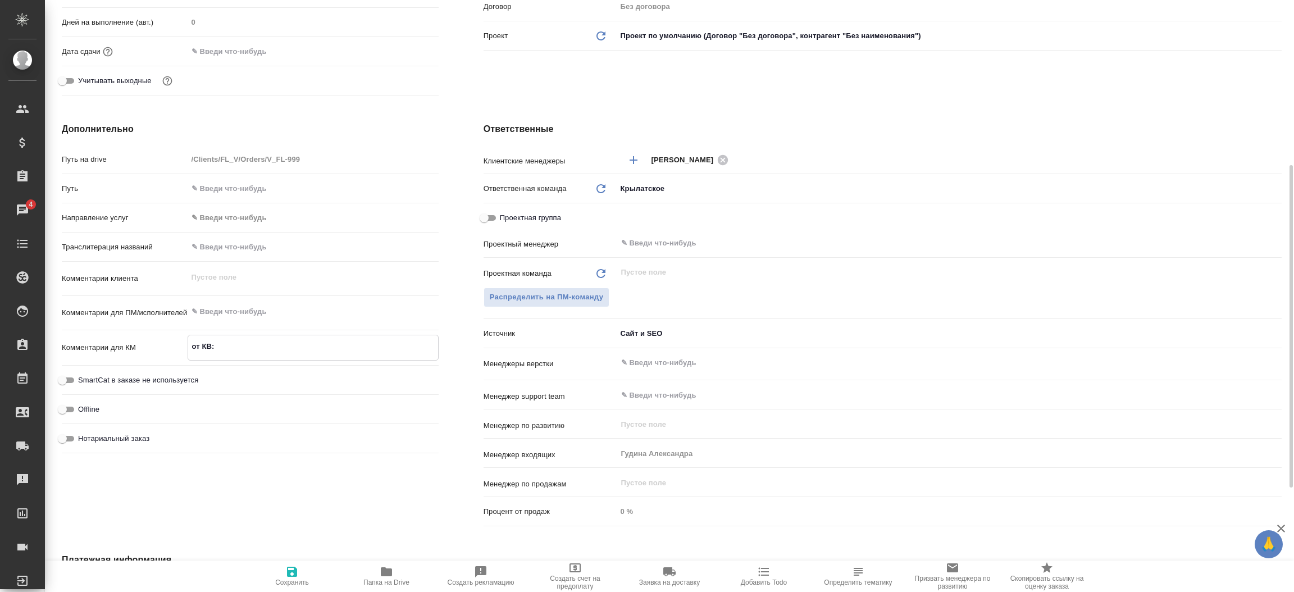
type textarea "x"
type textarea "от КВ:"
type textarea "x"
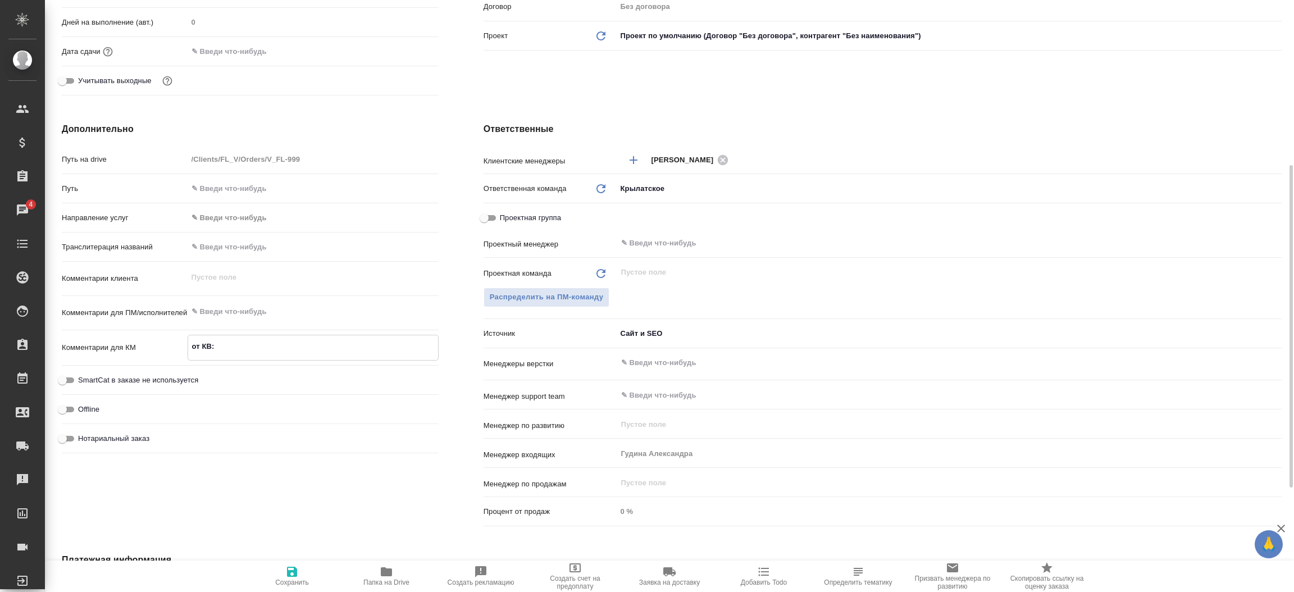
type textarea "x"
paste textarea "статья мед англ-рус с НЗ, также спрашивала, нельзя ли машинный перевод сделать …"
type textarea "от КВ: статья мед англ-рус с НЗ, также спрашивала, нельзя ли машинный перевод с…"
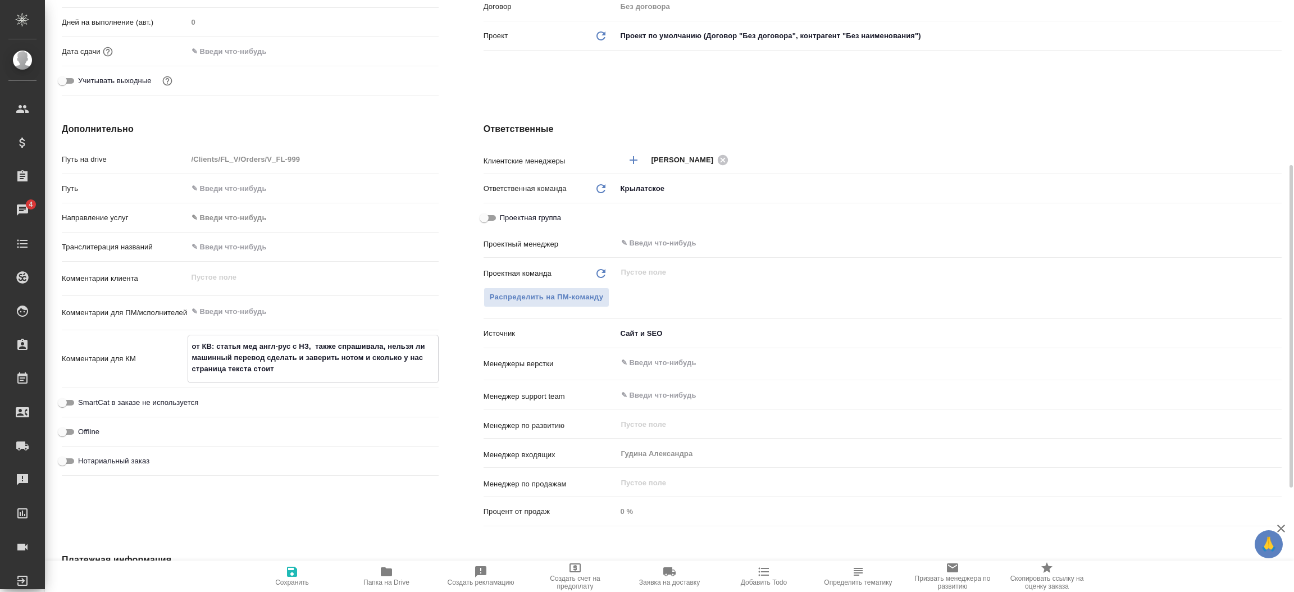
type textarea "x"
type textarea "от КВ: статья мед англ-рус с НЗ, также спрашивала, нельзя ли машинный перевод с…"
type textarea "x"
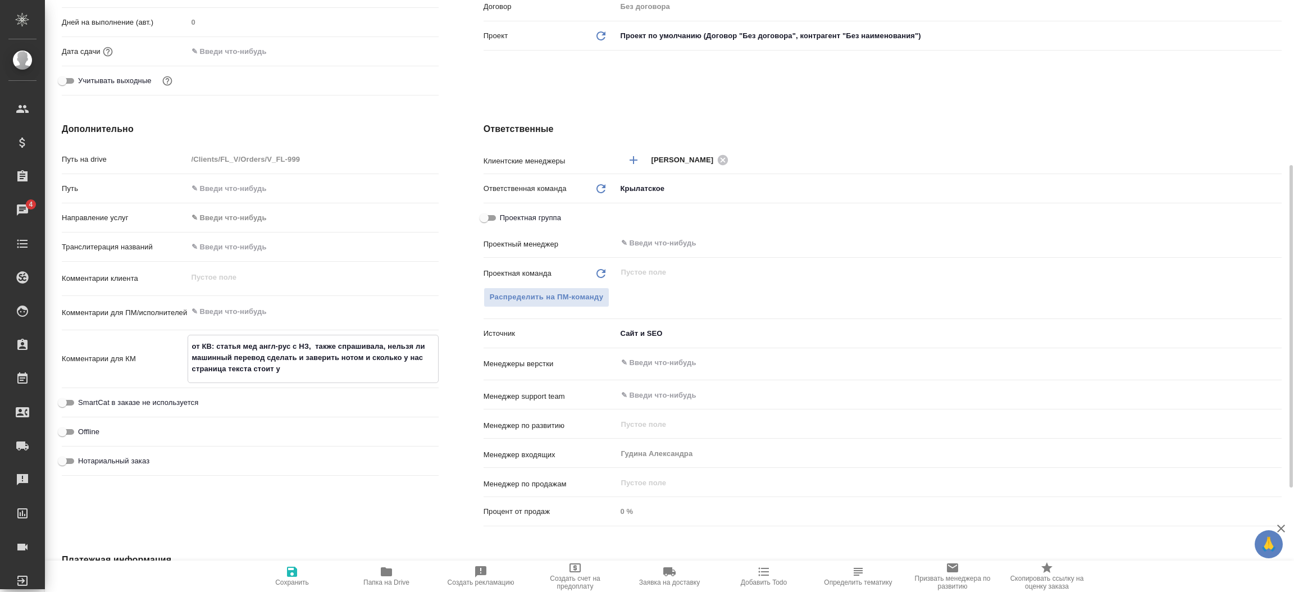
type textarea "x"
type textarea "от КВ: статья мед англ-рус с НЗ, также спрашивала, нельзя ли машинный перевод с…"
type textarea "x"
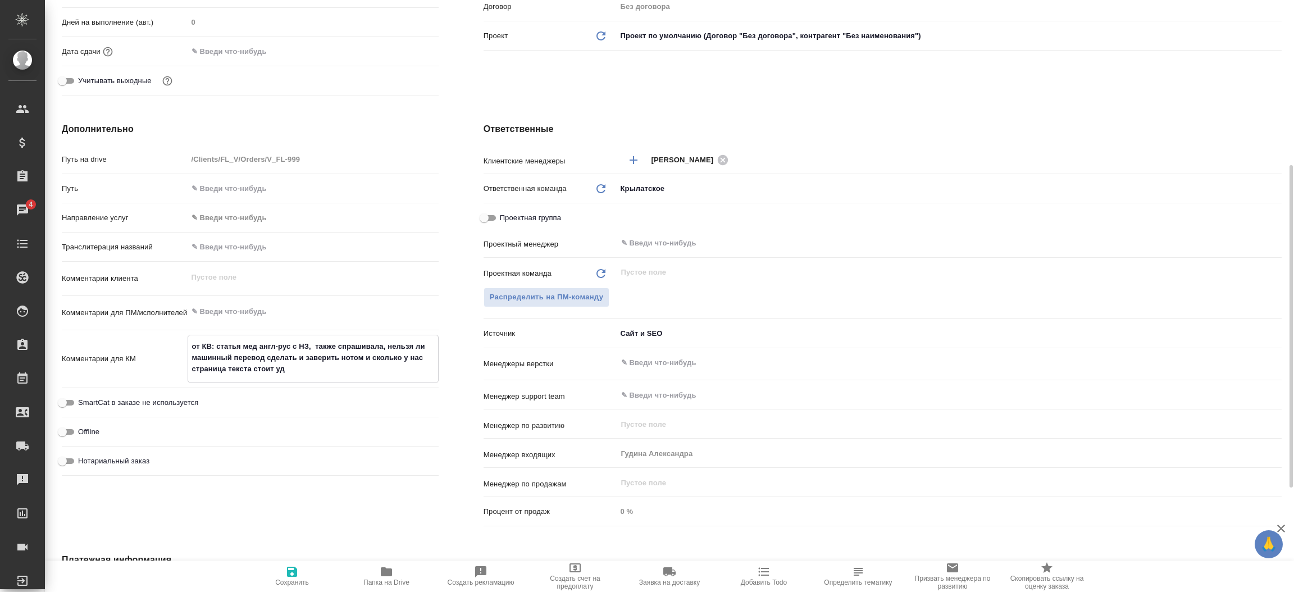
type textarea "x"
type textarea "от КВ: статья мед англ-рус с НЗ, также спрашивала, нельзя ли машинный перевод с…"
type textarea "x"
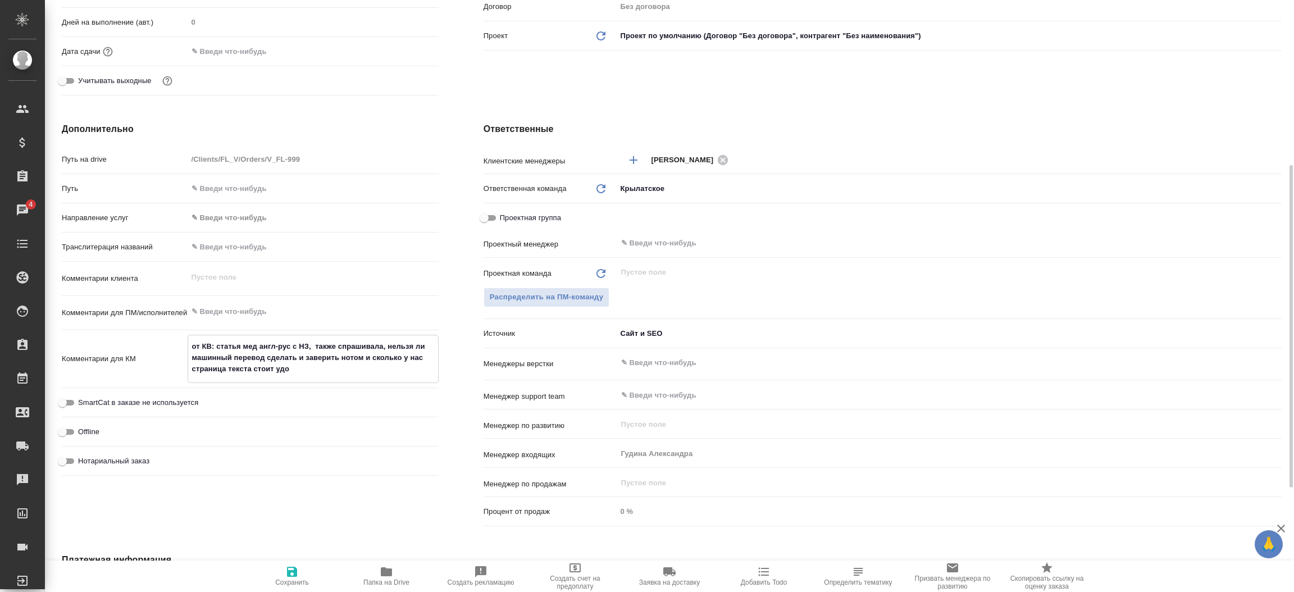
type textarea "от КВ: статья мед англ-рус с НЗ, также спрашивала, нельзя ли машинный перевод с…"
type textarea "x"
type textarea "от КВ: статья мед англ-рус с НЗ, также спрашивала, нельзя ли машинный перевод с…"
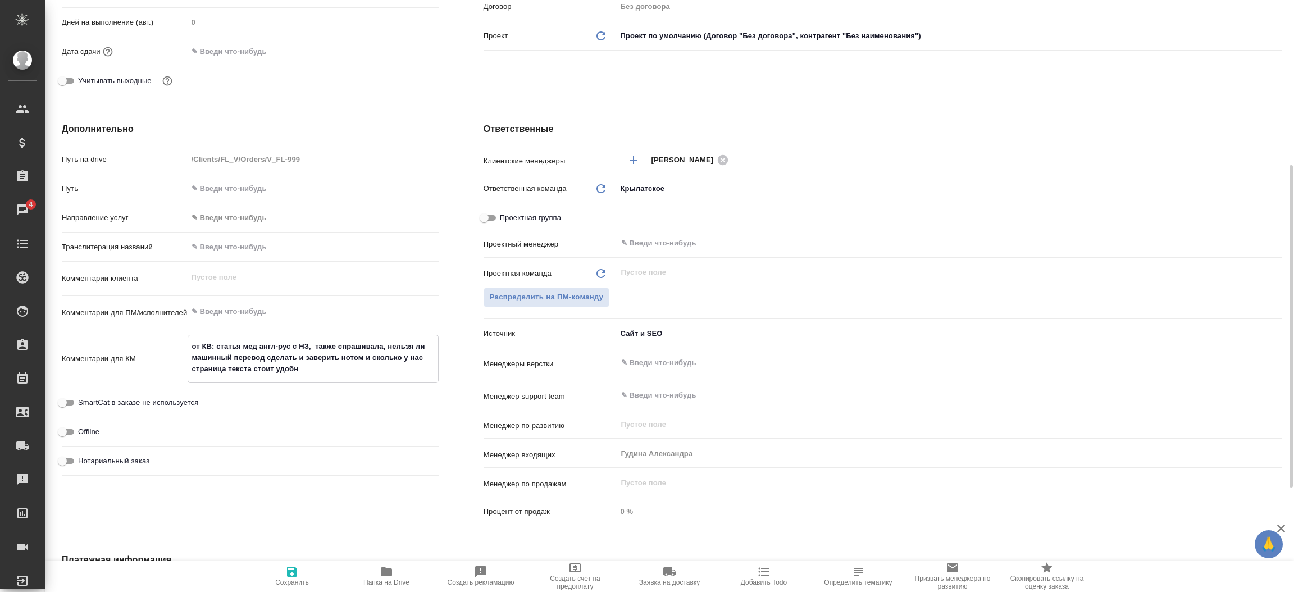
type textarea "x"
type textarea "от КВ: статья мед англ-рус с НЗ, также спрашивала, нельзя ли машинный перевод с…"
type textarea "x"
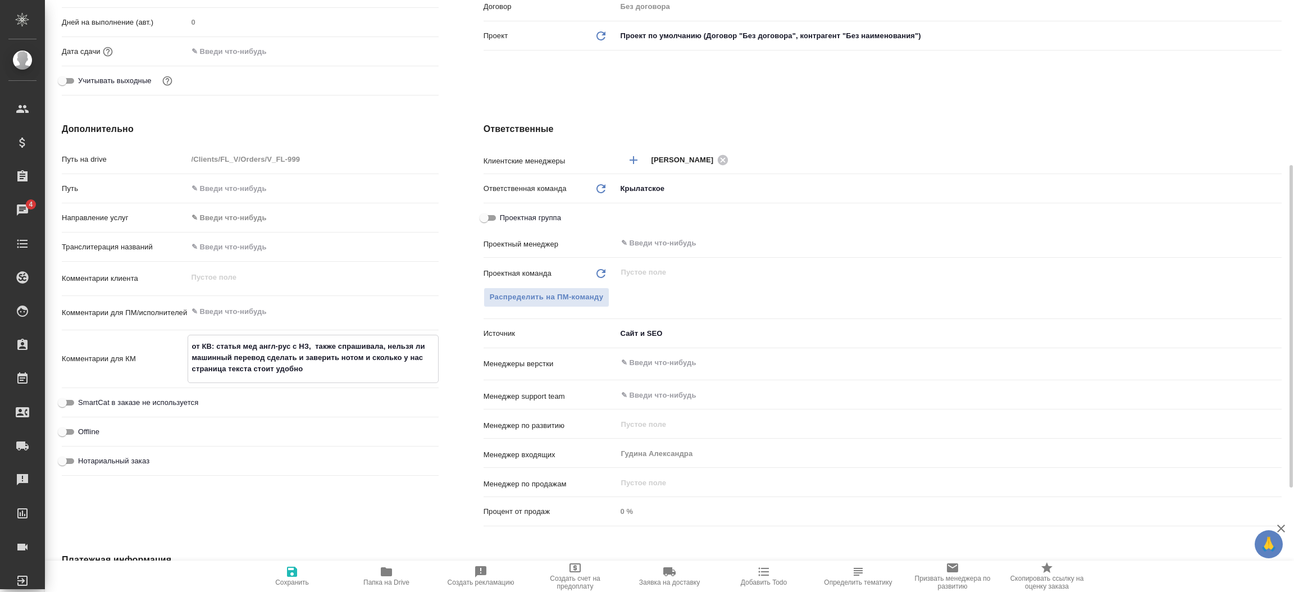
type textarea "x"
type textarea "от КВ: статья мед англ-рус с НЗ, также спрашивала, нельзя ли машинный перевод с…"
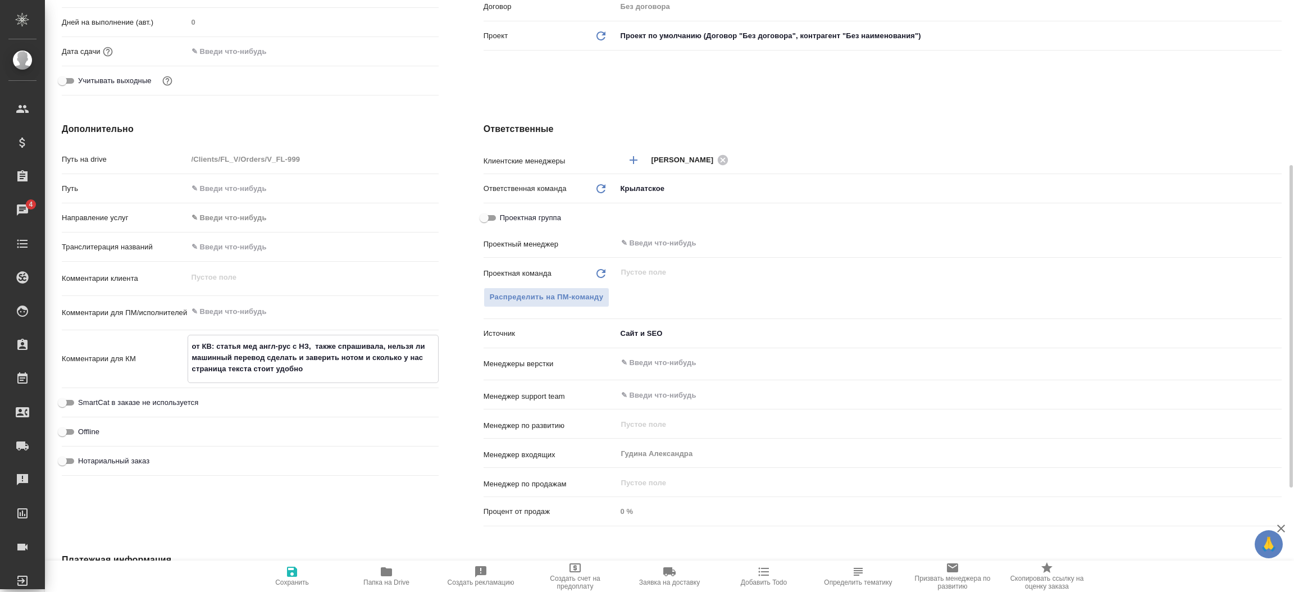
type textarea "x"
type textarea "от КВ: статья мед англ-рус с НЗ, также спрашивала, нельзя ли машинный перевод с…"
type textarea "x"
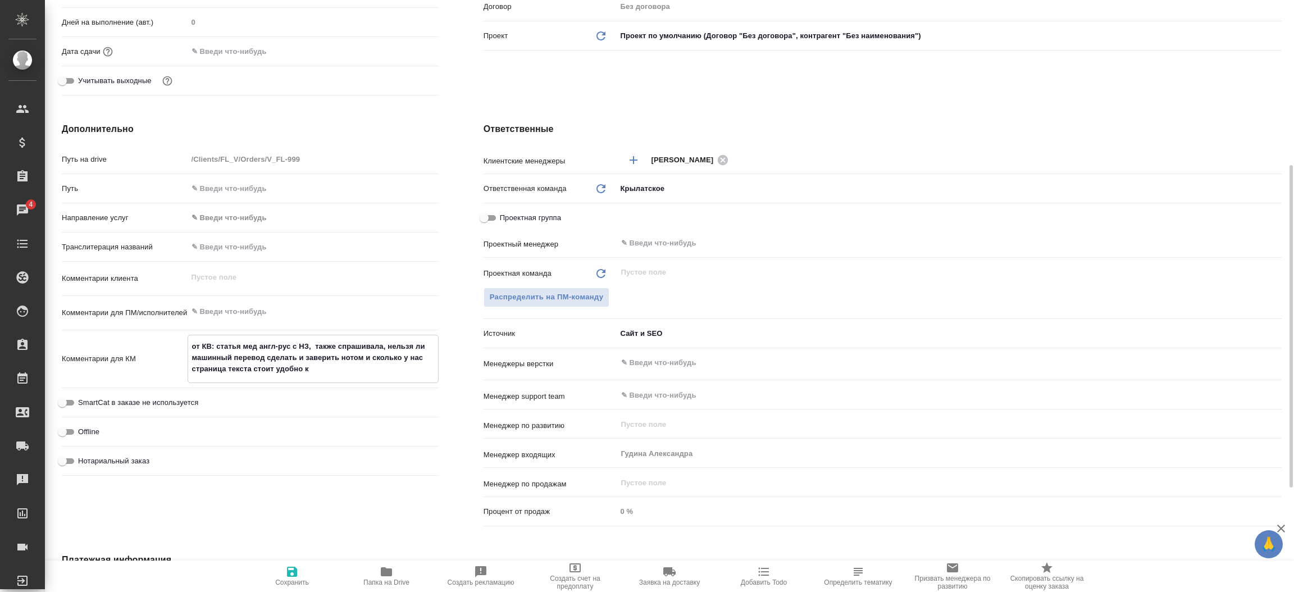
type textarea "от КВ: статья мед англ-рус с НЗ, также спрашивала, нельзя ли машинный перевод с…"
type textarea "x"
type textarea "от КВ: статья мед англ-рус с НЗ, также спрашивала, нельзя ли машинный перевод с…"
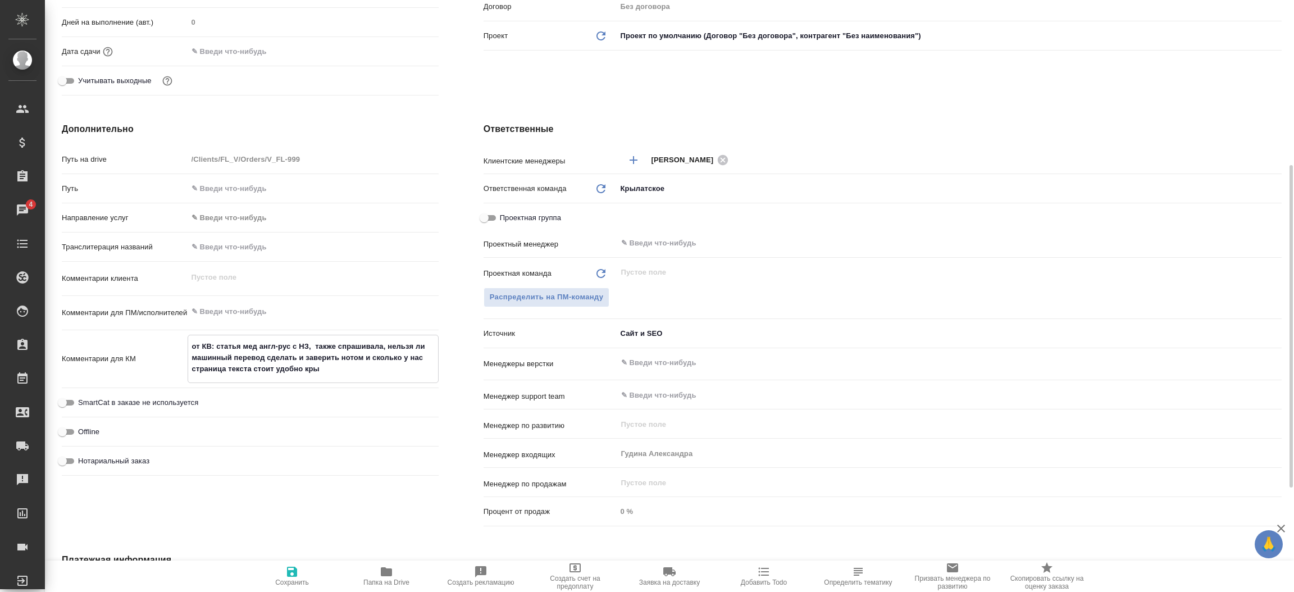
type textarea "x"
type textarea "от КВ: статья мед англ-рус с НЗ, также спрашивала, нельзя ли машинный перевод с…"
type textarea "x"
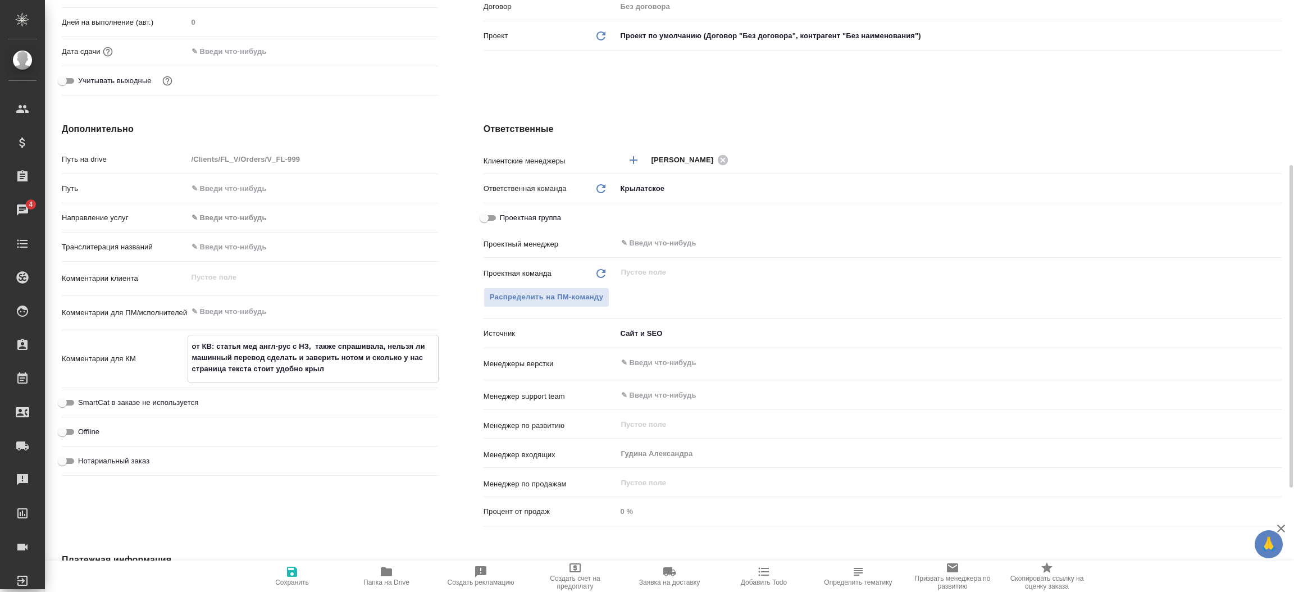
type textarea "x"
type textarea "от КВ: статья мед англ-рус с НЗ, также спрашивала, нельзя ли машинный перевод с…"
type textarea "x"
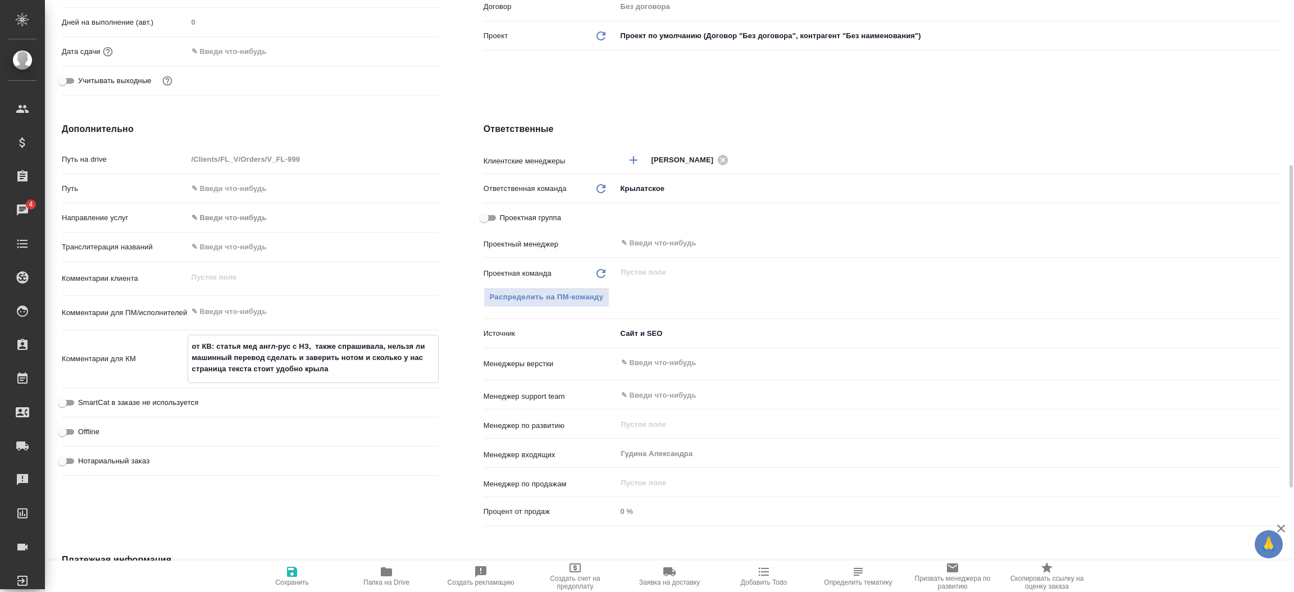
type textarea "x"
type textarea "от КВ: статья мед англ-рус с НЗ, также спрашивала, нельзя ли машинный перевод с…"
type textarea "x"
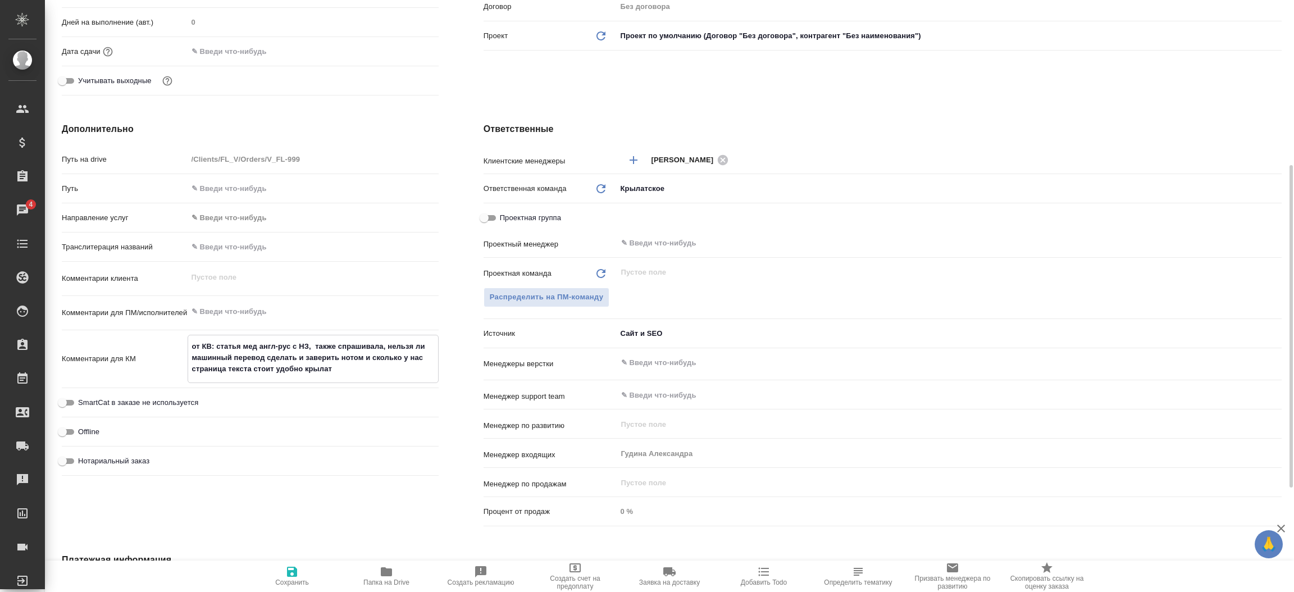
type textarea "от КВ: статья мед англ-рус с НЗ, также спрашивала, нельзя ли машинный перевод с…"
type textarea "x"
type textarea "от КВ: статья мед англ-рус с НЗ, также спрашивала, нельзя ли машинный перевод с…"
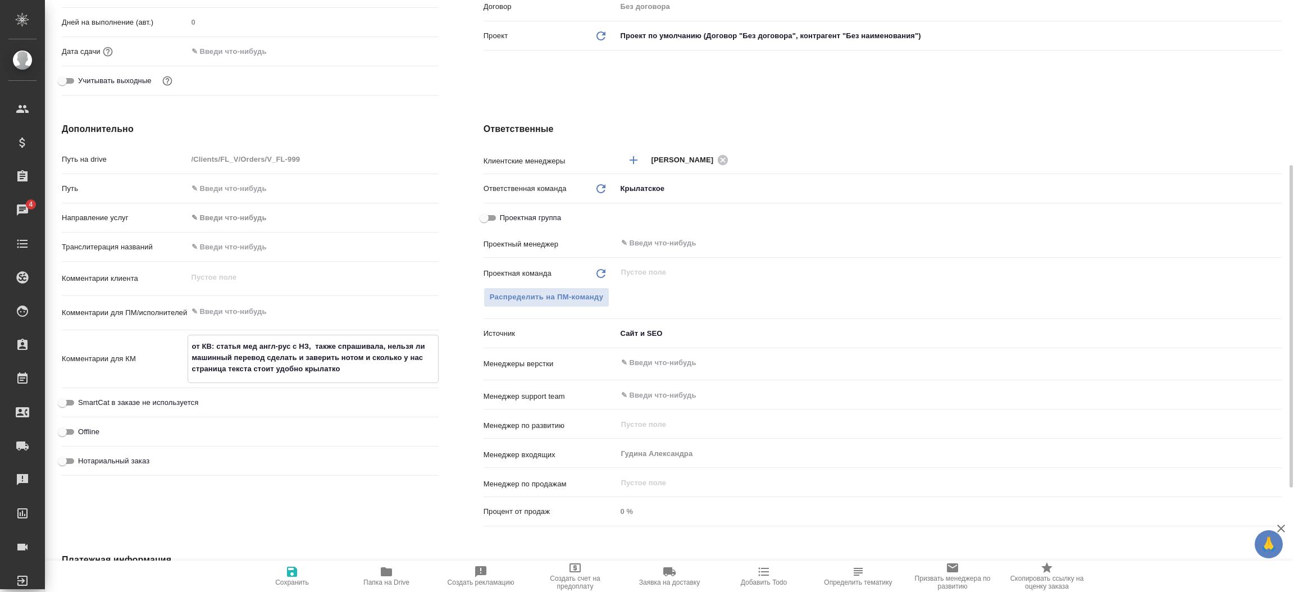
type textarea "x"
type textarea "от КВ: статья мед англ-рус с НЗ, также спрашивала, нельзя ли машинный перевод с…"
type textarea "x"
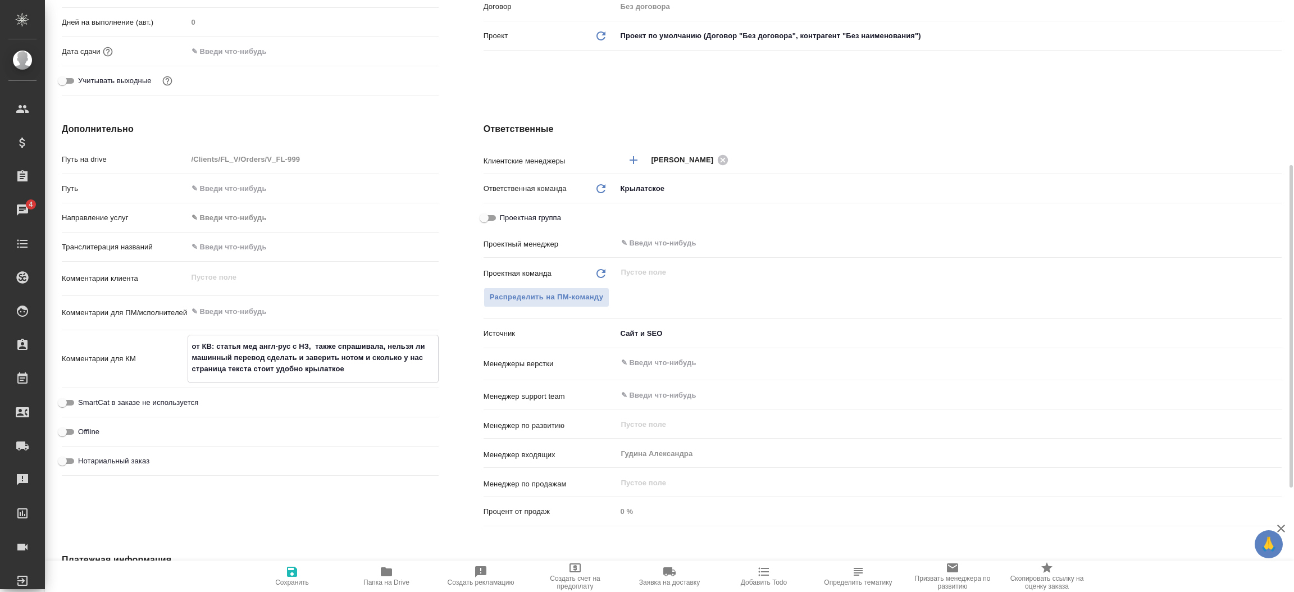
type textarea "x"
type textarea "от КВ: статья мед англ-рус с НЗ, также спрашивала, нельзя ли машинный перевод с…"
type textarea "x"
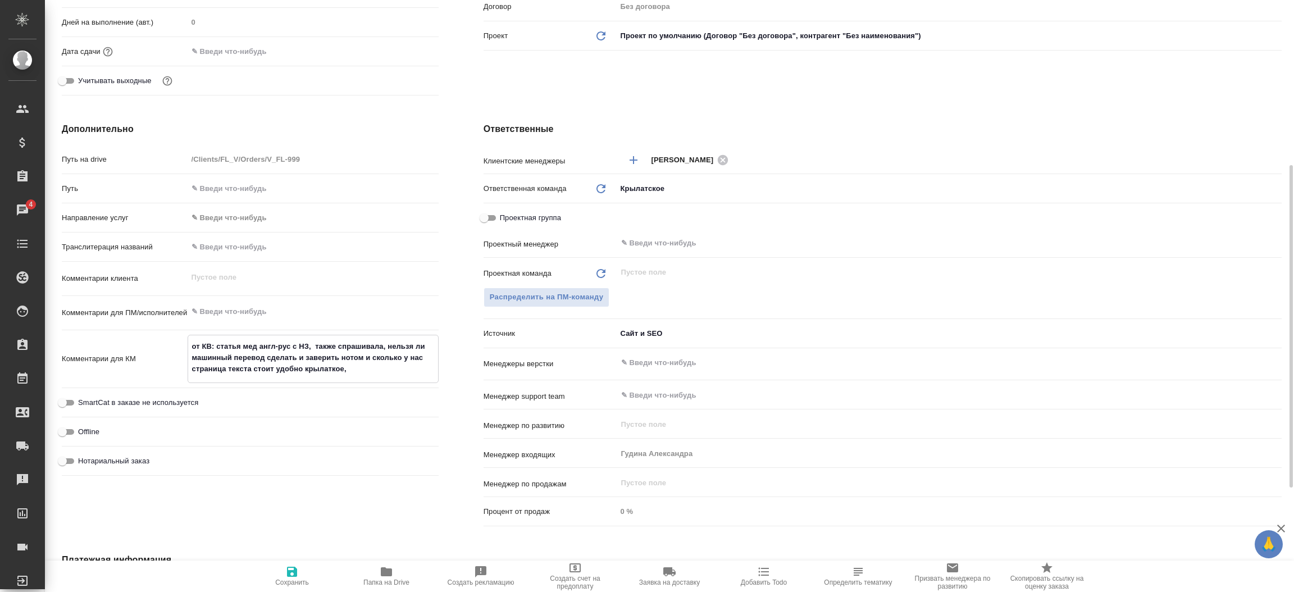
type textarea "x"
type textarea "от КВ: статья мед англ-рус с НЗ, также спрашивала, нельзя ли машинный перевод с…"
type textarea "x"
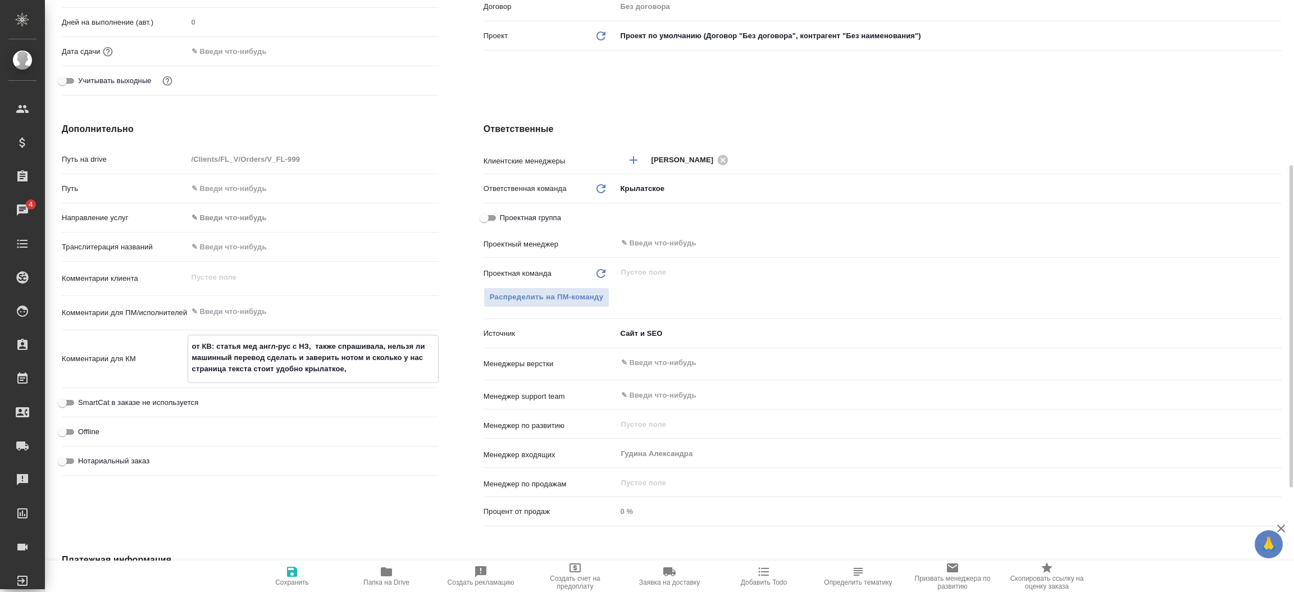
type textarea "от КВ: статья мед англ-рус с НЗ, также спрашивала, нельзя ли машинный перевод с…"
type textarea "x"
type textarea "от КВ: статья мед англ-рус с НЗ, также спрашивала, нельзя ли машинный перевод с…"
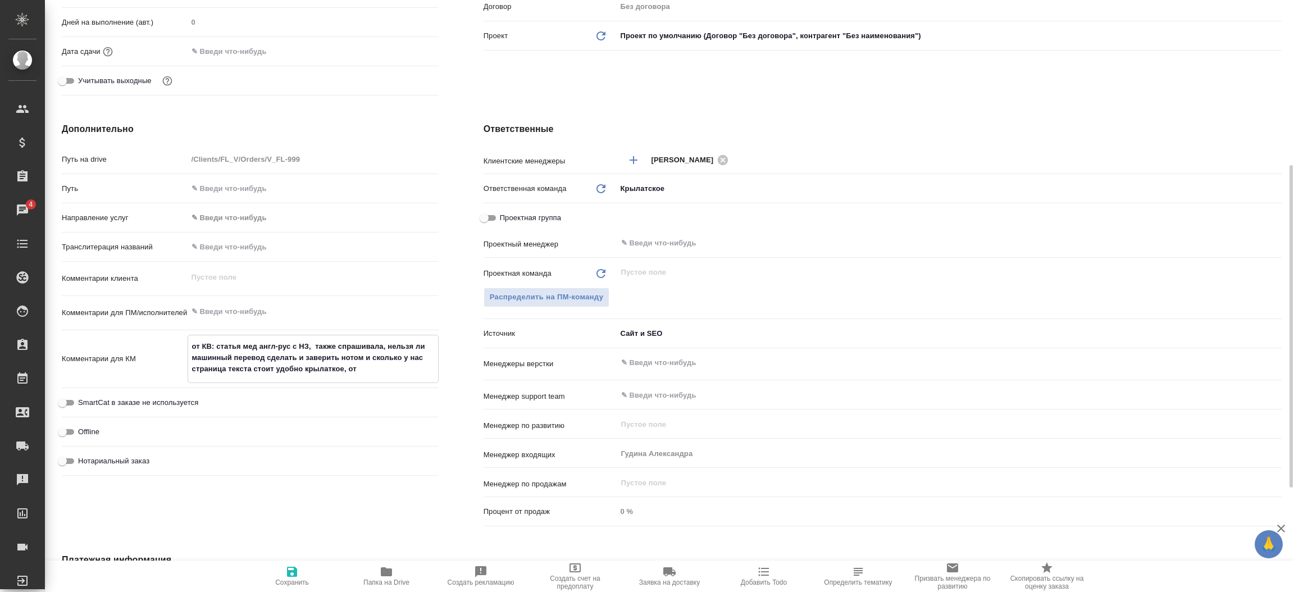
type textarea "x"
type textarea "от КВ: статья мед англ-рус с НЗ, также спрашивала, нельзя ли машинный перевод с…"
type textarea "x"
type textarea "от КВ: статья мед англ-рус с НЗ, также спрашивала, нельзя ли машинный перевод с…"
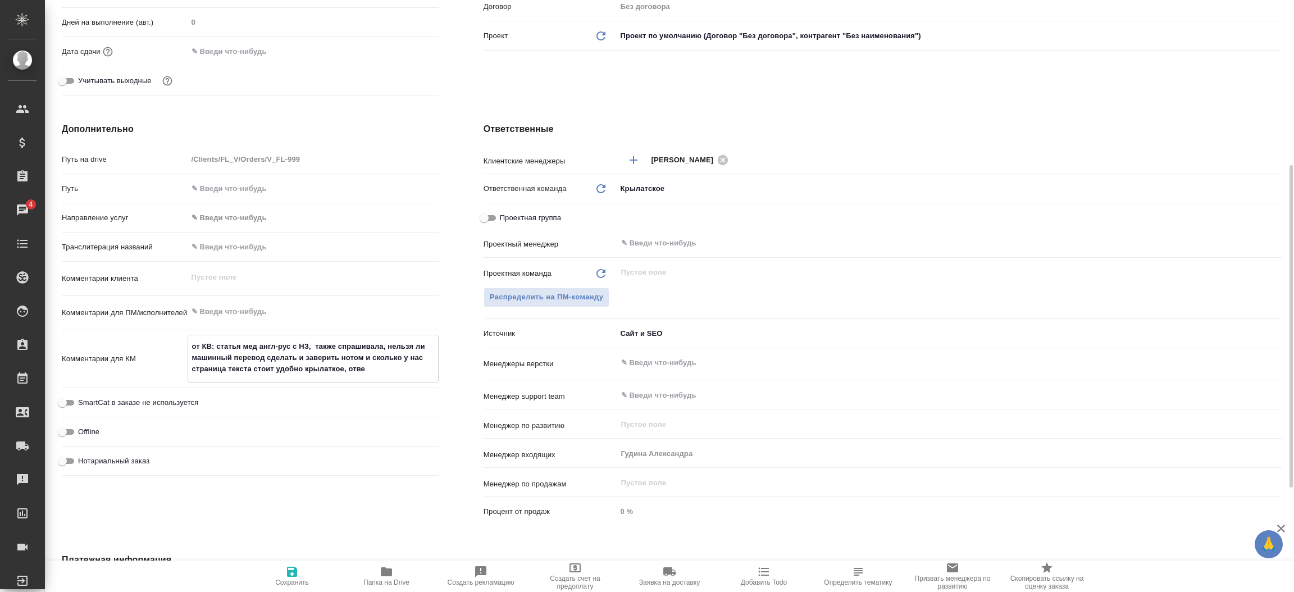
type textarea "x"
type textarea "от КВ: статья мед англ-рус с НЗ, также спрашивала, нельзя ли машинный перевод с…"
type textarea "x"
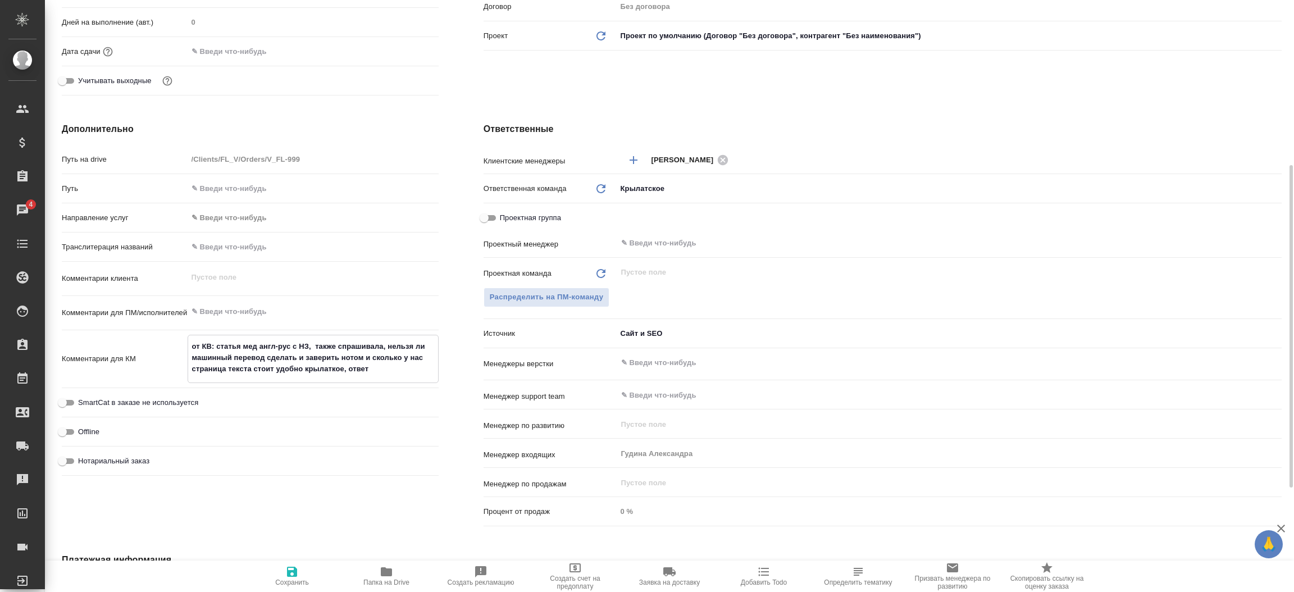
type textarea "x"
type textarea "от КВ: статья мед англ-рус с НЗ, также спрашивала, нельзя ли машинный перевод с…"
type textarea "x"
type textarea "от КВ: статья мед англ-рус с НЗ, также спрашивала, нельзя ли машинный перевод с…"
type textarea "x"
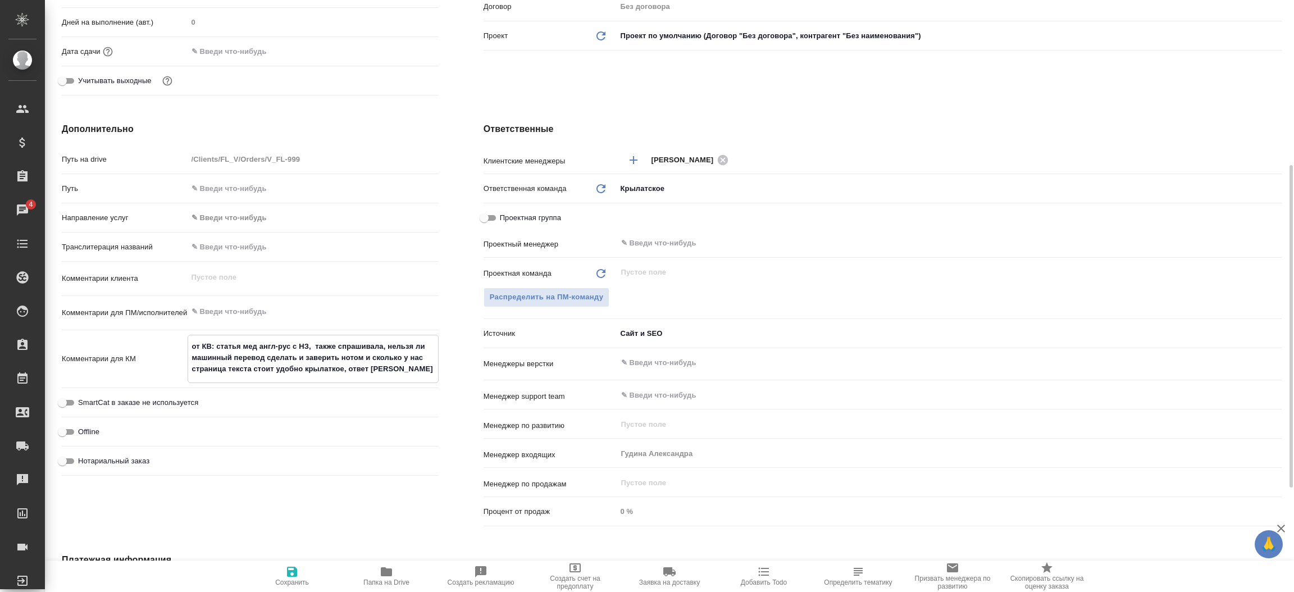
type textarea "x"
type textarea "от КВ: статья мед англ-рус с НЗ, также спрашивала, нельзя ли машинный перевод с…"
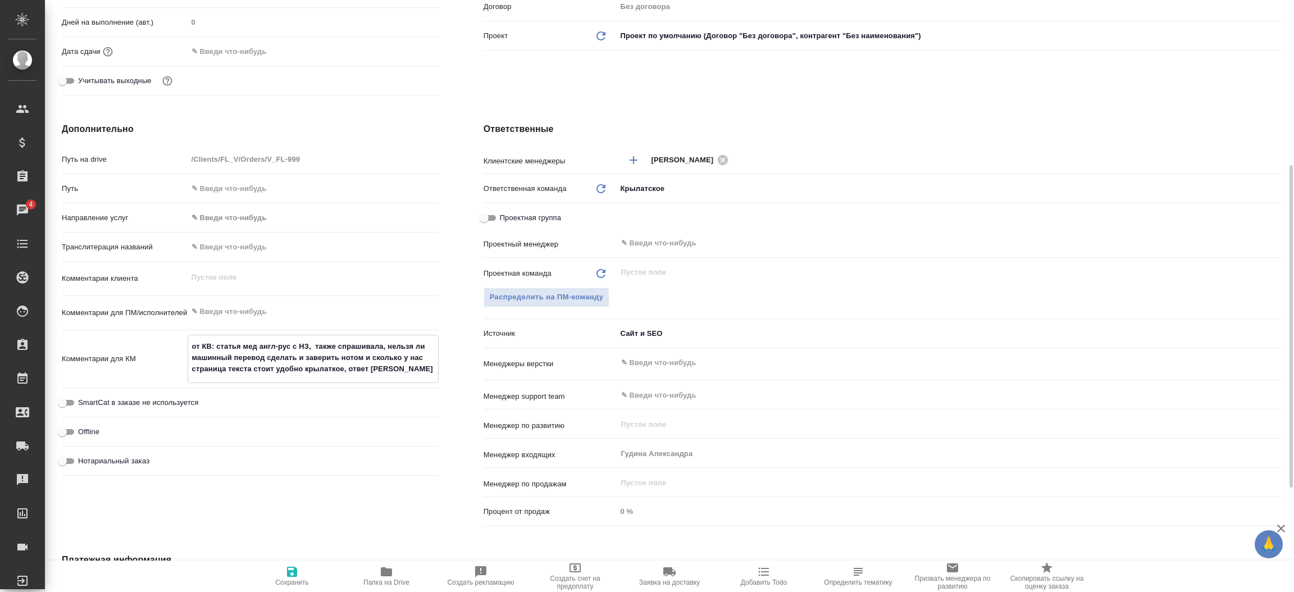
type textarea "x"
type textarea "от КВ: статья мед англ-рус с НЗ, также спрашивала, нельзя ли машинный перевод с…"
type textarea "x"
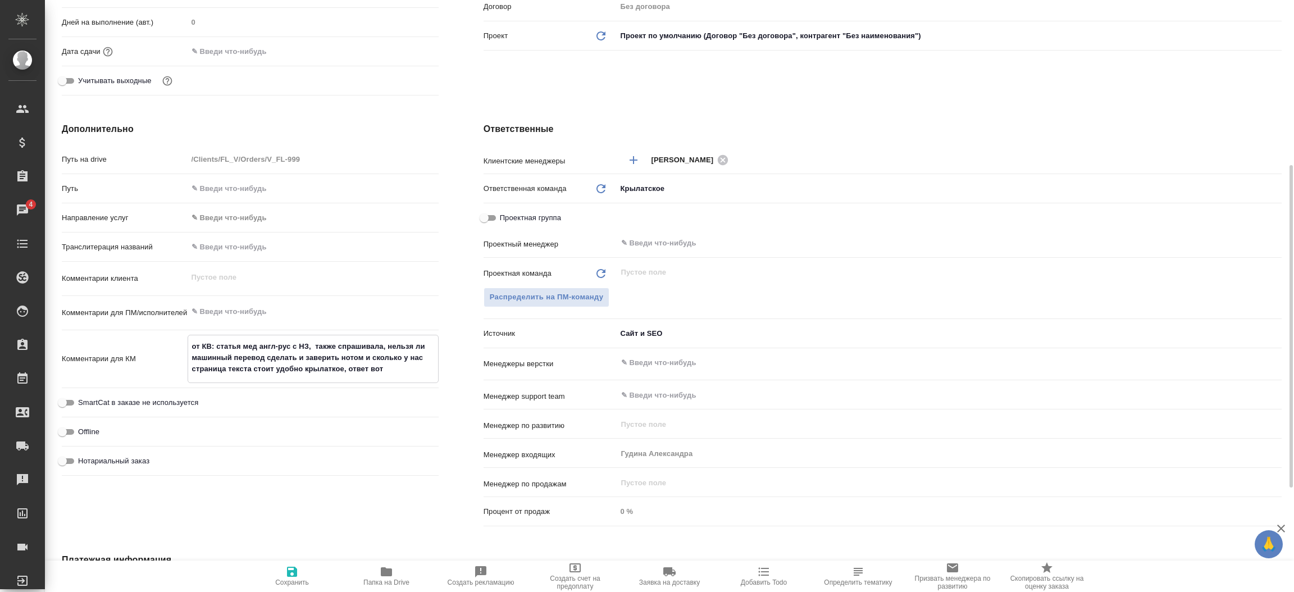
type textarea "от КВ: статья мед англ-рус с НЗ, также спрашивала, нельзя ли машинный перевод с…"
type textarea "x"
type textarea "от КВ: статья мед англ-рус с НЗ, также спрашивала, нельзя ли машинный перевод с…"
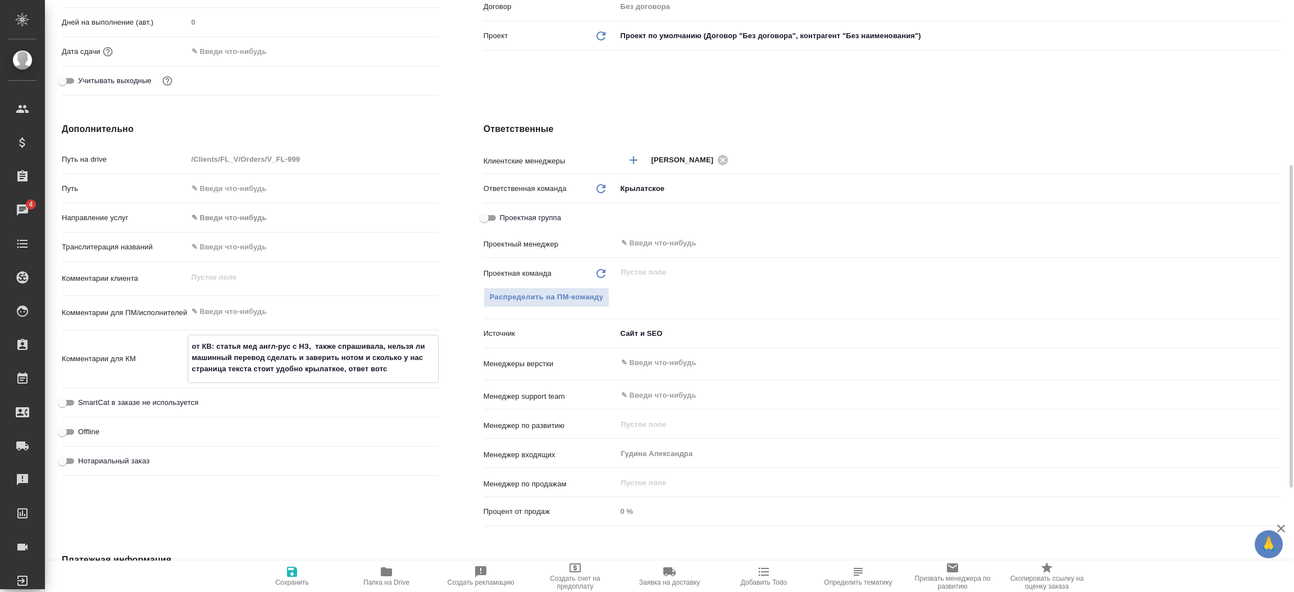
type textarea "x"
type textarea "от КВ: статья мед англ-рус с НЗ, также спрашивала, нельзя ли машинный перевод с…"
type textarea "x"
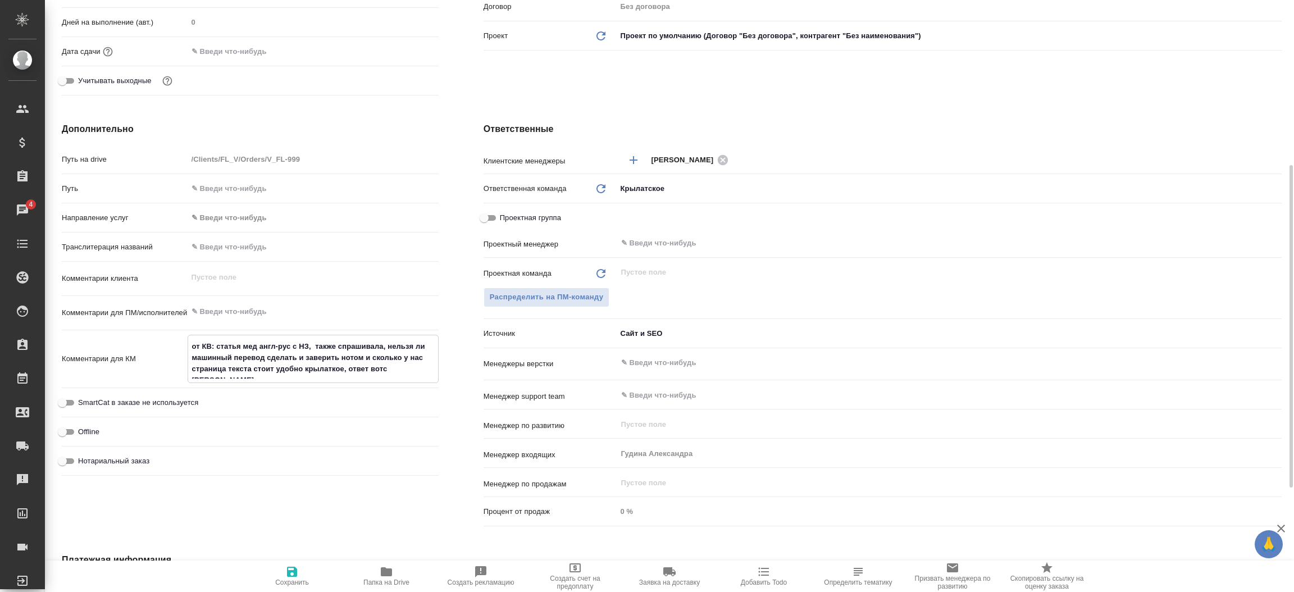
type textarea "x"
type textarea "от КВ: статья мед англ-рус с НЗ, также спрашивала, нельзя ли машинный перевод с…"
type textarea "x"
type textarea "от КВ: статья мед англ-рус с НЗ, также спрашивала, нельзя ли машинный перевод с…"
type textarea "x"
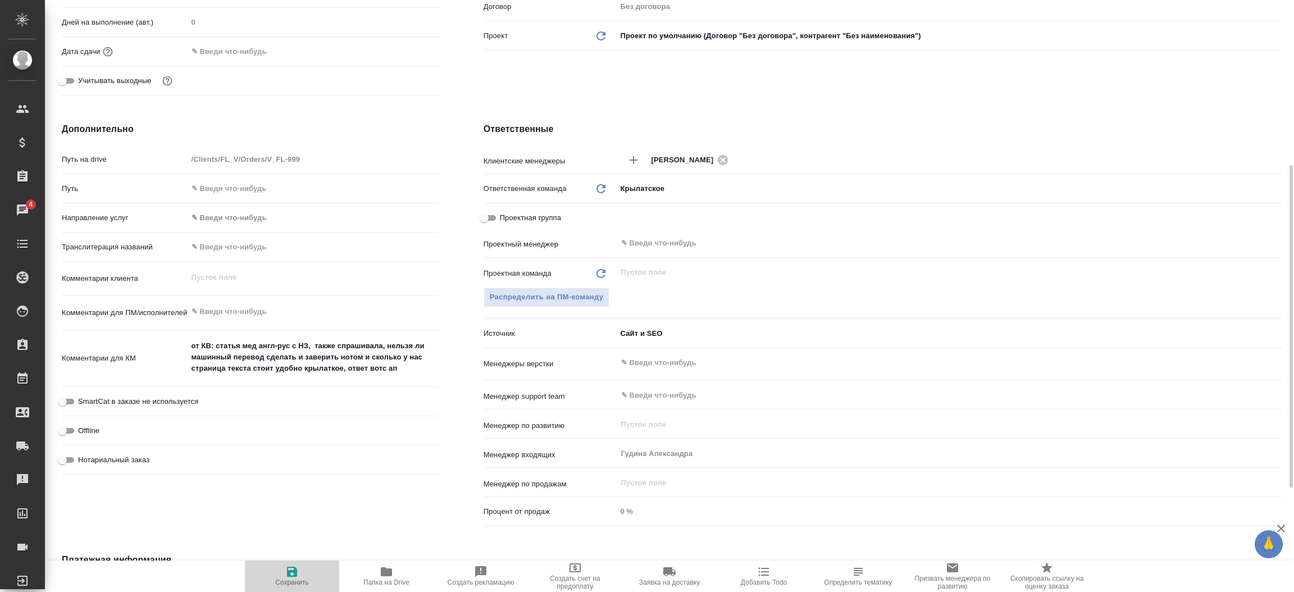
click at [306, 570] on span "Сохранить" at bounding box center [292, 575] width 81 height 21
type textarea "x"
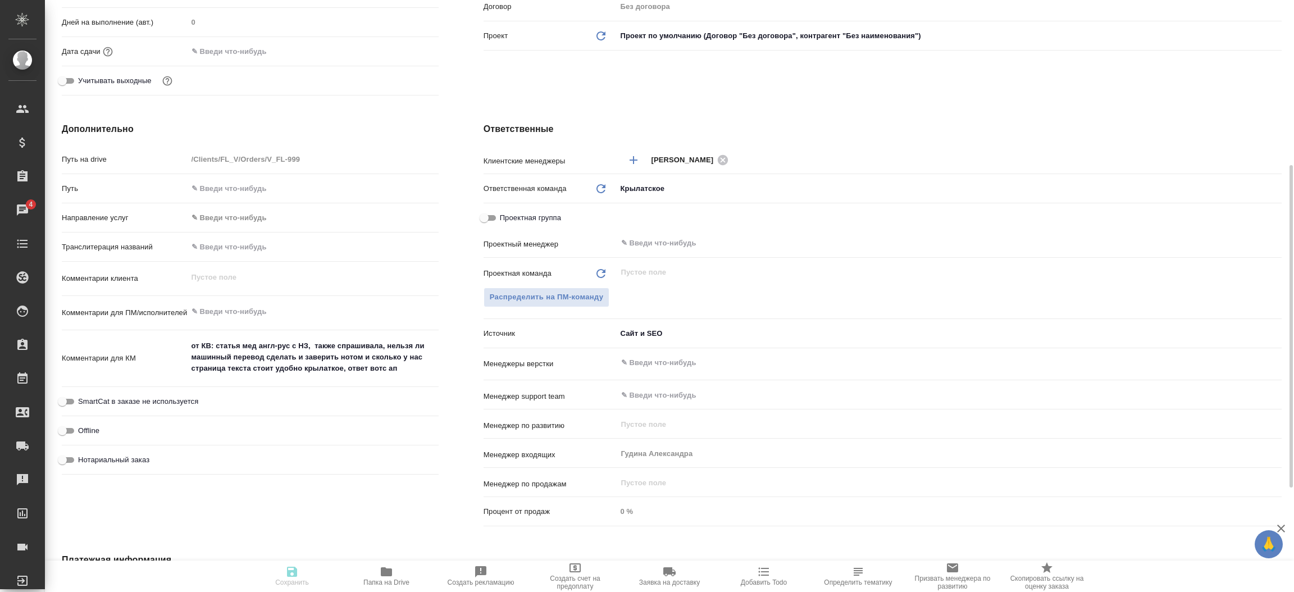
type textarea "x"
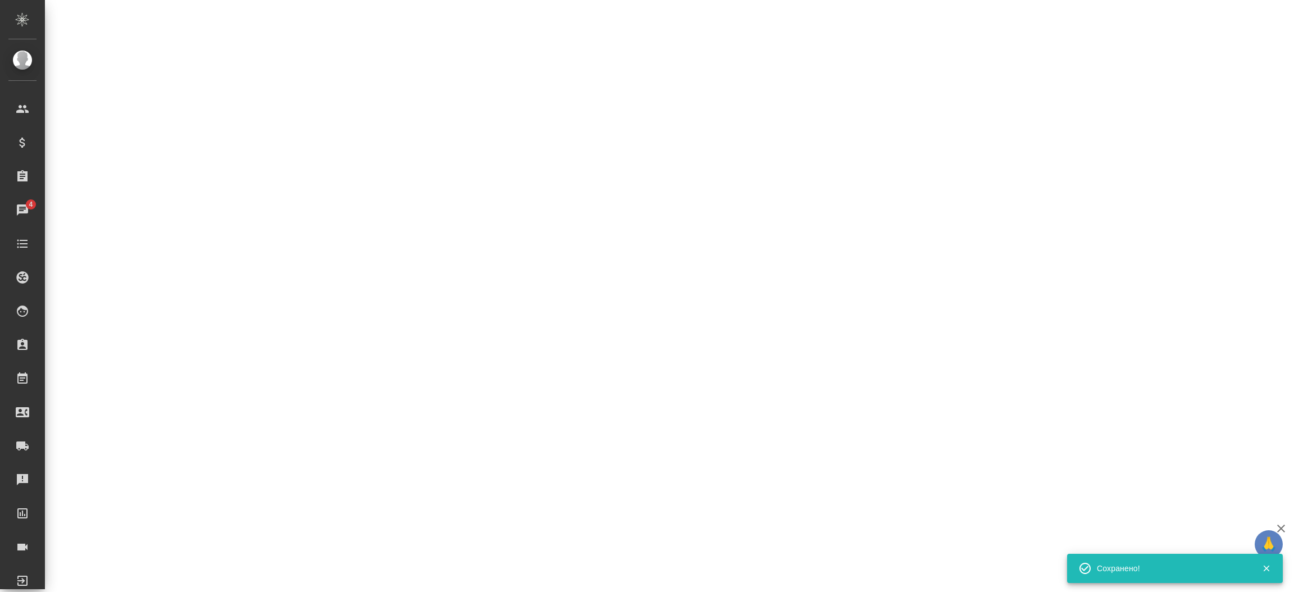
select select "RU"
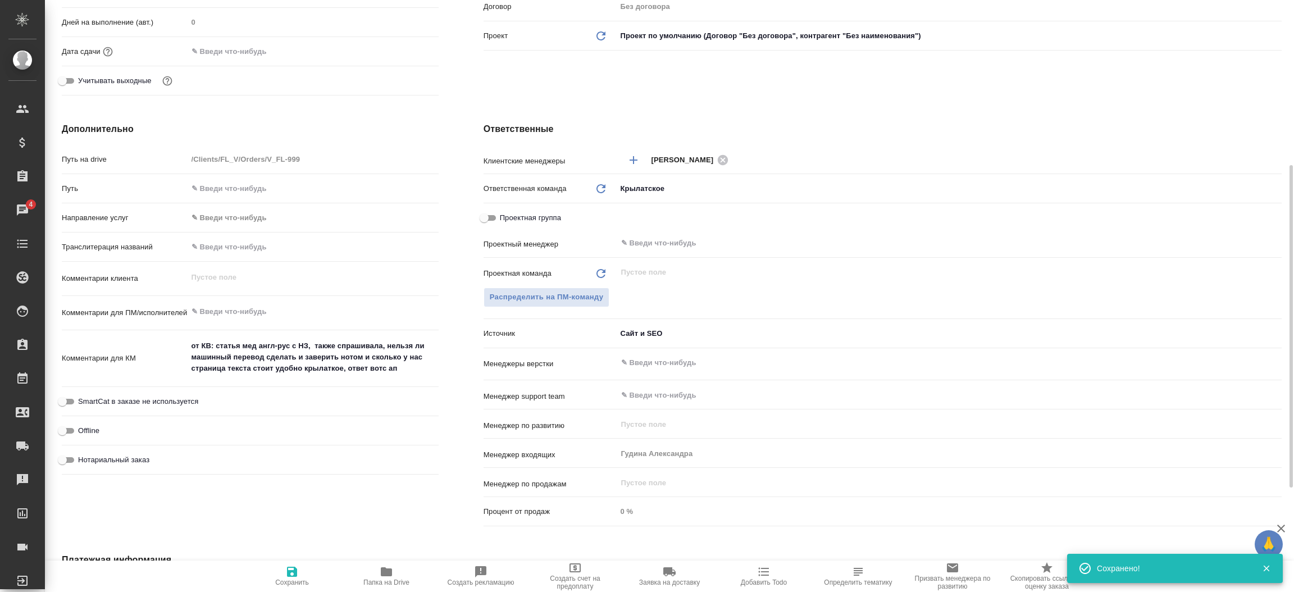
type textarea "x"
click at [454, 296] on div "Дополнительно Путь на drive /Clients/FL_V/Orders/V_FL-999 Путь Направление услу…" at bounding box center [250, 326] width 422 height 453
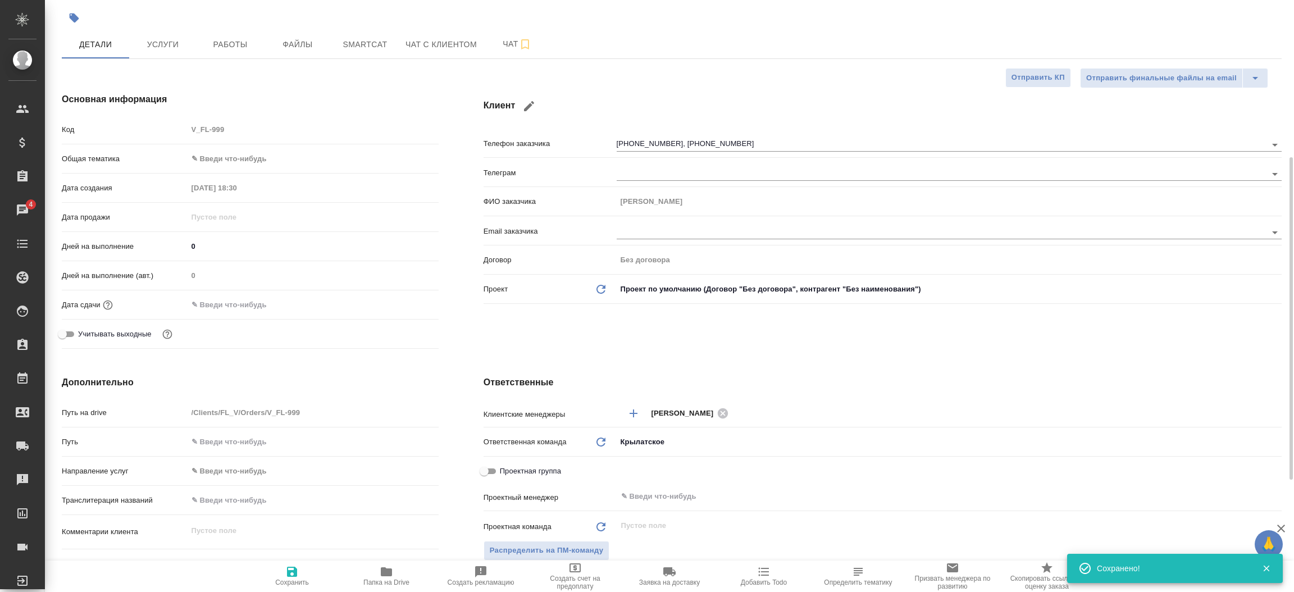
scroll to position [0, 0]
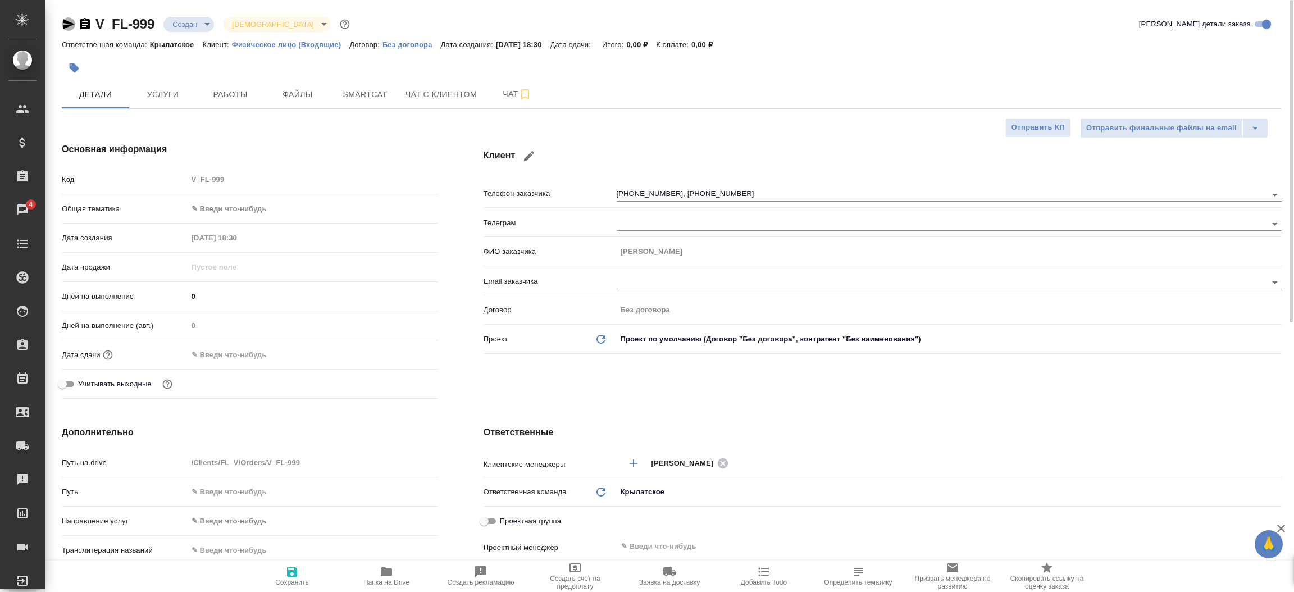
click at [67, 22] on icon "button" at bounding box center [69, 24] width 12 height 10
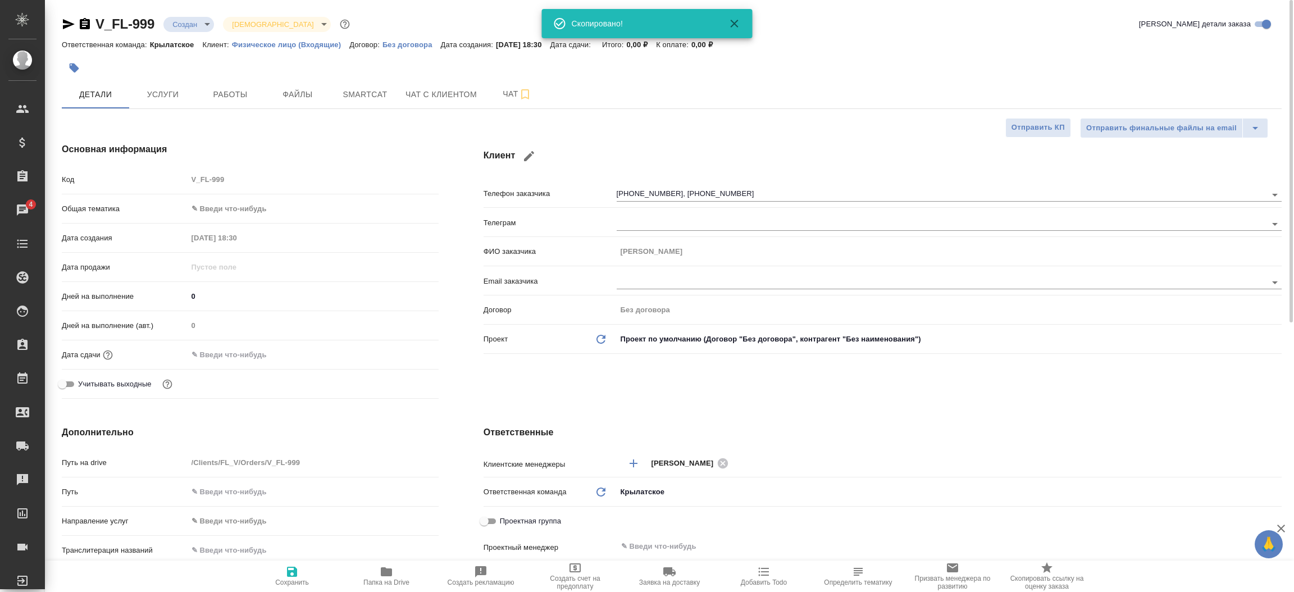
type textarea "x"
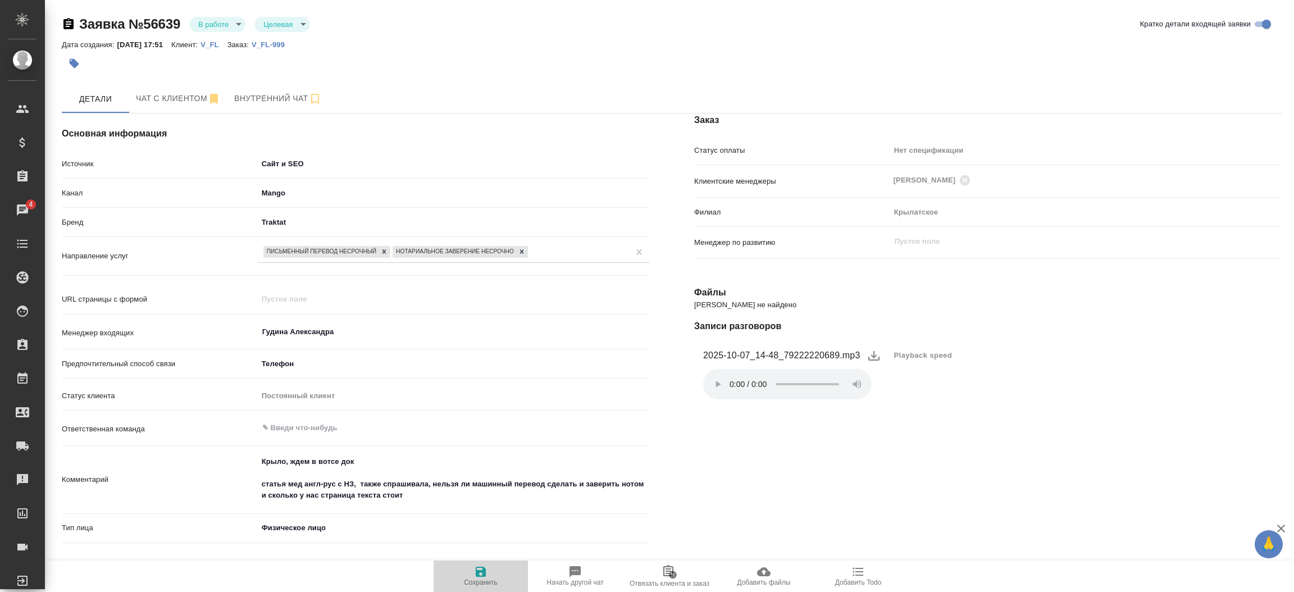
select select "RU"
click at [479, 568] on icon "button" at bounding box center [480, 571] width 13 height 13
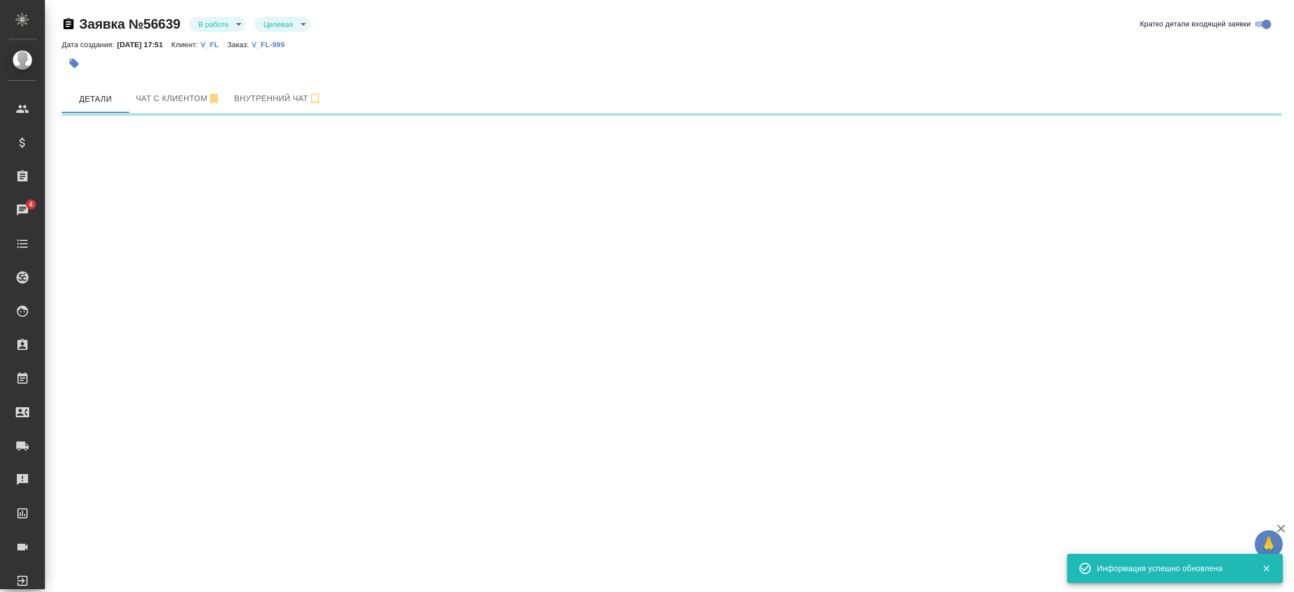
select select "RU"
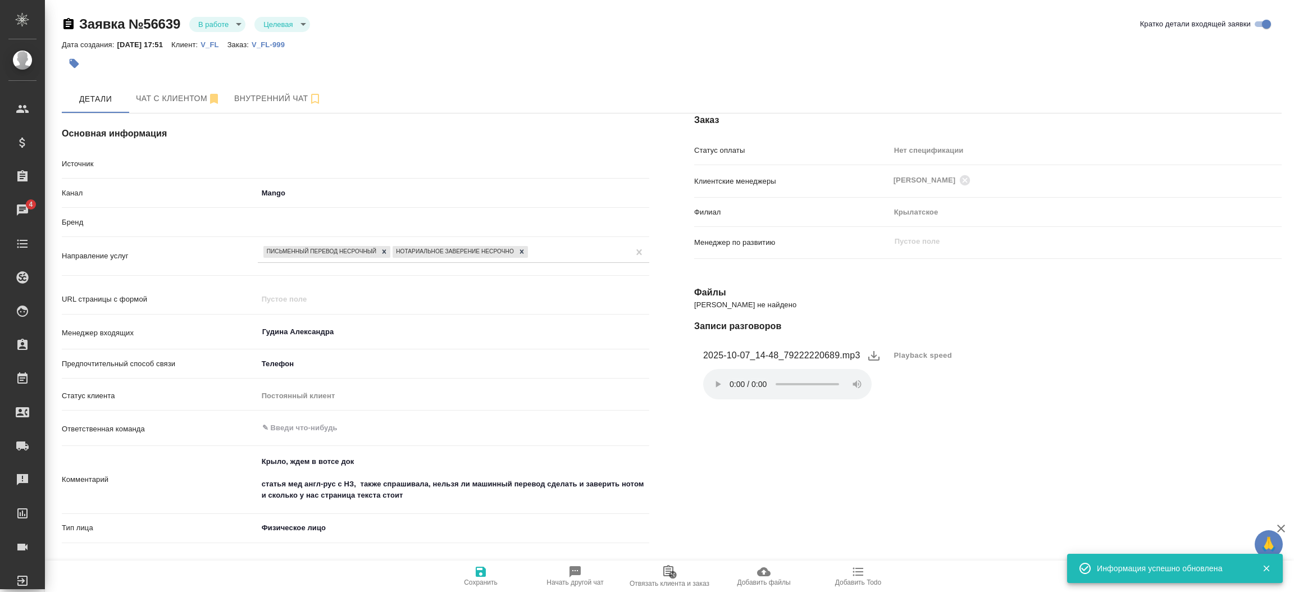
type textarea "x"
